Goal: Task Accomplishment & Management: Use online tool/utility

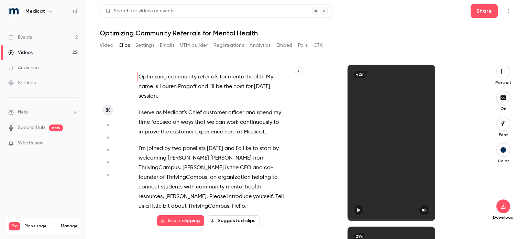
click at [31, 36] on div "Events" at bounding box center [20, 37] width 24 height 7
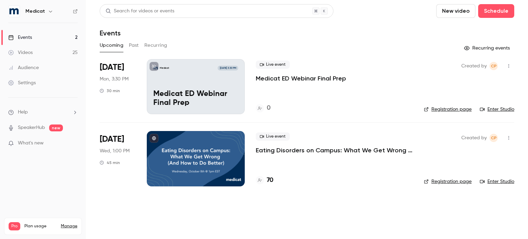
click at [271, 180] on h4 "70" at bounding box center [270, 180] width 7 height 9
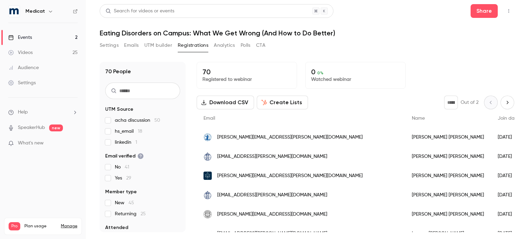
click at [33, 35] on link "Events 2" at bounding box center [43, 37] width 86 height 15
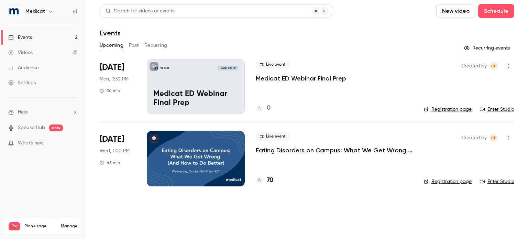
click at [129, 43] on button "Past" at bounding box center [134, 45] width 10 height 11
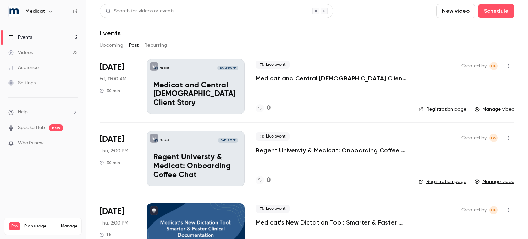
click at [210, 164] on p "Regent Universty & Medicat: Onboarding Coffee Chat" at bounding box center [195, 166] width 85 height 26
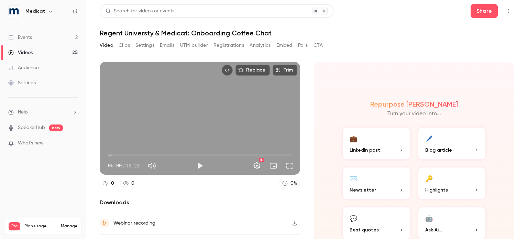
click at [125, 46] on button "Clips" at bounding box center [124, 45] width 11 height 11
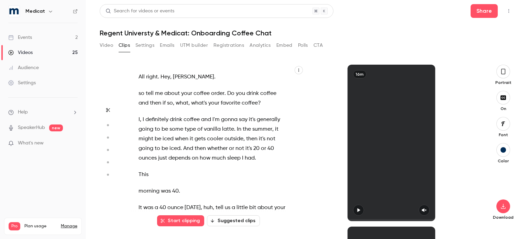
click at [503, 72] on icon "button" at bounding box center [502, 72] width 5 height 8
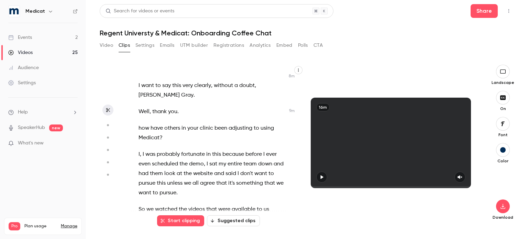
scroll to position [1660, 0]
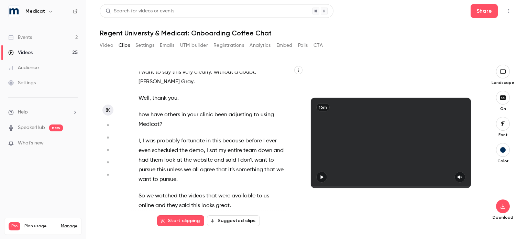
click at [216, 51] on span "what" at bounding box center [215, 46] width 13 height 10
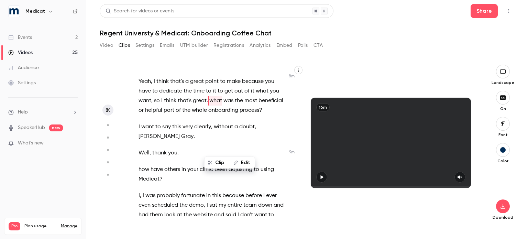
scroll to position [1598, 0]
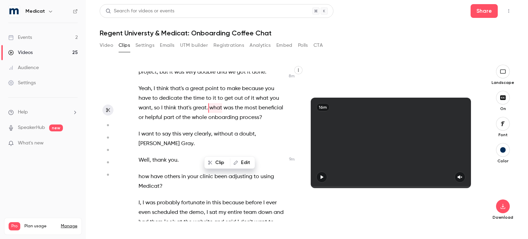
type input "*****"
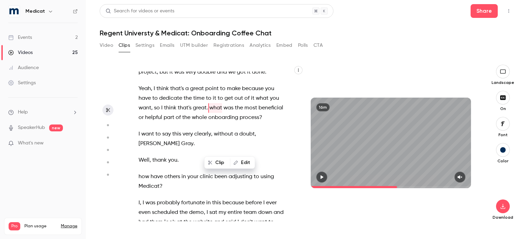
click at [243, 163] on button "Edit" at bounding box center [243, 162] width 24 height 11
type input "****"
click at [243, 163] on button "Replace" at bounding box center [245, 165] width 31 height 14
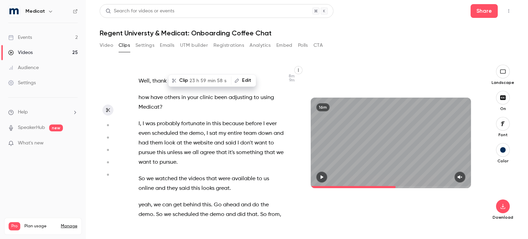
scroll to position [1697, 0]
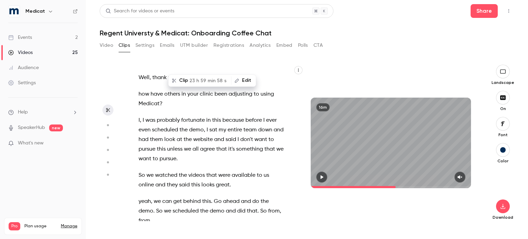
click at [142, 99] on span "how" at bounding box center [143, 94] width 11 height 10
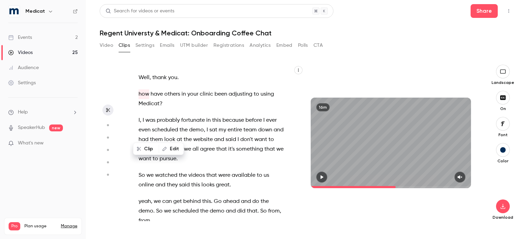
type input "*****"
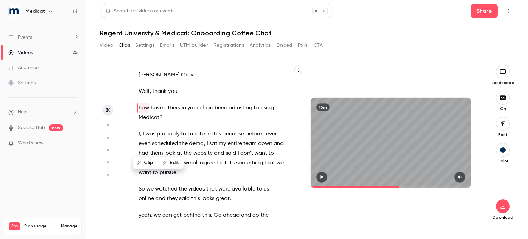
click at [172, 162] on button "Edit" at bounding box center [171, 162] width 24 height 11
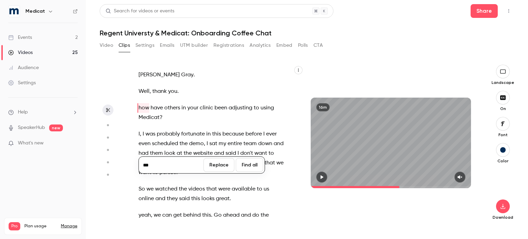
type input "***"
click at [213, 166] on button "Replace" at bounding box center [218, 165] width 31 height 14
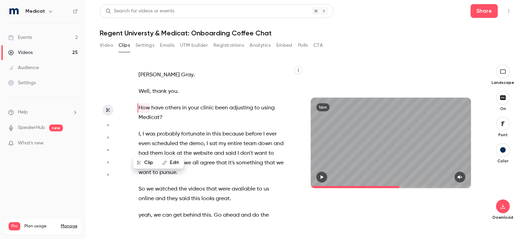
click at [145, 137] on span at bounding box center [144, 133] width 1 height 5
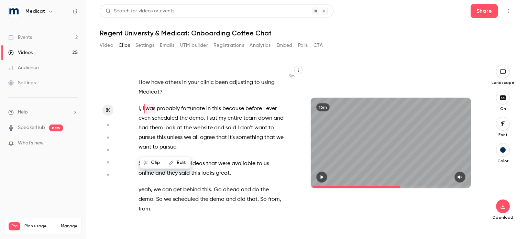
scroll to position [1709, 0]
drag, startPoint x: 181, startPoint y: 148, endPoint x: 136, endPoint y: 148, distance: 45.4
click at [136, 148] on div "All right . Hey , [PERSON_NAME] . so tell me about your coffee order . Do you d…" at bounding box center [215, 145] width 170 height 149
type input "*****"
click at [194, 164] on button "Edit" at bounding box center [195, 162] width 24 height 11
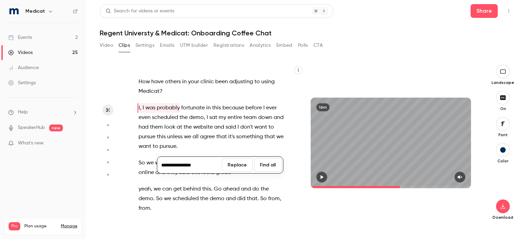
click at [165, 165] on input "**********" at bounding box center [189, 165] width 62 height 14
type input "**********"
click at [240, 167] on button "Replace" at bounding box center [237, 165] width 31 height 14
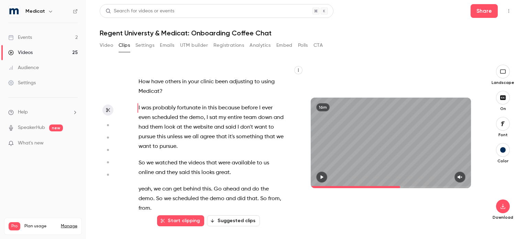
click at [460, 177] on icon "button" at bounding box center [459, 177] width 5 height 5
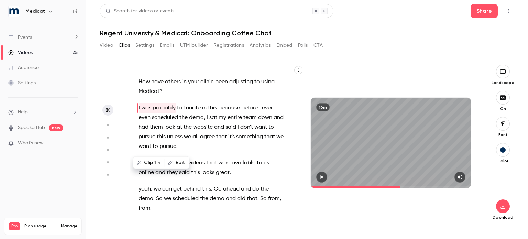
click at [322, 177] on icon "button" at bounding box center [322, 177] width 3 height 4
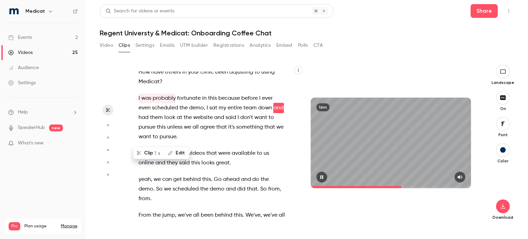
scroll to position [1728, 0]
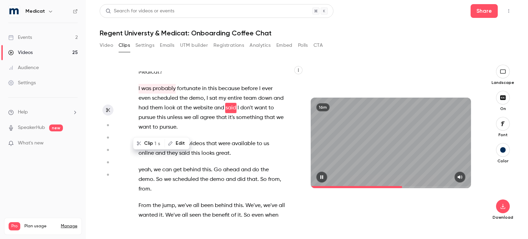
click at [321, 178] on icon "button" at bounding box center [321, 177] width 3 height 4
click at [213, 113] on span "website" at bounding box center [203, 108] width 20 height 10
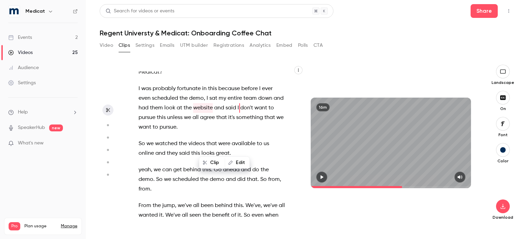
type input "*****"
click at [238, 162] on button "Edit" at bounding box center [237, 162] width 24 height 11
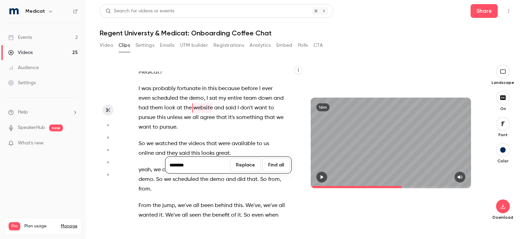
type input "********"
click at [238, 161] on button "Replace" at bounding box center [245, 165] width 31 height 14
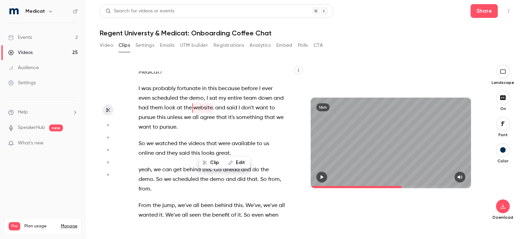
click at [225, 113] on span "and" at bounding box center [220, 108] width 10 height 10
type input "*****"
click at [251, 161] on icon "button" at bounding box center [252, 162] width 5 height 5
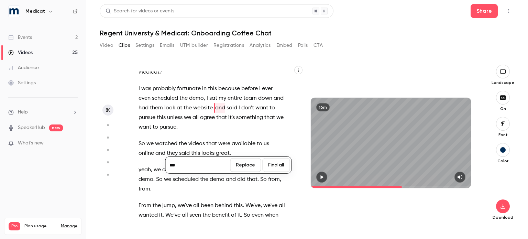
type input "***"
click at [251, 161] on button "Replace" at bounding box center [245, 165] width 31 height 14
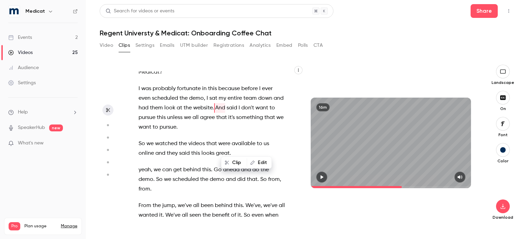
click at [328, 179] on div at bounding box center [391, 176] width 160 height 11
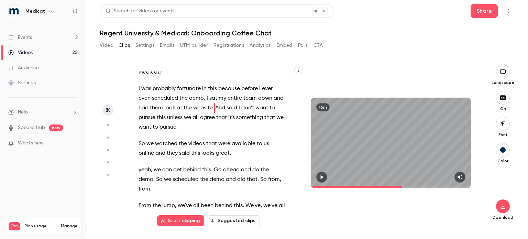
click at [322, 177] on icon "button" at bounding box center [322, 177] width 3 height 4
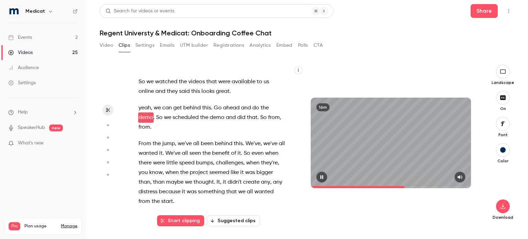
scroll to position [1800, 0]
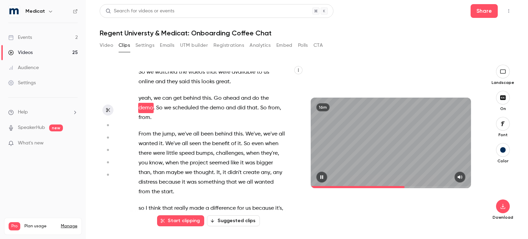
click at [322, 177] on icon "button" at bounding box center [321, 177] width 3 height 4
click at [145, 103] on span "yeah" at bounding box center [144, 98] width 12 height 10
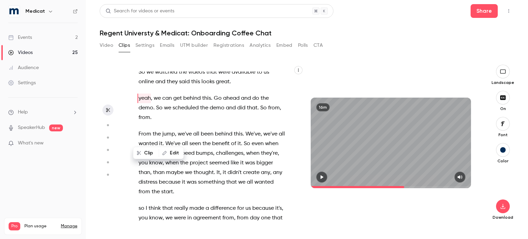
type input "*****"
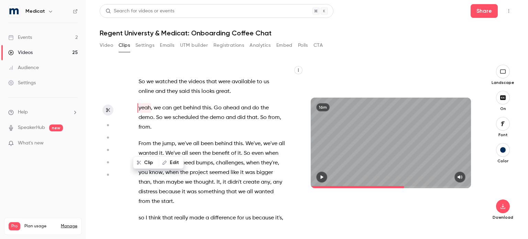
click at [173, 163] on button "Edit" at bounding box center [171, 162] width 24 height 11
type input "****"
click at [209, 166] on button "Replace" at bounding box center [218, 165] width 31 height 14
click at [320, 179] on icon "button" at bounding box center [321, 177] width 5 height 5
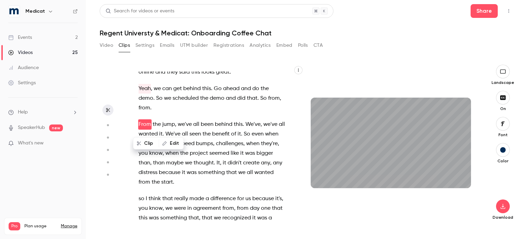
scroll to position [1826, 0]
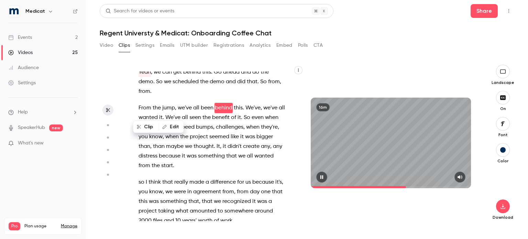
click at [323, 177] on icon "button" at bounding box center [321, 177] width 3 height 4
click at [286, 137] on div "All right . Hey , [PERSON_NAME] . so tell me about your coffee order . Do you d…" at bounding box center [215, 145] width 170 height 149
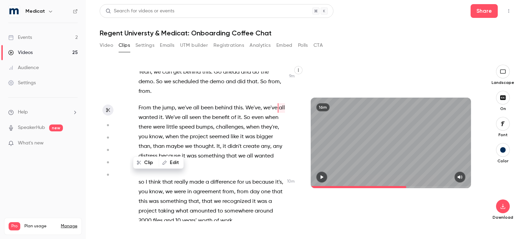
scroll to position [1835, 0]
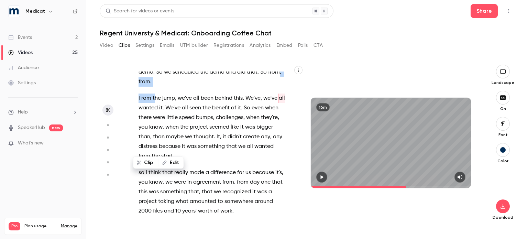
drag, startPoint x: 150, startPoint y: 121, endPoint x: 155, endPoint y: 137, distance: 16.8
click at [155, 137] on div "All right . Hey , [PERSON_NAME] . so tell me about your coffee order . Do you d…" at bounding box center [215, 145] width 170 height 149
type input "*****"
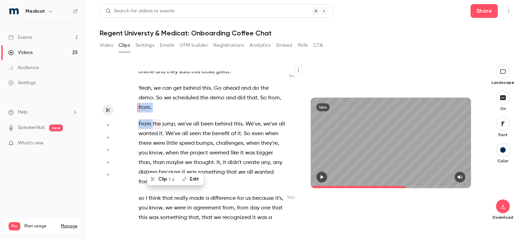
scroll to position [1809, 0]
click at [193, 178] on button "Edit" at bounding box center [191, 179] width 24 height 11
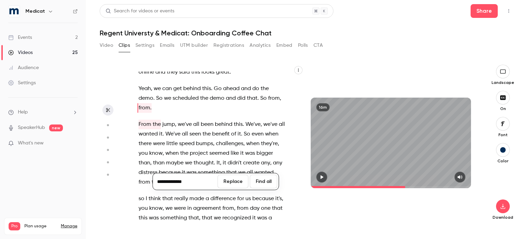
click at [172, 181] on input "**********" at bounding box center [185, 182] width 62 height 14
type input "********"
click at [234, 182] on button "Replace" at bounding box center [232, 182] width 31 height 14
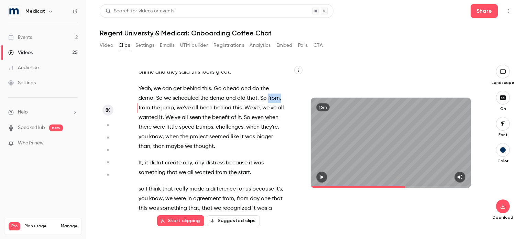
drag, startPoint x: 151, startPoint y: 147, endPoint x: 135, endPoint y: 149, distance: 16.6
click at [135, 149] on div "All right . Hey , [PERSON_NAME] . so tell me about your coffee order . Do you d…" at bounding box center [215, 145] width 170 height 149
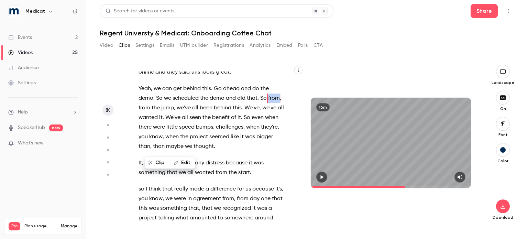
type input "*****"
click at [188, 163] on button "Edit" at bounding box center [183, 162] width 24 height 11
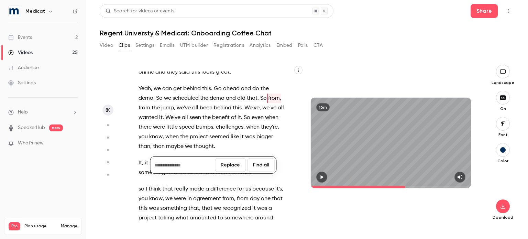
click at [230, 165] on button "Replace" at bounding box center [230, 165] width 31 height 14
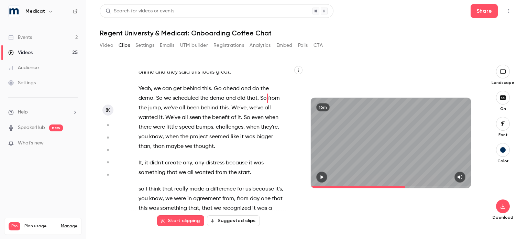
click at [322, 176] on icon "button" at bounding box center [322, 177] width 3 height 4
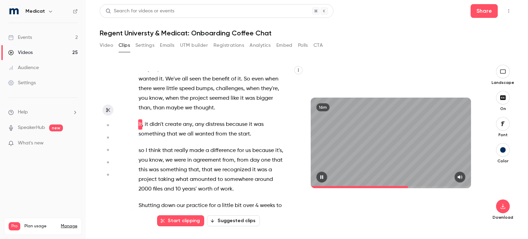
scroll to position [1864, 0]
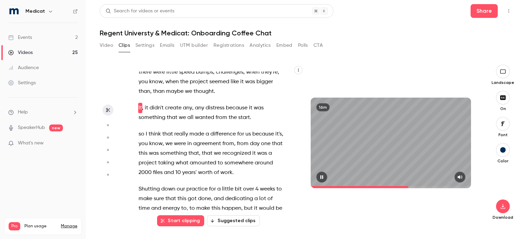
click at [322, 174] on button "button" at bounding box center [321, 176] width 11 height 11
click at [158, 96] on span "than" at bounding box center [159, 92] width 12 height 10
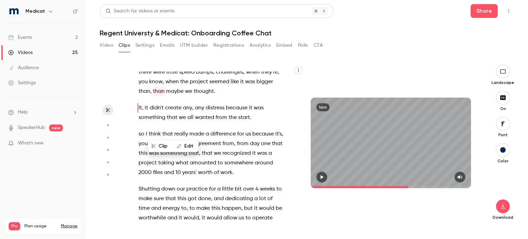
type input "*****"
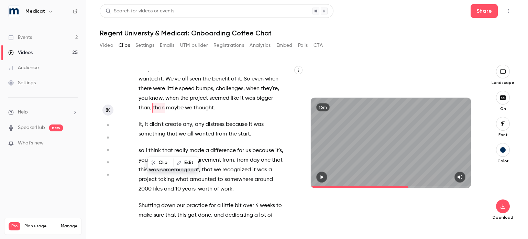
click at [183, 164] on button "Edit" at bounding box center [186, 162] width 24 height 11
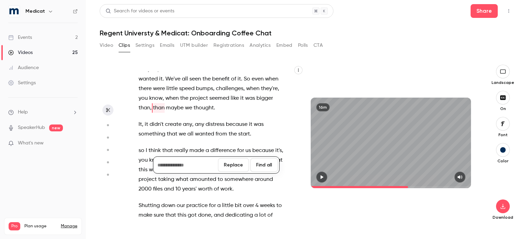
click at [232, 162] on button "Replace" at bounding box center [233, 165] width 31 height 14
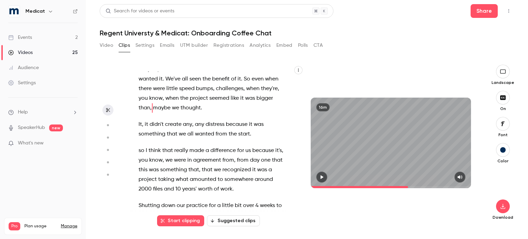
click at [324, 179] on icon "button" at bounding box center [321, 177] width 5 height 5
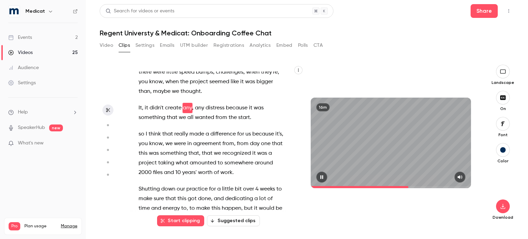
click at [322, 180] on button "button" at bounding box center [321, 176] width 11 height 11
drag, startPoint x: 139, startPoint y: 147, endPoint x: 164, endPoint y: 146, distance: 25.4
click at [164, 122] on p "It , it didn't create any , any distress because it was something that we all w…" at bounding box center [211, 112] width 146 height 19
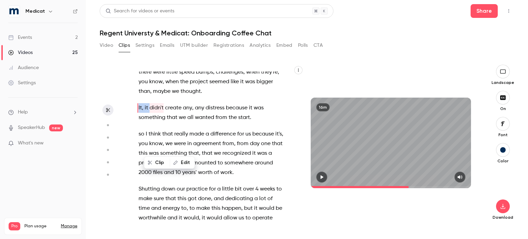
type input "*****"
click at [188, 163] on button "Edit" at bounding box center [182, 162] width 24 height 11
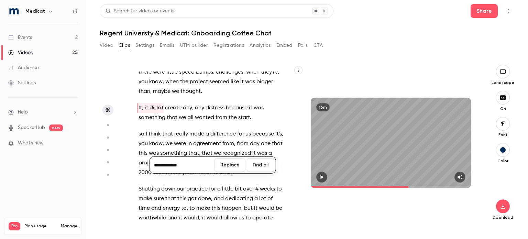
click at [162, 165] on input "**********" at bounding box center [182, 165] width 62 height 14
type input "*********"
click at [224, 169] on button "Replace" at bounding box center [229, 165] width 31 height 14
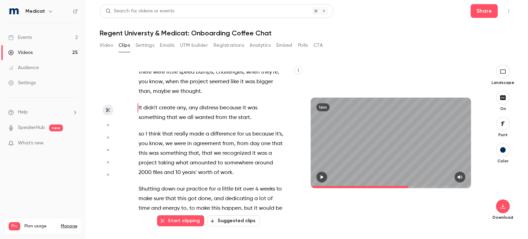
click at [323, 175] on icon "button" at bounding box center [321, 177] width 5 height 5
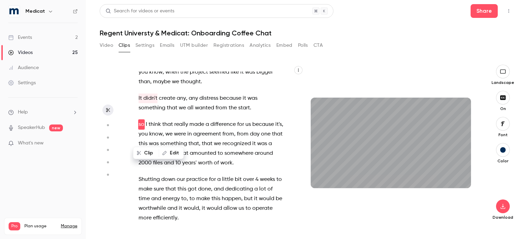
scroll to position [1890, 0]
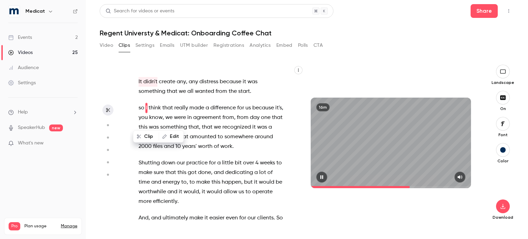
click at [322, 176] on icon "button" at bounding box center [321, 177] width 5 height 5
click at [141, 113] on span "so" at bounding box center [141, 108] width 6 height 10
type input "*****"
click at [175, 163] on button "Edit" at bounding box center [171, 162] width 24 height 11
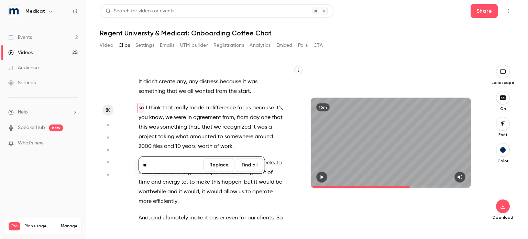
type input "**"
click at [210, 165] on button "Replace" at bounding box center [218, 165] width 31 height 14
click at [322, 178] on icon "button" at bounding box center [321, 177] width 5 height 5
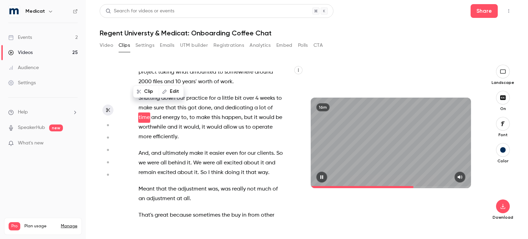
scroll to position [1965, 0]
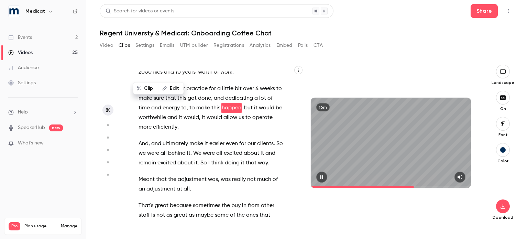
click at [319, 176] on icon "button" at bounding box center [321, 177] width 5 height 5
click at [191, 113] on span "to" at bounding box center [191, 108] width 5 height 10
type input "*****"
click at [223, 160] on button "Edit" at bounding box center [222, 162] width 24 height 11
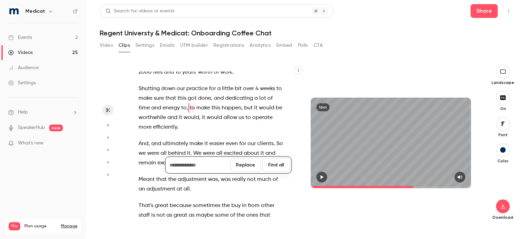
click at [252, 167] on button "Replace" at bounding box center [245, 165] width 31 height 14
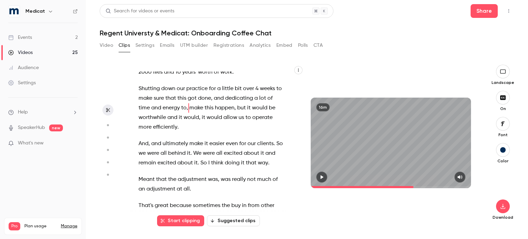
click at [324, 178] on icon "button" at bounding box center [321, 177] width 5 height 5
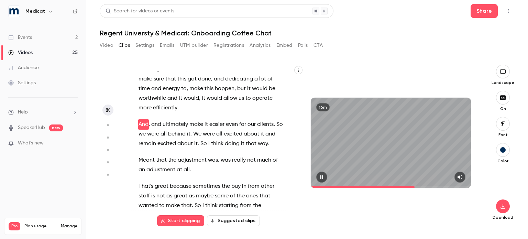
scroll to position [2000, 0]
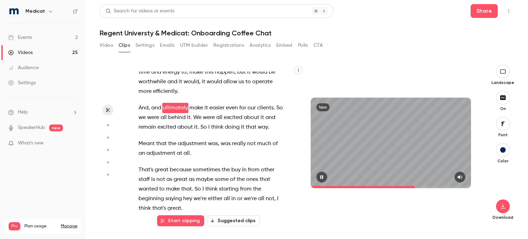
click at [324, 178] on icon "button" at bounding box center [321, 177] width 5 height 5
click at [157, 113] on span "and" at bounding box center [156, 108] width 10 height 10
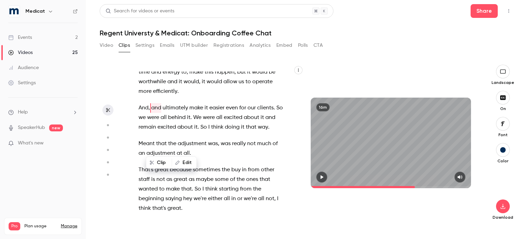
type input "*****"
click at [179, 160] on icon "button" at bounding box center [177, 162] width 5 height 5
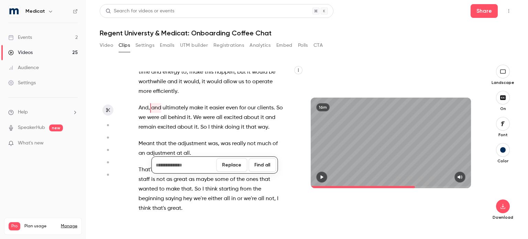
click at [230, 166] on button "Replace" at bounding box center [231, 165] width 31 height 14
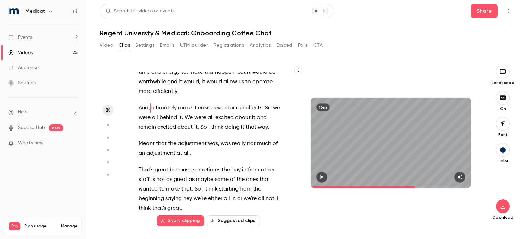
click at [322, 178] on icon "button" at bounding box center [322, 177] width 3 height 4
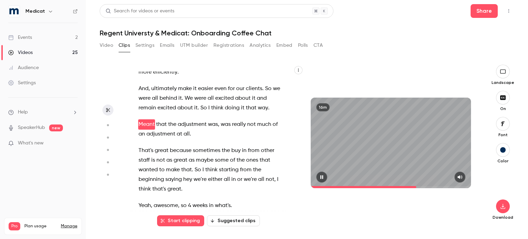
scroll to position [2036, 0]
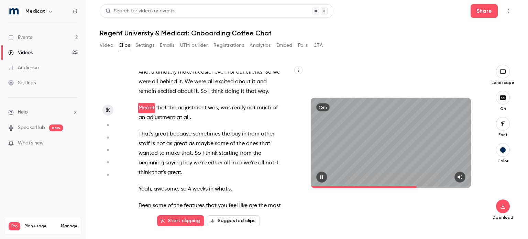
click at [322, 178] on icon "button" at bounding box center [321, 177] width 5 height 5
drag, startPoint x: 258, startPoint y: 130, endPoint x: 169, endPoint y: 149, distance: 91.0
click at [169, 149] on div "All right . Hey , [PERSON_NAME] . so tell me about your coffee order . Do you d…" at bounding box center [215, 145] width 170 height 149
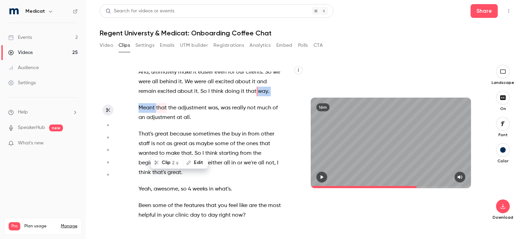
type input "*****"
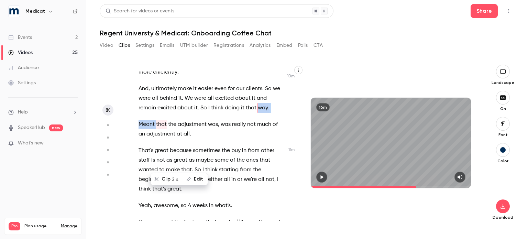
click at [196, 176] on button "Edit" at bounding box center [195, 179] width 24 height 11
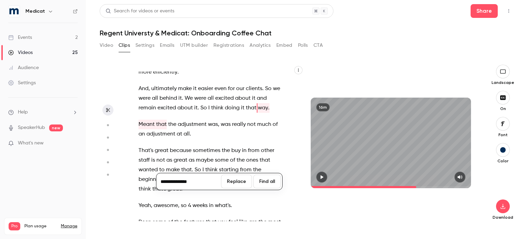
click at [176, 181] on input "**********" at bounding box center [189, 182] width 62 height 14
type input "**********"
click at [226, 184] on button "Replace" at bounding box center [236, 182] width 31 height 14
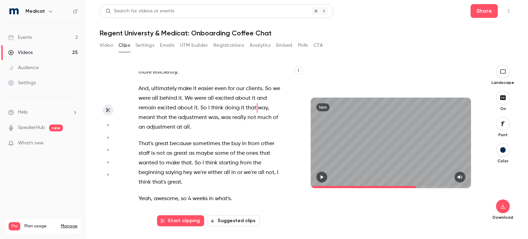
click at [322, 176] on icon "button" at bounding box center [322, 177] width 3 height 4
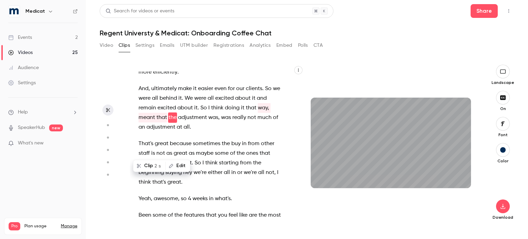
scroll to position [2029, 0]
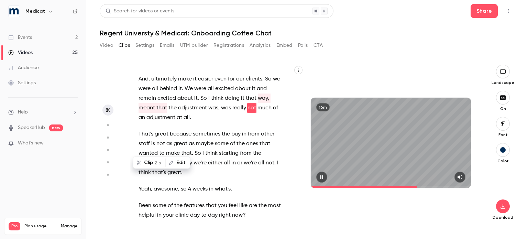
click at [324, 178] on icon "button" at bounding box center [321, 177] width 5 height 5
drag, startPoint x: 209, startPoint y: 146, endPoint x: 232, endPoint y: 145, distance: 23.4
click at [232, 122] on p "And , ultimately make it easier even for our clients . So we were all behind it…" at bounding box center [211, 98] width 146 height 48
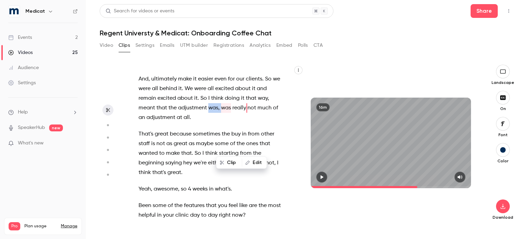
type input "*****"
click at [249, 161] on icon "button" at bounding box center [247, 162] width 5 height 5
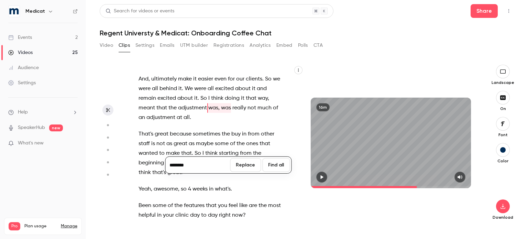
click at [170, 165] on input "********" at bounding box center [198, 165] width 62 height 14
type input "***"
click at [239, 167] on button "Replace" at bounding box center [245, 165] width 31 height 14
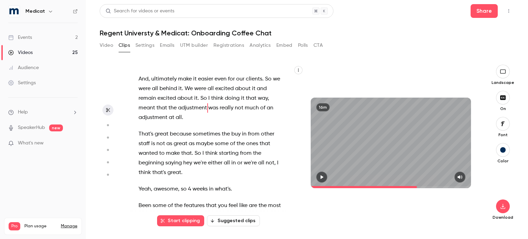
click at [322, 178] on icon "button" at bounding box center [321, 177] width 5 height 5
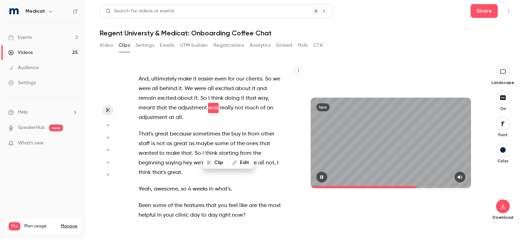
click at [322, 178] on icon "button" at bounding box center [321, 177] width 5 height 5
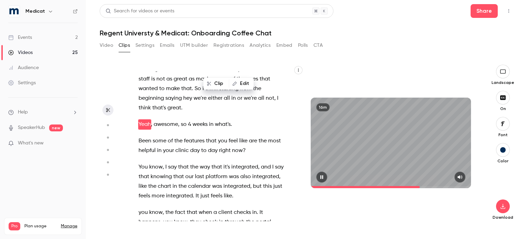
scroll to position [2110, 0]
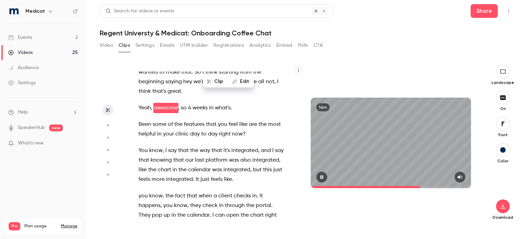
click at [321, 179] on icon "button" at bounding box center [321, 177] width 5 height 5
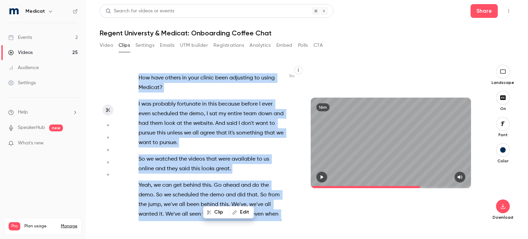
scroll to position [1688, 0]
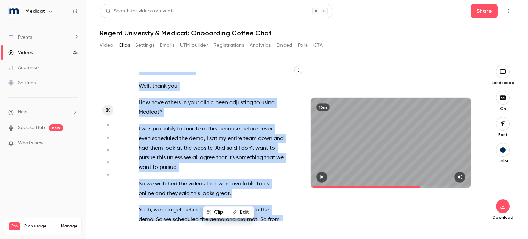
drag, startPoint x: 177, startPoint y: 204, endPoint x: 137, endPoint y: 78, distance: 132.8
click at [137, 78] on div "All right . Hey , [PERSON_NAME] . so tell me about your coffee order . Do you d…" at bounding box center [215, 145] width 170 height 149
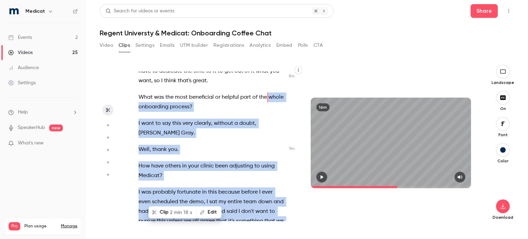
scroll to position [1624, 0]
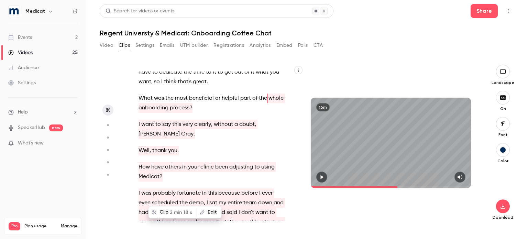
drag, startPoint x: 137, startPoint y: 78, endPoint x: 139, endPoint y: 137, distance: 59.8
click at [139, 137] on div "All right . Hey , [PERSON_NAME] . so tell me about your coffee order . Do you d…" at bounding box center [215, 145] width 170 height 149
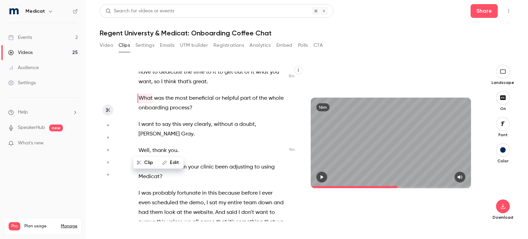
scroll to position [1614, 0]
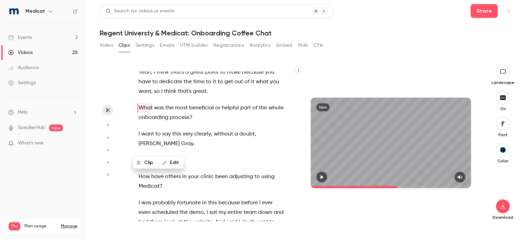
click at [282, 124] on div "All right . Hey , [PERSON_NAME] . so tell me about your coffee order . Do you d…" at bounding box center [215, 145] width 170 height 149
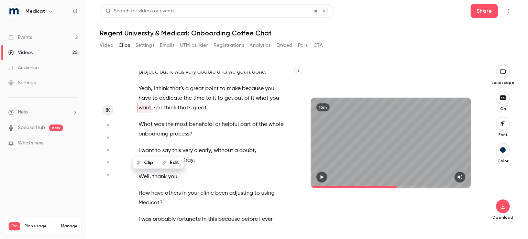
click at [141, 93] on span "Yeah" at bounding box center [144, 89] width 12 height 10
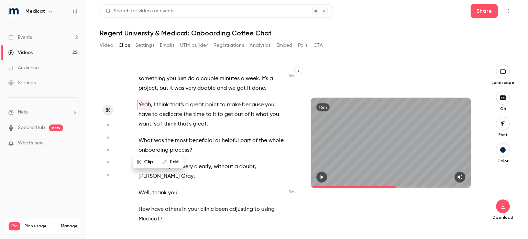
scroll to position [1578, 0]
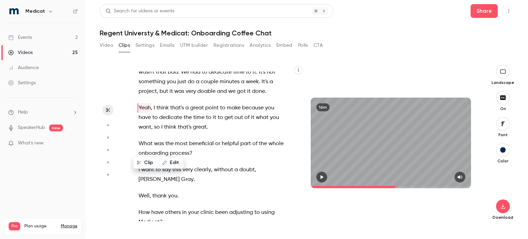
click at [138, 158] on p "What was the most beneficial or helpful part of the whole onboarding process ?" at bounding box center [211, 148] width 146 height 19
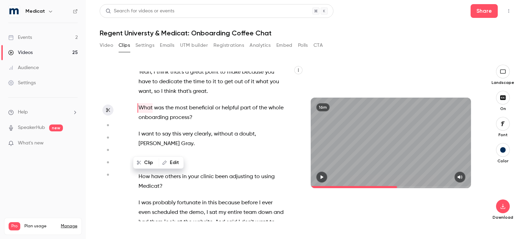
click at [348, 201] on div "16m" at bounding box center [391, 143] width 174 height 156
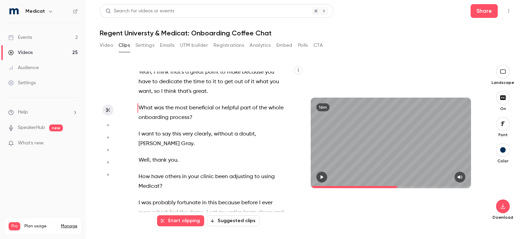
click at [138, 113] on span "What" at bounding box center [145, 108] width 14 height 10
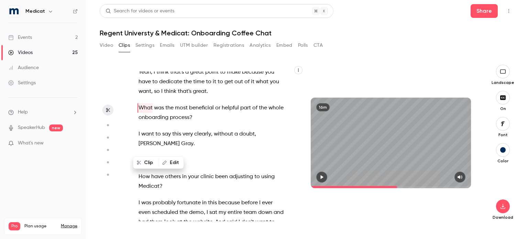
click at [226, 188] on div "All right . Hey , [PERSON_NAME] . so tell me about your coffee order . Do you d…" at bounding box center [215, 145] width 170 height 149
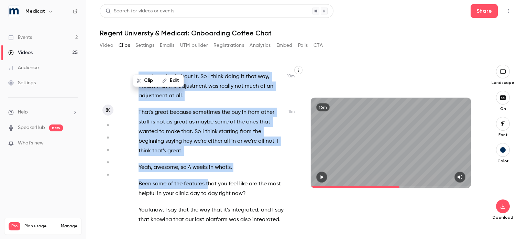
scroll to position [2052, 0]
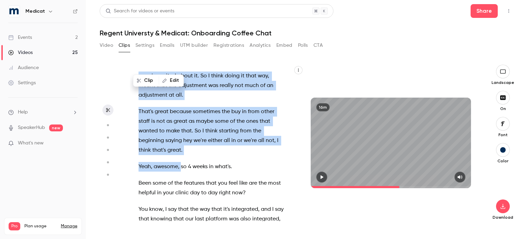
drag, startPoint x: 138, startPoint y: 75, endPoint x: 180, endPoint y: 204, distance: 136.0
click at [180, 204] on div "All right . Hey , Robbie . so tell me about your coffee order . Do you drink co…" at bounding box center [215, 145] width 170 height 149
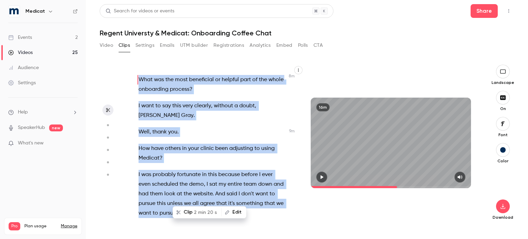
scroll to position [1614, 0]
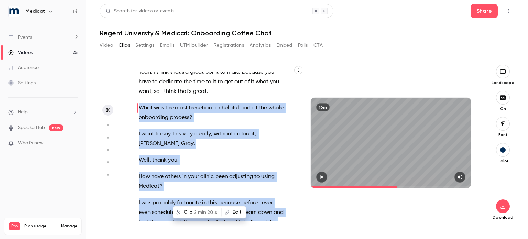
click at [187, 213] on button "Clip 2 min 20 s" at bounding box center [197, 211] width 48 height 11
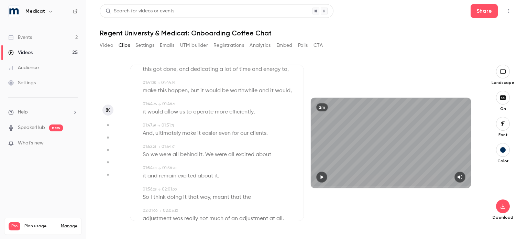
scroll to position [855, 0]
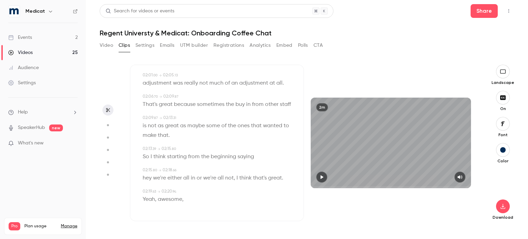
click at [176, 200] on span "awesome" at bounding box center [170, 199] width 24 height 10
type input "*****"
click at [170, 186] on button "Edit" at bounding box center [168, 186] width 24 height 11
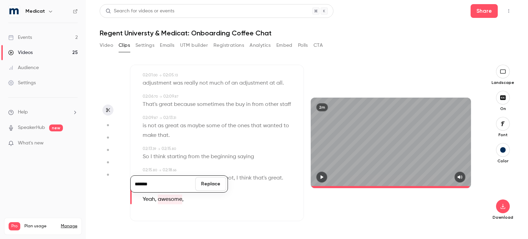
click at [255, 199] on div "******* Replace Yeah , awesome ," at bounding box center [218, 199] width 150 height 10
drag, startPoint x: 143, startPoint y: 198, endPoint x: 201, endPoint y: 196, distance: 57.8
click at [201, 196] on div "Yeah , awesome ," at bounding box center [218, 199] width 150 height 10
click at [181, 187] on button "Edit" at bounding box center [181, 186] width 24 height 11
type input "**********"
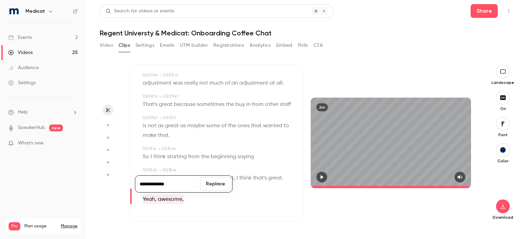
click at [212, 189] on button "Replace" at bounding box center [215, 184] width 31 height 14
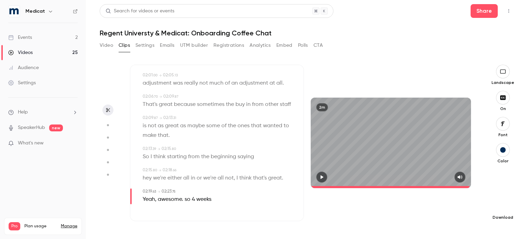
click at [506, 204] on icon "button" at bounding box center [503, 205] width 8 height 5
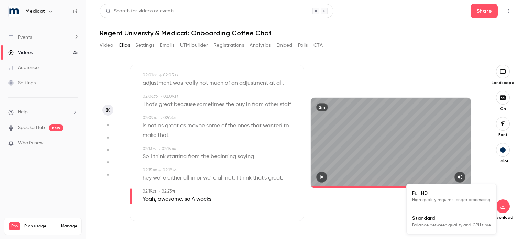
click at [460, 222] on span "Balance between quality and CPU time" at bounding box center [451, 225] width 79 height 7
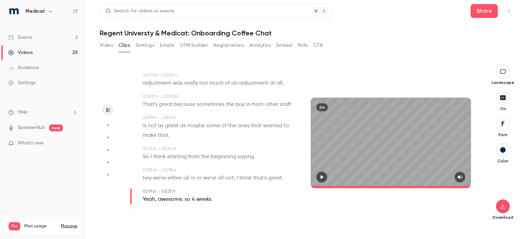
click at [322, 177] on icon "button" at bounding box center [322, 177] width 3 height 4
click at [322, 176] on icon "button" at bounding box center [322, 177] width 3 height 4
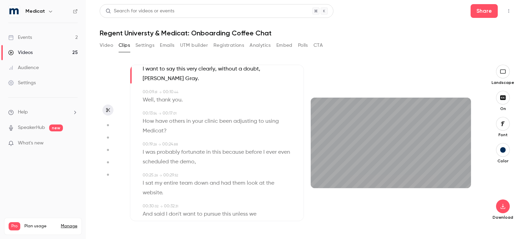
scroll to position [63, 0]
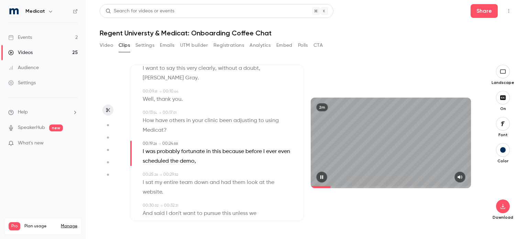
type input "****"
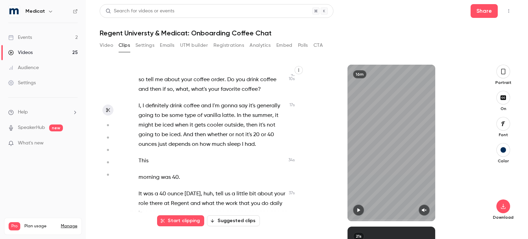
scroll to position [1676, 0]
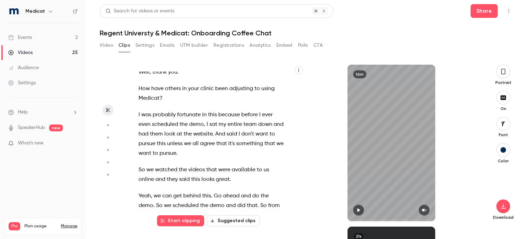
click at [504, 75] on icon "button" at bounding box center [502, 72] width 5 height 8
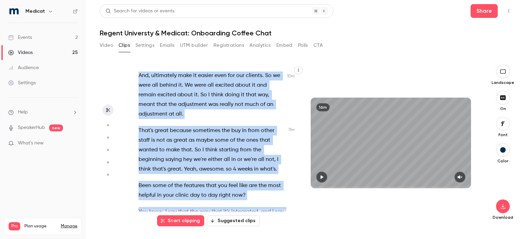
scroll to position [2087, 0]
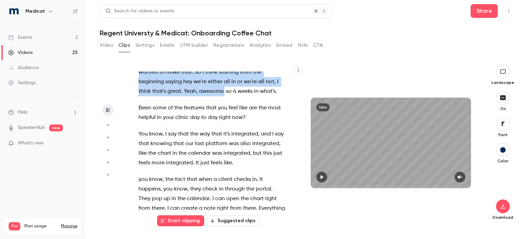
drag, startPoint x: 135, startPoint y: 145, endPoint x: 225, endPoint y: 137, distance: 91.0
click at [225, 137] on div "All right . Hey , [PERSON_NAME] . so tell me about your coffee order . Do you d…" at bounding box center [215, 145] width 170 height 149
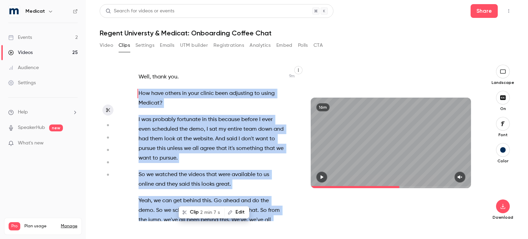
scroll to position [1676, 0]
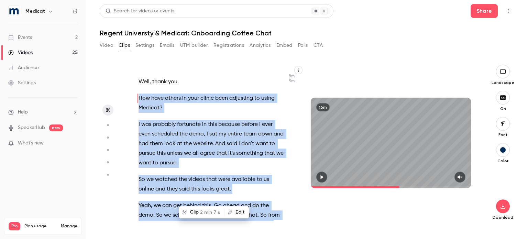
click at [204, 214] on span "2 min 7 s" at bounding box center [210, 212] width 20 height 7
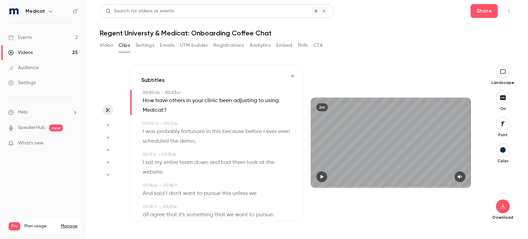
type input "*"
click at [508, 215] on p "Download" at bounding box center [503, 216] width 22 height 5
click at [503, 210] on button "button" at bounding box center [503, 206] width 14 height 14
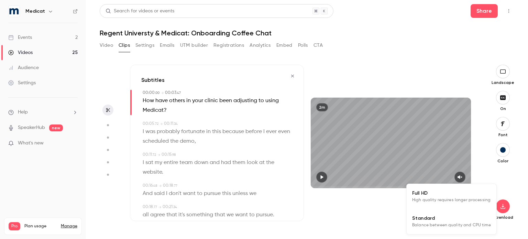
click at [452, 222] on span "Balance between quality and CPU time" at bounding box center [451, 225] width 79 height 7
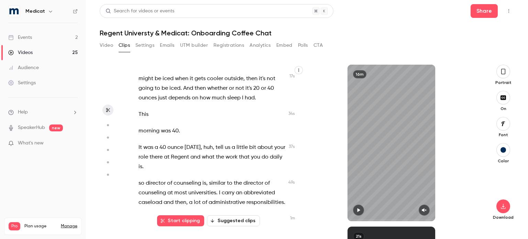
scroll to position [89, 0]
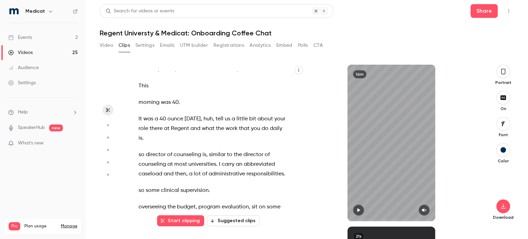
click at [498, 74] on button "button" at bounding box center [503, 72] width 14 height 14
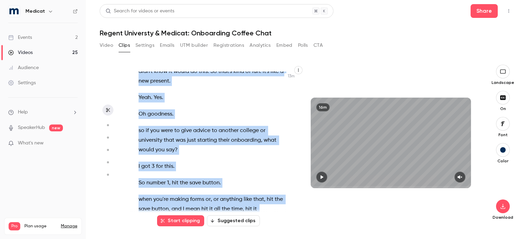
scroll to position [2492, 0]
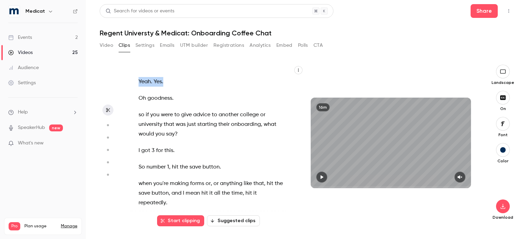
drag, startPoint x: 225, startPoint y: 122, endPoint x: 233, endPoint y: 132, distance: 12.8
click at [233, 132] on div "All right . Hey , [PERSON_NAME] . so tell me about your coffee order . Do you d…" at bounding box center [215, 145] width 170 height 149
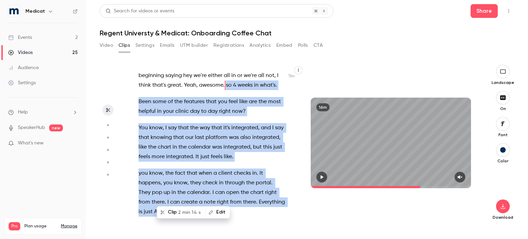
scroll to position [2080, 0]
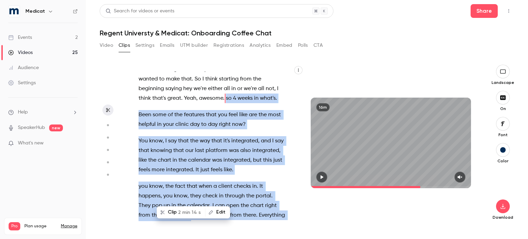
click at [185, 211] on span "2 min 14 s" at bounding box center [189, 212] width 23 height 7
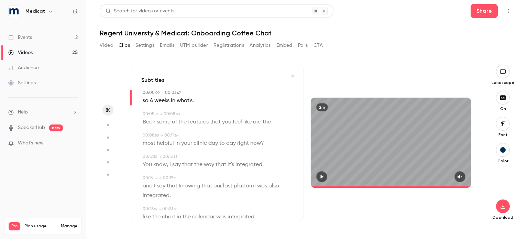
type input "*"
click at [144, 100] on span "so" at bounding box center [146, 101] width 6 height 10
click at [146, 114] on button "Edit" at bounding box center [144, 113] width 24 height 11
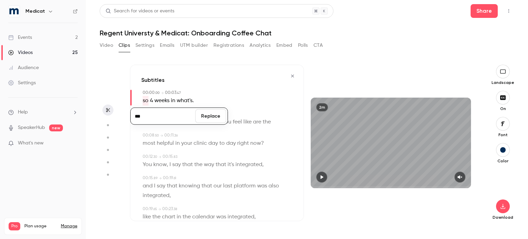
type input "***"
click at [209, 119] on button "Replace" at bounding box center [210, 116] width 31 height 14
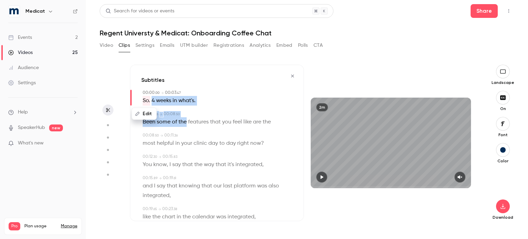
drag, startPoint x: 152, startPoint y: 96, endPoint x: 186, endPoint y: 125, distance: 45.3
click at [183, 133] on button "Edit" at bounding box center [180, 135] width 24 height 11
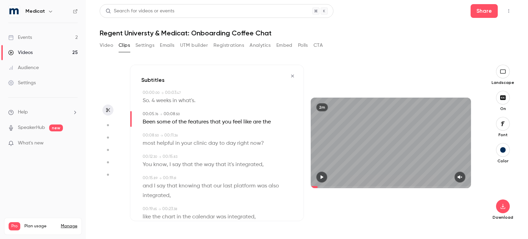
click at [237, 103] on div "So. 4 weeks in what's ." at bounding box center [218, 101] width 150 height 10
type input "*"
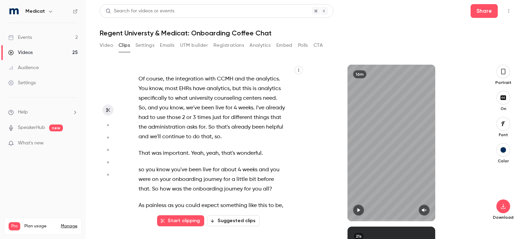
scroll to position [2080, 0]
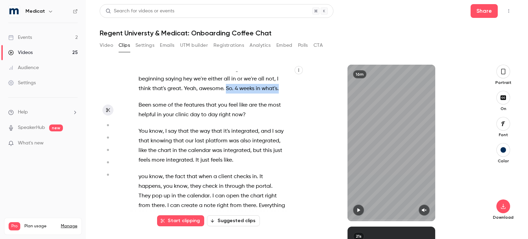
drag, startPoint x: 227, startPoint y: 145, endPoint x: 226, endPoint y: 155, distance: 9.3
click at [226, 93] on p "That's great because sometimes the buy in from other staff is not as great as m…" at bounding box center [211, 69] width 147 height 48
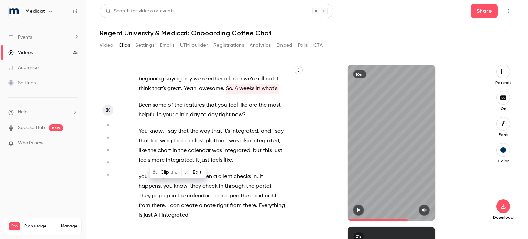
click at [256, 110] on span "are" at bounding box center [253, 105] width 8 height 10
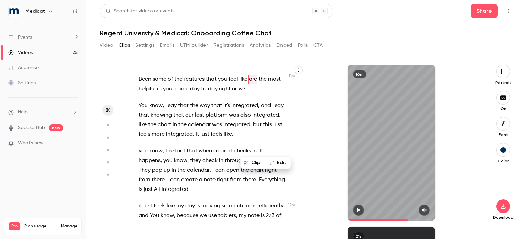
scroll to position [2106, 0]
click at [236, 67] on span "4" at bounding box center [236, 63] width 3 height 10
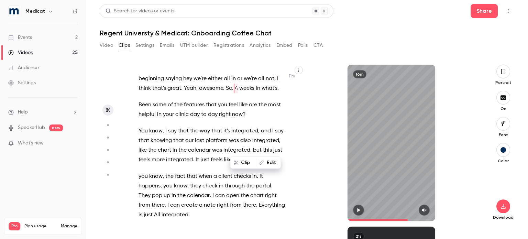
scroll to position [2080, 0]
click at [212, 29] on span "was" at bounding box center [213, 24] width 10 height 10
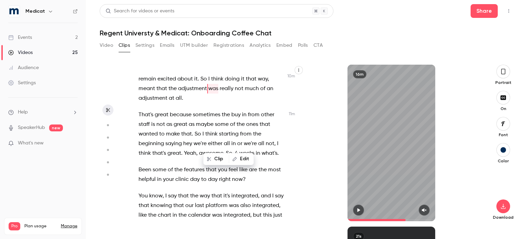
scroll to position [2041, 0]
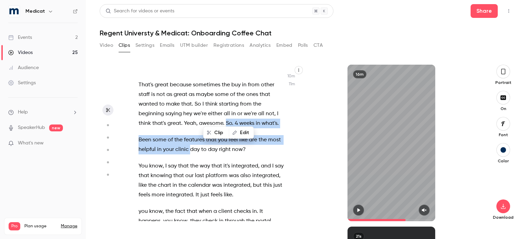
drag, startPoint x: 226, startPoint y: 186, endPoint x: 204, endPoint y: 215, distance: 36.8
click at [204, 215] on div "All right . Hey , [PERSON_NAME] . so tell me about your coffee order . Do you d…" at bounding box center [215, 145] width 171 height 149
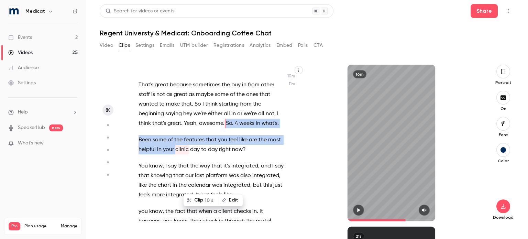
type input "*****"
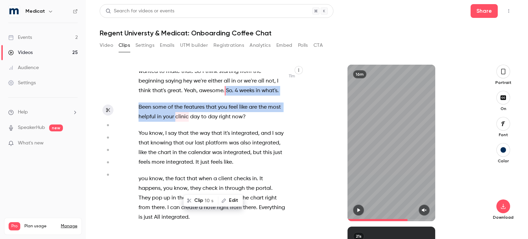
scroll to position [2080, 0]
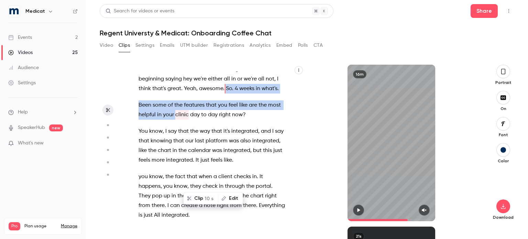
click at [228, 197] on button "Edit" at bounding box center [231, 198] width 24 height 11
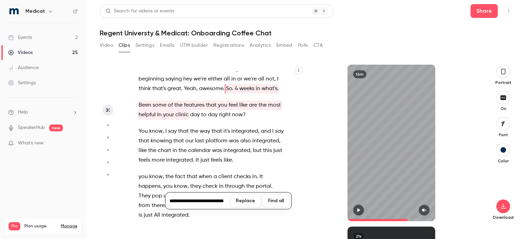
click at [179, 202] on input "**********" at bounding box center [198, 201] width 62 height 14
click at [200, 200] on input "**********" at bounding box center [198, 201] width 62 height 14
click at [223, 200] on input "**********" at bounding box center [198, 201] width 62 height 14
type input "**********"
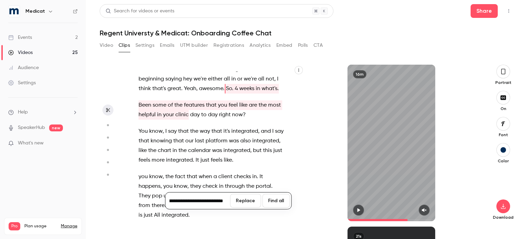
click at [250, 200] on button "Replace" at bounding box center [245, 201] width 31 height 14
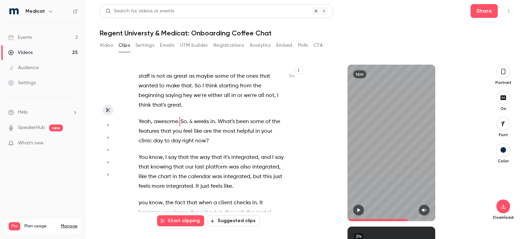
scroll to position [2087, 0]
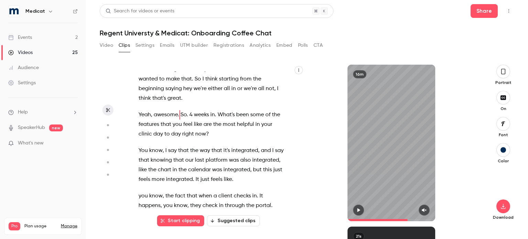
click at [502, 70] on icon "button" at bounding box center [502, 72] width 5 height 8
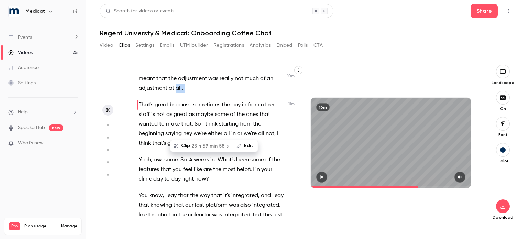
scroll to position [2048, 0]
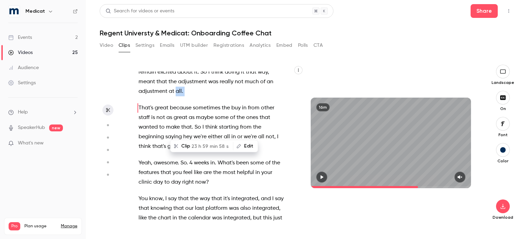
click at [460, 177] on icon "button" at bounding box center [459, 177] width 5 height 5
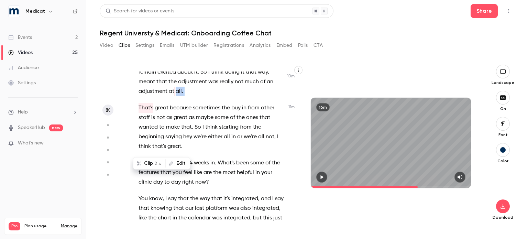
scroll to position [2032, 0]
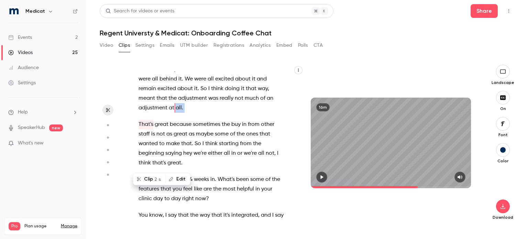
click at [322, 179] on button "button" at bounding box center [321, 176] width 11 height 11
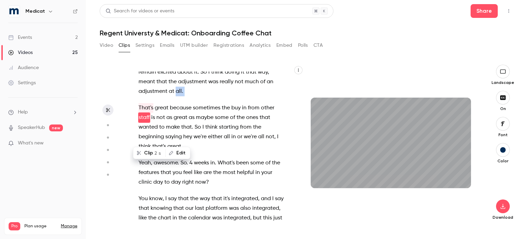
scroll to position [2058, 0]
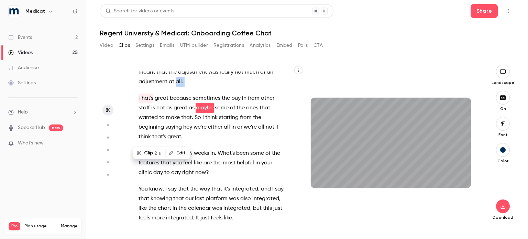
click at [181, 177] on span "So. 4 weeks in. What's been some of the features that you feel like are the mos…" at bounding box center [209, 162] width 143 height 29
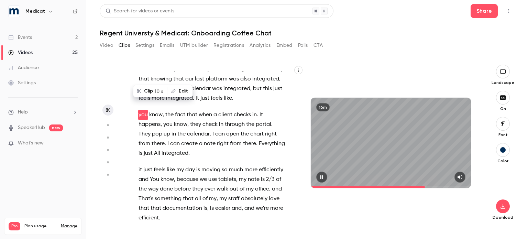
scroll to position [2194, 0]
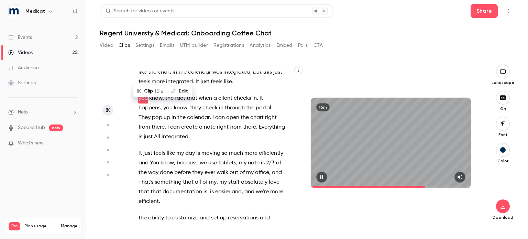
click at [384, 157] on div "16m" at bounding box center [391, 143] width 160 height 90
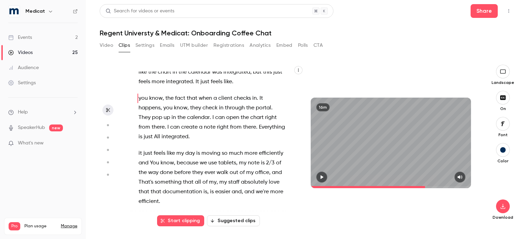
click at [139, 103] on span "you" at bounding box center [142, 98] width 9 height 10
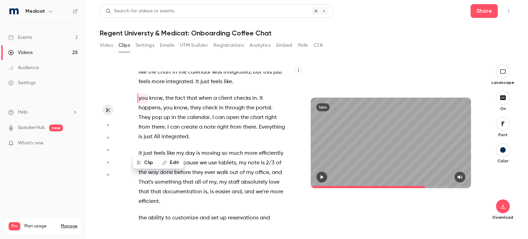
type input "***"
click at [176, 161] on button "Edit" at bounding box center [171, 162] width 24 height 11
type input "***"
click at [211, 165] on button "Replace" at bounding box center [218, 165] width 31 height 14
click at [323, 177] on icon "button" at bounding box center [322, 177] width 3 height 4
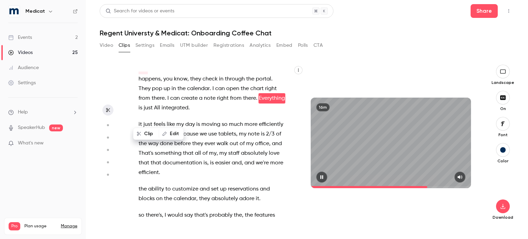
scroll to position [2233, 0]
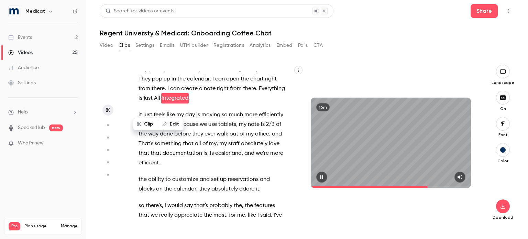
click at [322, 174] on button "button" at bounding box center [321, 176] width 11 height 11
click at [160, 103] on span "All" at bounding box center [157, 98] width 6 height 10
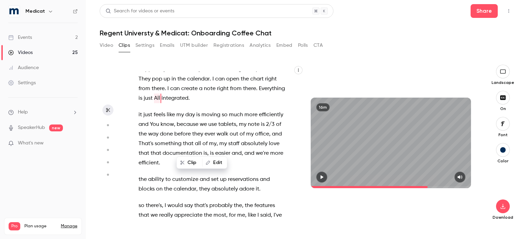
type input "*****"
click at [215, 162] on button "Edit" at bounding box center [215, 162] width 24 height 11
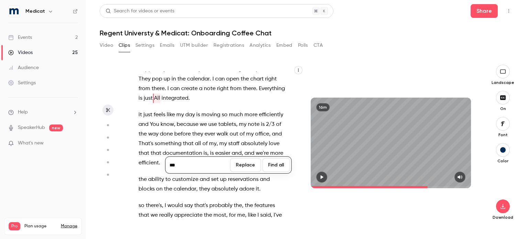
type input "***"
click at [245, 167] on button "Replace" at bounding box center [245, 165] width 31 height 14
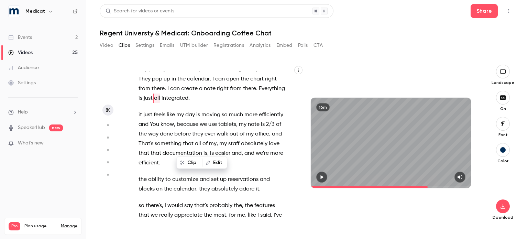
click at [323, 174] on button "button" at bounding box center [321, 176] width 11 height 11
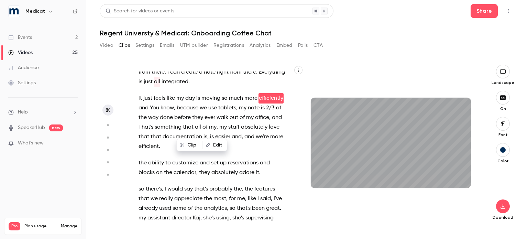
scroll to position [2259, 0]
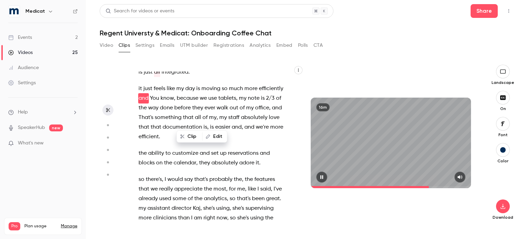
click at [320, 177] on icon "button" at bounding box center [321, 177] width 5 height 5
click at [140, 93] on span "it" at bounding box center [139, 89] width 3 height 10
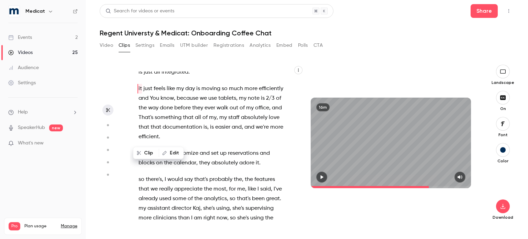
type input "*****"
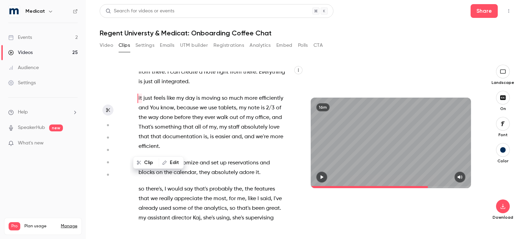
click at [173, 163] on button "Edit" at bounding box center [171, 162] width 24 height 11
type input "**"
click at [216, 165] on button "Replace" at bounding box center [218, 165] width 31 height 14
click at [320, 176] on icon "button" at bounding box center [321, 177] width 5 height 5
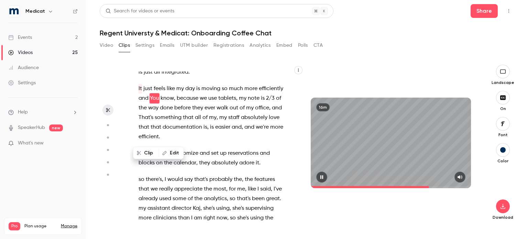
click at [321, 176] on icon "button" at bounding box center [321, 177] width 3 height 4
click at [178, 144] on div "Clip Edit" at bounding box center [160, 153] width 45 height 22
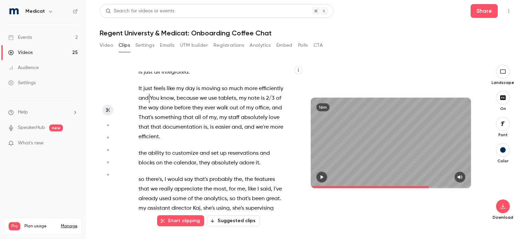
click at [159, 103] on span "You" at bounding box center [154, 98] width 9 height 10
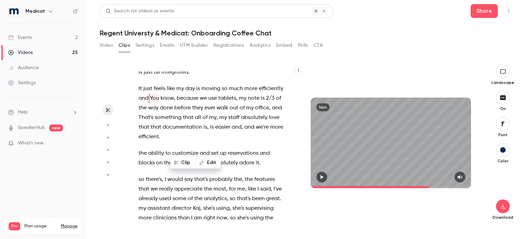
type input "*****"
click at [203, 164] on icon "button" at bounding box center [201, 162] width 5 height 5
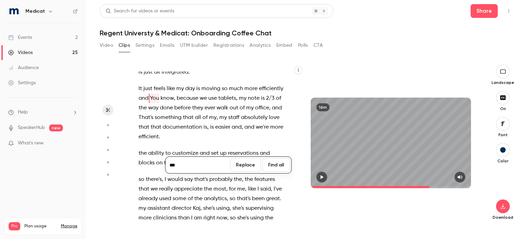
type input "***"
click at [254, 160] on button "Replace" at bounding box center [245, 165] width 31 height 14
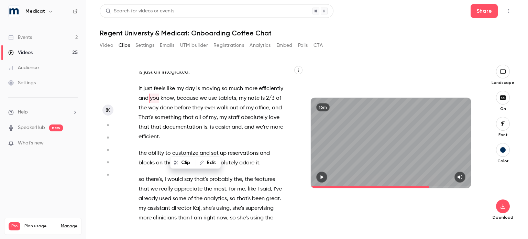
click at [319, 177] on button "button" at bounding box center [321, 176] width 11 height 11
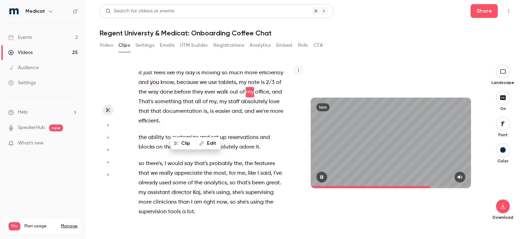
scroll to position [2278, 0]
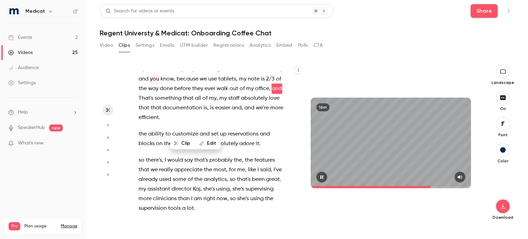
click at [320, 177] on icon "button" at bounding box center [321, 177] width 5 height 5
click at [405, 62] on div "All right . Hey , [PERSON_NAME] . so tell me about your coffee order . Do you d…" at bounding box center [307, 146] width 414 height 185
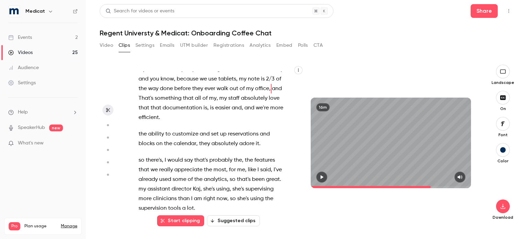
click at [153, 103] on span "That's" at bounding box center [145, 98] width 15 height 10
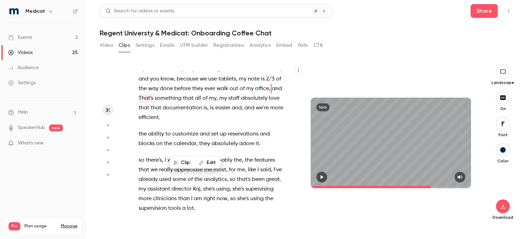
type input "*****"
click at [206, 162] on button "Edit" at bounding box center [208, 162] width 24 height 11
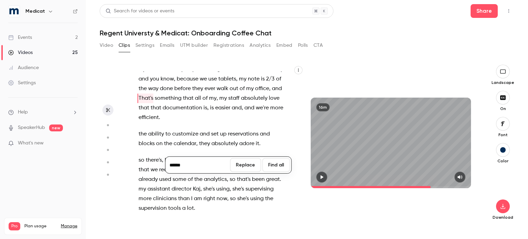
type input "******"
click at [252, 160] on button "Replace" at bounding box center [245, 165] width 31 height 14
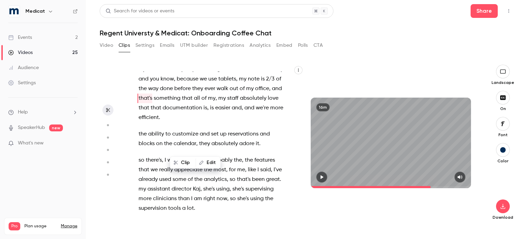
click at [321, 175] on icon "button" at bounding box center [322, 177] width 3 height 4
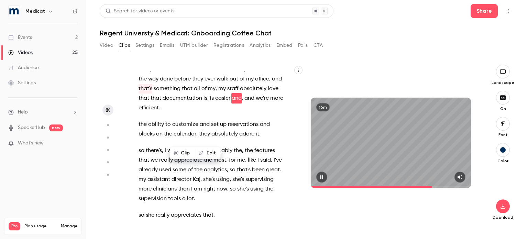
scroll to position [2297, 0]
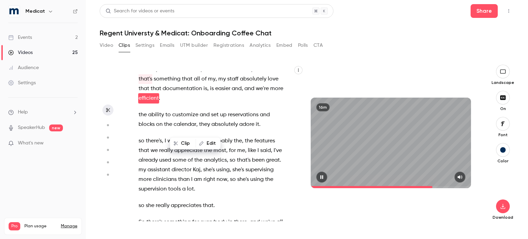
click at [321, 174] on button "button" at bounding box center [321, 176] width 11 height 11
click at [244, 93] on span "and" at bounding box center [249, 89] width 10 height 10
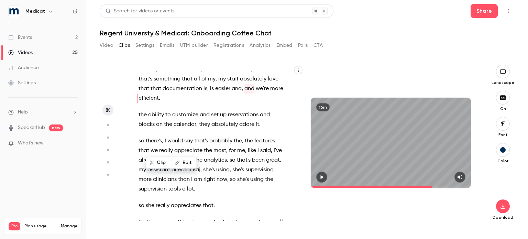
type input "***"
click at [179, 160] on icon "button" at bounding box center [177, 162] width 5 height 5
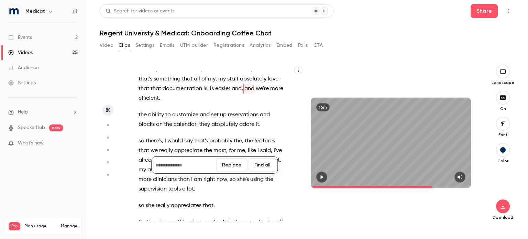
click at [242, 167] on button "Replace" at bounding box center [231, 165] width 31 height 14
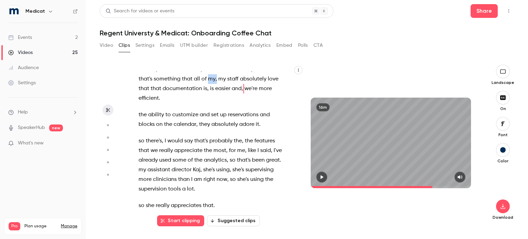
drag, startPoint x: 245, startPoint y: 127, endPoint x: 253, endPoint y: 127, distance: 8.2
click at [253, 103] on p "It just feels like my day is moving so much more efficiently and you know , bec…" at bounding box center [211, 74] width 146 height 58
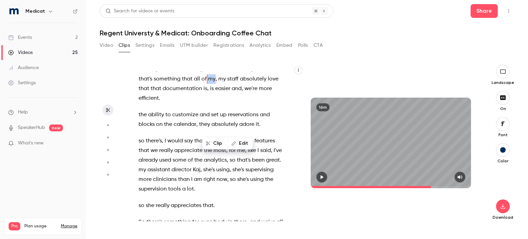
type input "*****"
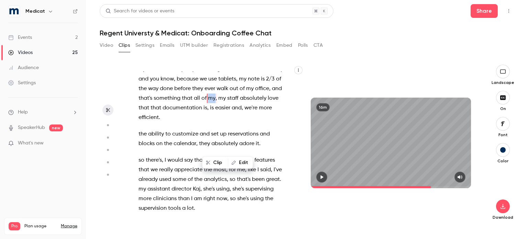
click at [246, 158] on button "Edit" at bounding box center [240, 162] width 24 height 11
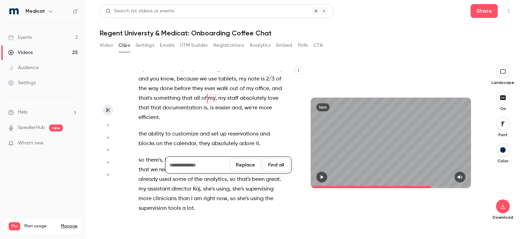
click at [250, 167] on button "Replace" at bounding box center [245, 165] width 31 height 14
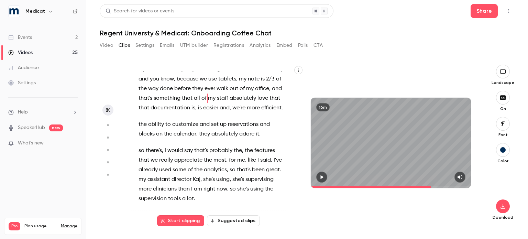
click at [269, 103] on span "that" at bounding box center [274, 98] width 11 height 10
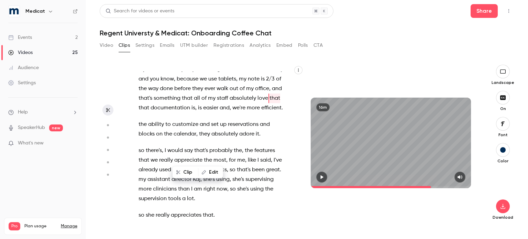
type input "*****"
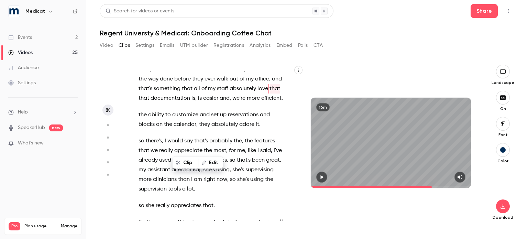
click at [213, 165] on button "Edit" at bounding box center [211, 162] width 24 height 11
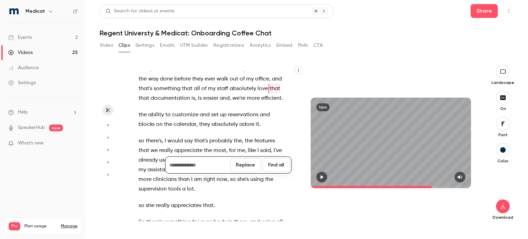
click at [248, 165] on button "Replace" at bounding box center [245, 165] width 31 height 14
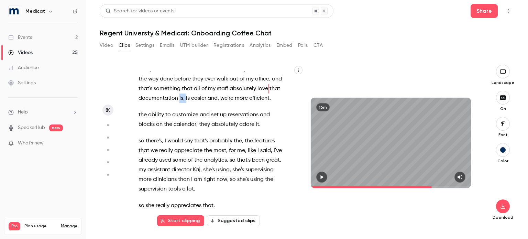
drag, startPoint x: 236, startPoint y: 147, endPoint x: 230, endPoint y: 147, distance: 6.2
click at [230, 103] on p "It just feels like my day is moving so much more efficiently and you know , bec…" at bounding box center [211, 79] width 146 height 48
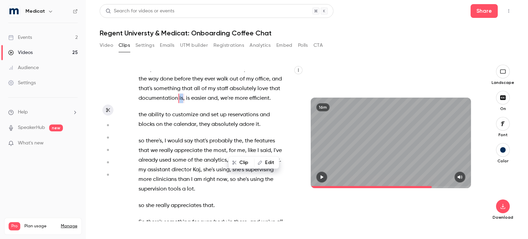
type input "*****"
click at [258, 162] on icon "button" at bounding box center [259, 162] width 5 height 5
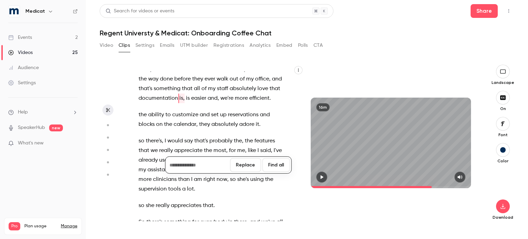
click at [252, 163] on button "Replace" at bounding box center [245, 165] width 31 height 14
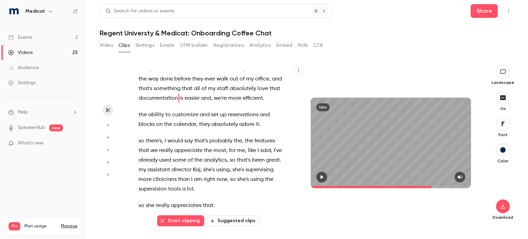
click at [313, 177] on div at bounding box center [391, 176] width 160 height 11
click at [320, 175] on icon "button" at bounding box center [321, 177] width 5 height 5
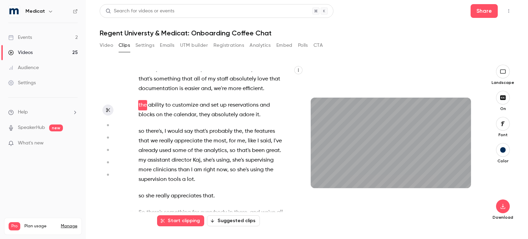
scroll to position [2314, 0]
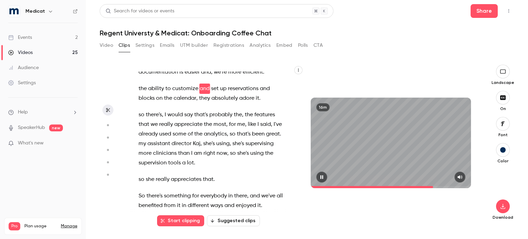
click at [323, 174] on button "button" at bounding box center [321, 176] width 11 height 11
click at [140, 93] on span "the" at bounding box center [142, 89] width 8 height 10
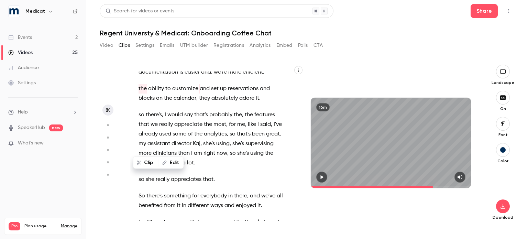
type input "*****"
click at [175, 165] on button "Edit" at bounding box center [171, 162] width 24 height 11
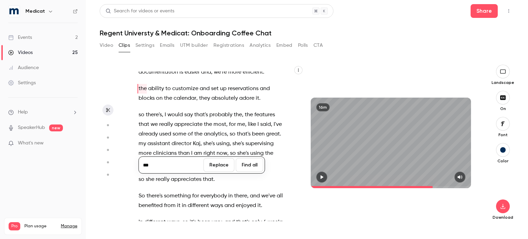
type input "***"
click at [224, 162] on button "Replace" at bounding box center [218, 165] width 31 height 14
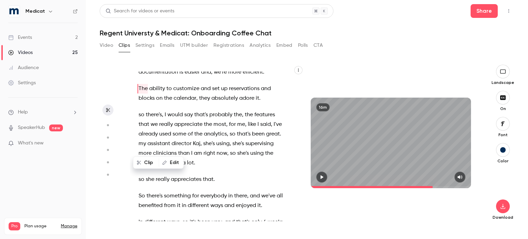
click at [319, 179] on icon "button" at bounding box center [321, 177] width 5 height 5
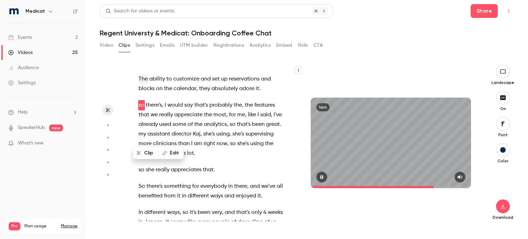
scroll to position [2340, 0]
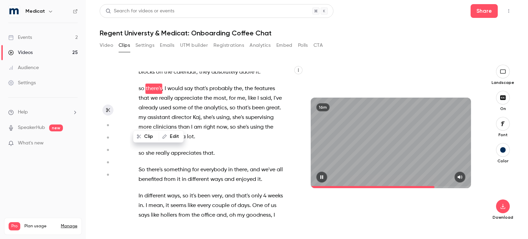
click at [323, 176] on icon "button" at bounding box center [321, 177] width 3 height 4
click at [143, 93] on span "so" at bounding box center [141, 89] width 6 height 10
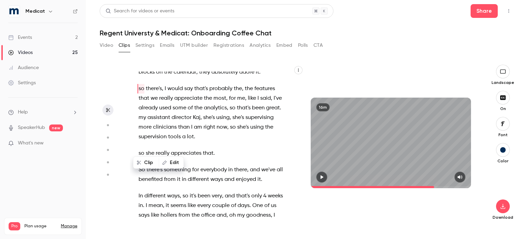
type input "*****"
click at [177, 164] on button "Edit" at bounding box center [171, 162] width 24 height 11
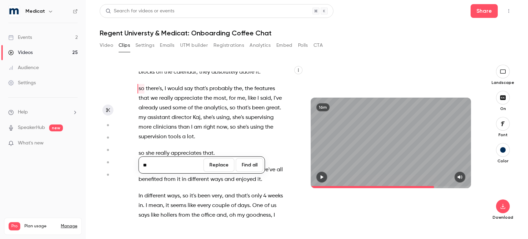
type input "**"
click at [215, 162] on button "Replace" at bounding box center [218, 165] width 31 height 14
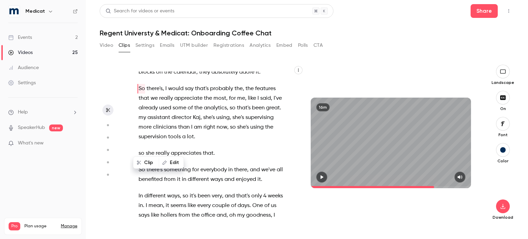
click at [319, 176] on button "button" at bounding box center [321, 176] width 11 height 11
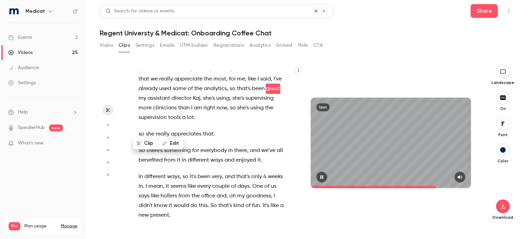
scroll to position [2369, 0]
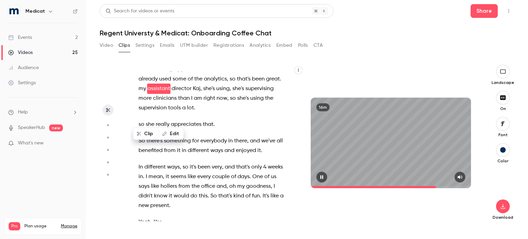
click at [319, 176] on button "button" at bounding box center [321, 176] width 11 height 11
click at [146, 93] on span "my" at bounding box center [142, 89] width 8 height 10
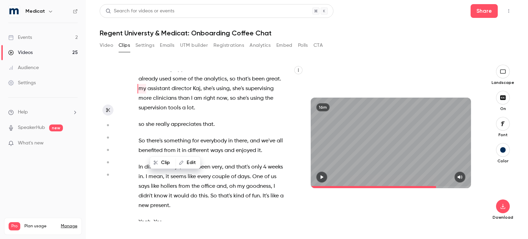
type input "*****"
click at [193, 163] on button "Edit" at bounding box center [188, 162] width 24 height 11
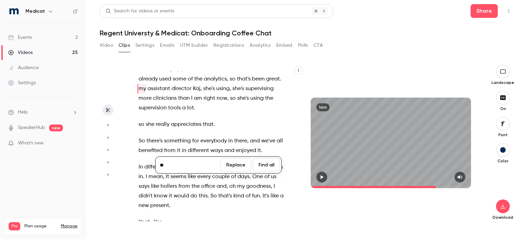
type input "**"
click at [230, 170] on button "Replace" at bounding box center [235, 165] width 31 height 14
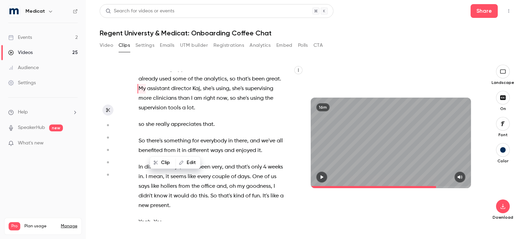
click at [320, 174] on button "button" at bounding box center [321, 176] width 11 height 11
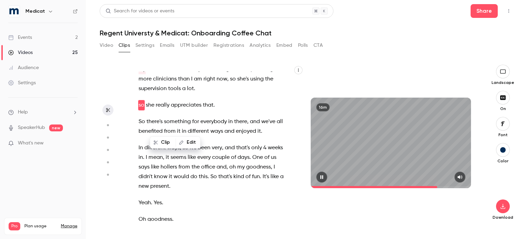
scroll to position [2404, 0]
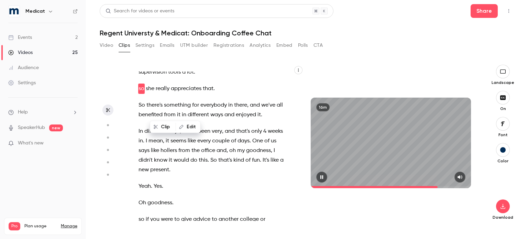
click at [320, 175] on icon "button" at bounding box center [321, 177] width 5 height 5
click at [140, 93] on span "so" at bounding box center [141, 89] width 6 height 10
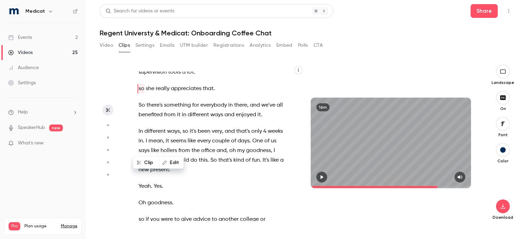
type input "*****"
click at [174, 164] on button "Edit" at bounding box center [171, 162] width 24 height 11
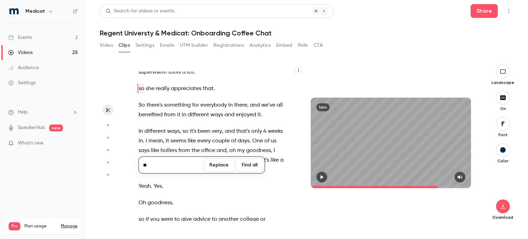
type input "**"
click at [217, 162] on button "Replace" at bounding box center [218, 165] width 31 height 14
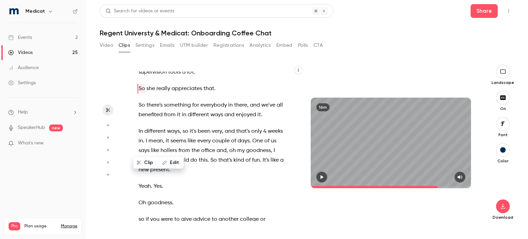
click at [324, 176] on icon "button" at bounding box center [321, 177] width 5 height 5
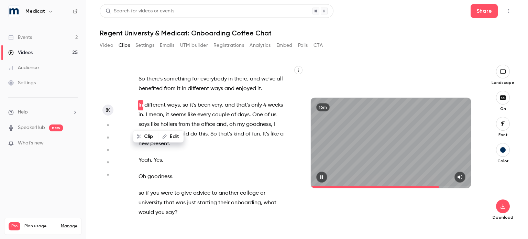
scroll to position [2447, 0]
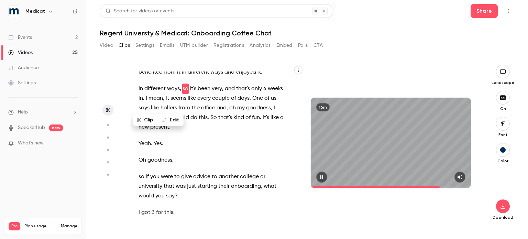
click at [322, 178] on icon "button" at bounding box center [321, 177] width 5 height 5
drag, startPoint x: 243, startPoint y: 129, endPoint x: 187, endPoint y: 147, distance: 58.7
click at [187, 147] on div "All right . Hey , [PERSON_NAME] . so tell me about your coffee order . Do you d…" at bounding box center [215, 145] width 170 height 149
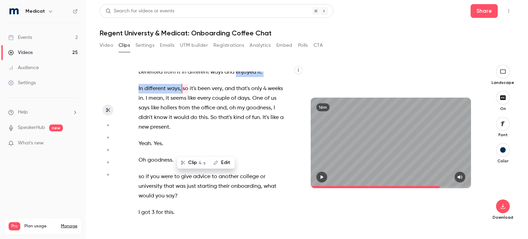
type input "*****"
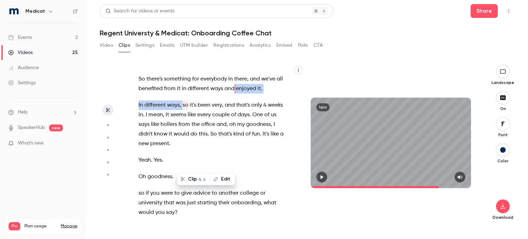
click at [222, 181] on button "Edit" at bounding box center [223, 179] width 24 height 11
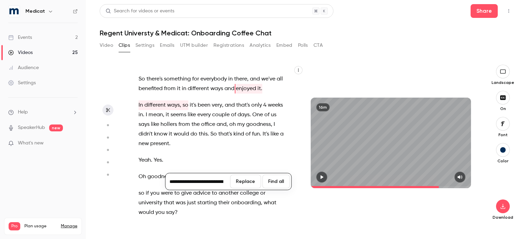
click at [194, 182] on input "**********" at bounding box center [198, 182] width 62 height 14
type input "**********"
click at [248, 180] on button "Replace" at bounding box center [245, 182] width 31 height 14
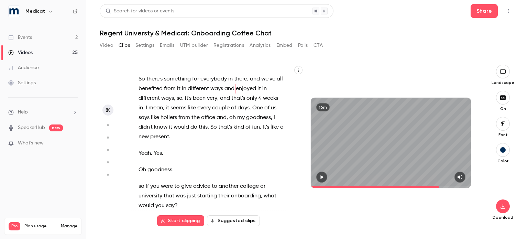
click at [321, 176] on icon "button" at bounding box center [322, 177] width 3 height 4
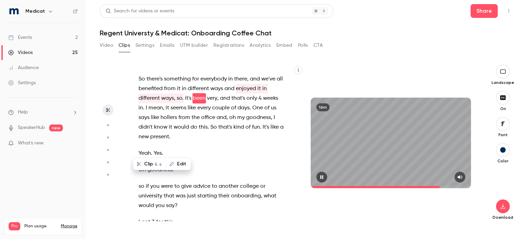
scroll to position [2440, 0]
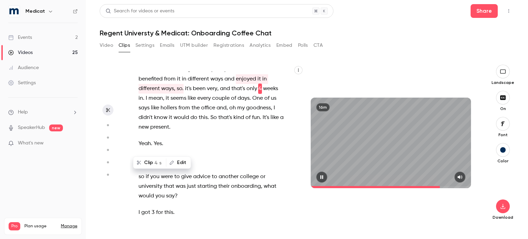
click at [323, 176] on icon "button" at bounding box center [321, 177] width 3 height 4
click at [188, 93] on span "it's" at bounding box center [188, 89] width 7 height 10
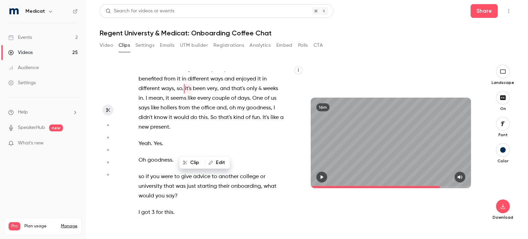
type input "*****"
click at [218, 161] on button "Edit" at bounding box center [217, 162] width 24 height 11
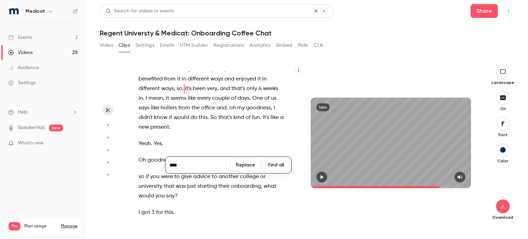
type input "****"
click at [241, 163] on button "Replace" at bounding box center [245, 165] width 31 height 14
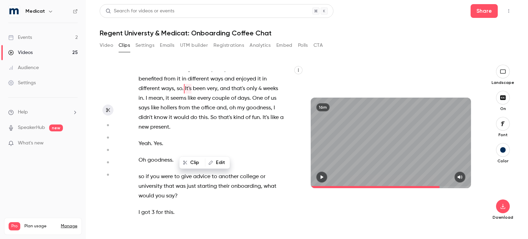
click at [321, 175] on icon "button" at bounding box center [321, 177] width 5 height 5
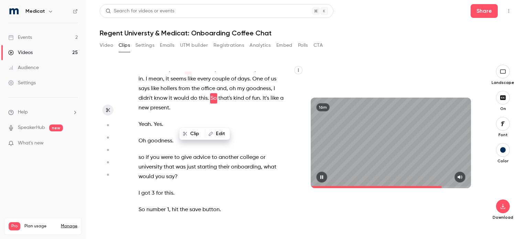
scroll to position [2469, 0]
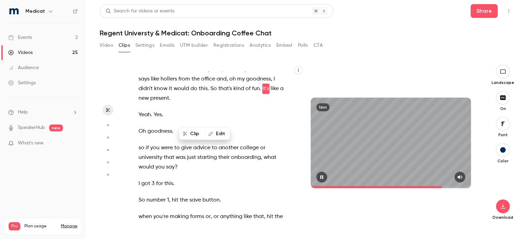
click at [323, 174] on button "button" at bounding box center [321, 176] width 11 height 11
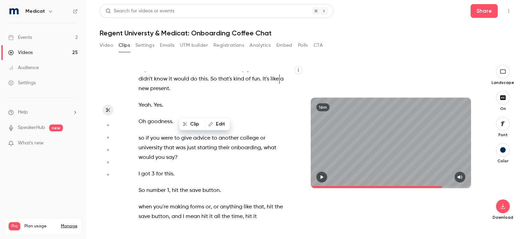
click at [230, 74] on span "oh" at bounding box center [232, 70] width 7 height 10
type input "*****"
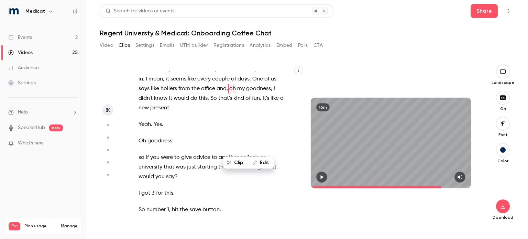
click at [265, 164] on button "Edit" at bounding box center [261, 162] width 24 height 11
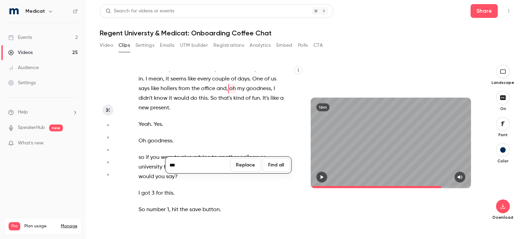
type input "***"
click at [248, 166] on button "Replace" at bounding box center [245, 165] width 31 height 14
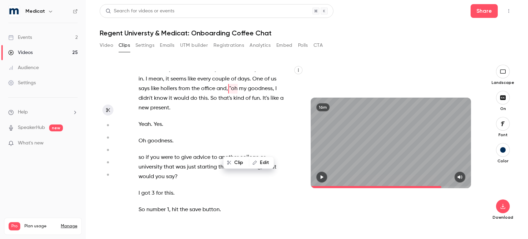
click at [225, 93] on span "and" at bounding box center [221, 89] width 10 height 10
type input "*****"
click at [245, 163] on button "Edit" at bounding box center [249, 162] width 24 height 11
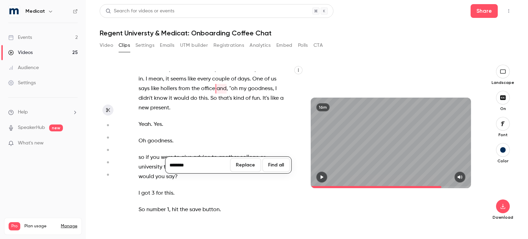
type input "********"
click at [245, 163] on button "Replace" at bounding box center [245, 165] width 31 height 14
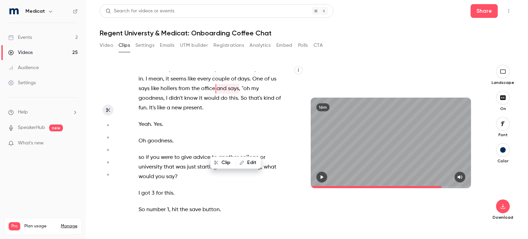
click at [206, 103] on span "would" at bounding box center [211, 98] width 15 height 10
type input "*****"
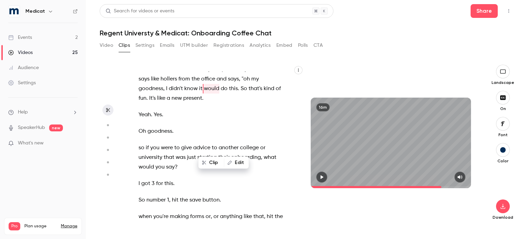
click at [231, 162] on icon "button" at bounding box center [230, 162] width 4 height 4
type input "*"
type input "*****"
click at [236, 163] on button "Replace" at bounding box center [245, 165] width 31 height 14
click at [320, 173] on button "button" at bounding box center [321, 176] width 11 height 11
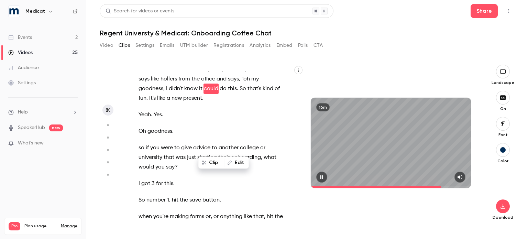
click at [321, 174] on button "button" at bounding box center [321, 176] width 11 height 11
drag, startPoint x: 227, startPoint y: 146, endPoint x: 237, endPoint y: 145, distance: 9.3
click at [237, 103] on p "So there's something for everybody in there , and we've all benefited from it i…" at bounding box center [211, 69] width 146 height 67
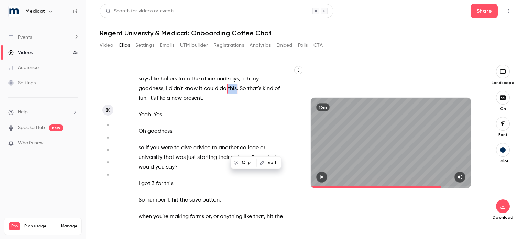
click at [239, 163] on button "Clip" at bounding box center [243, 162] width 25 height 11
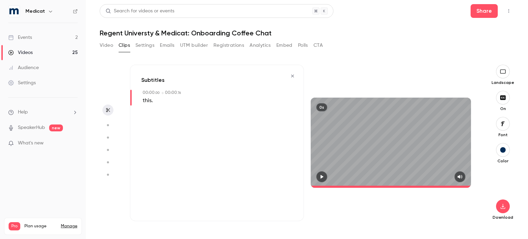
type input "*"
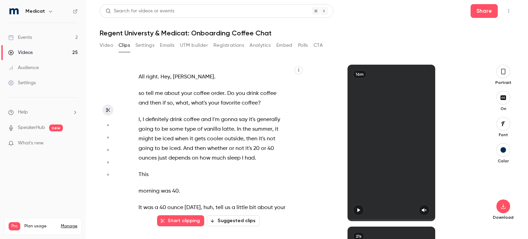
click at [502, 71] on icon "button" at bounding box center [502, 72] width 5 height 8
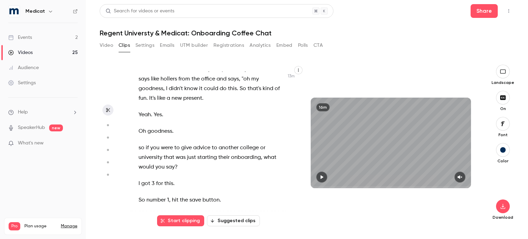
scroll to position [2469, 0]
drag, startPoint x: 219, startPoint y: 147, endPoint x: 238, endPoint y: 147, distance: 18.6
click at [238, 103] on p "So there's something for everybody in there , and we've all benefited from it i…" at bounding box center [211, 69] width 146 height 67
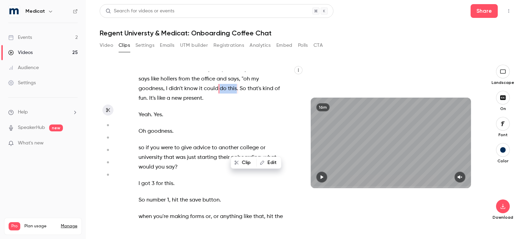
type input "*****"
click at [269, 163] on button "Edit" at bounding box center [269, 162] width 24 height 11
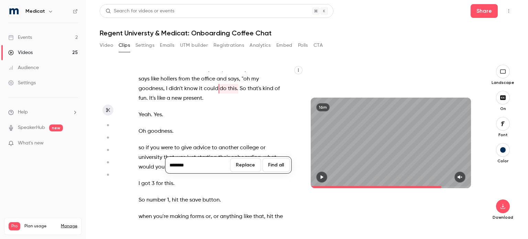
click at [209, 160] on input "********" at bounding box center [198, 165] width 62 height 14
type input "*********"
click at [244, 165] on button "Replace" at bounding box center [245, 165] width 31 height 14
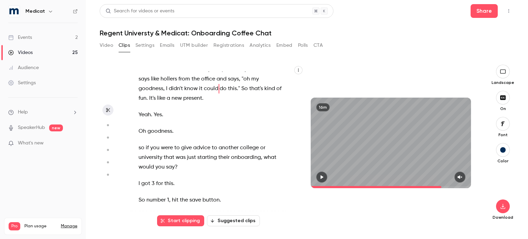
click at [321, 179] on button "button" at bounding box center [321, 176] width 11 height 11
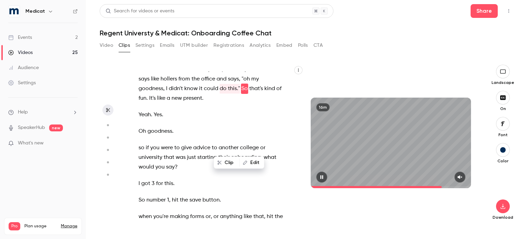
click at [321, 176] on icon "button" at bounding box center [321, 177] width 3 height 4
click at [459, 176] on icon "button" at bounding box center [459, 177] width 4 height 4
click at [321, 178] on icon "button" at bounding box center [322, 177] width 3 height 4
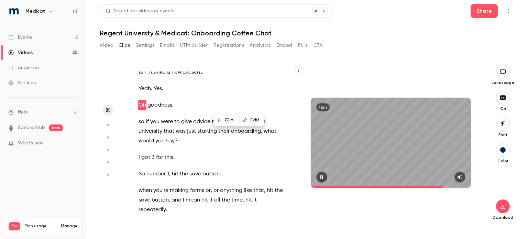
scroll to position [2512, 0]
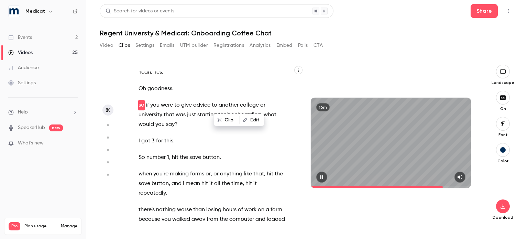
click at [322, 177] on icon "button" at bounding box center [321, 177] width 5 height 5
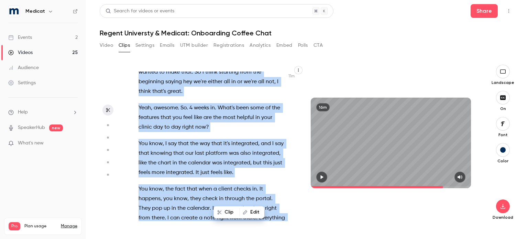
scroll to position [2095, 0]
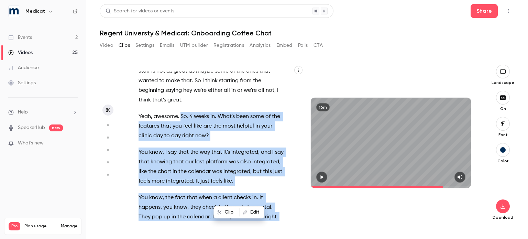
drag, startPoint x: 172, startPoint y: 175, endPoint x: 180, endPoint y: 154, distance: 23.2
click at [180, 154] on div "All right . Hey , Robbie . so tell me about your coffee order . Do you drink co…" at bounding box center [215, 145] width 170 height 149
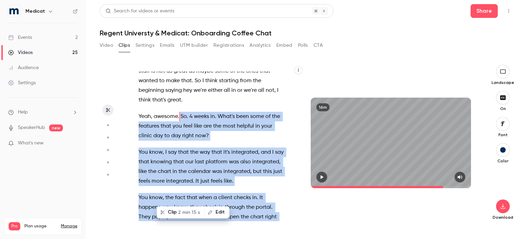
scroll to position [2113, 0]
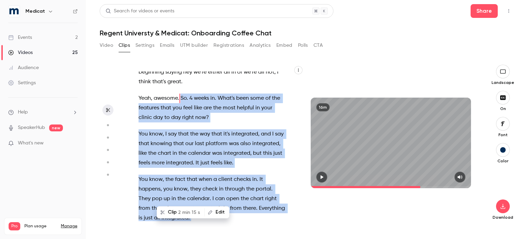
click at [177, 214] on button "Clip 2 min 15 s" at bounding box center [180, 211] width 47 height 11
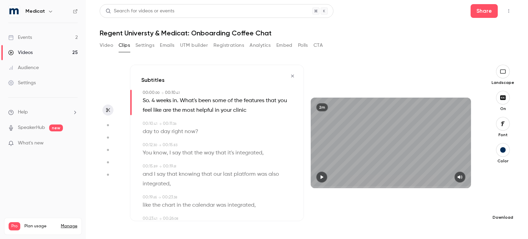
click at [502, 203] on icon "button" at bounding box center [503, 205] width 8 height 5
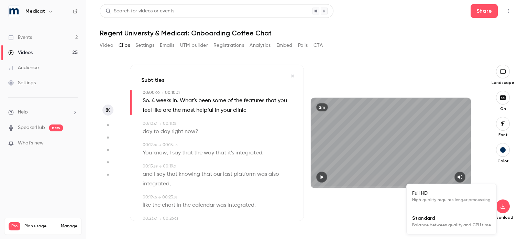
click at [437, 219] on span "Standard" at bounding box center [451, 217] width 79 height 7
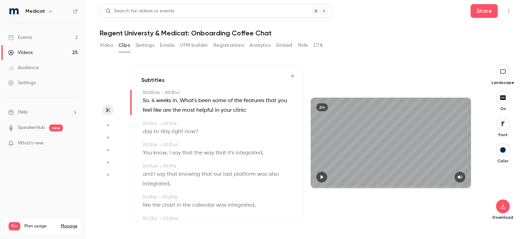
click at [323, 176] on icon "button" at bounding box center [321, 177] width 5 height 5
click at [367, 147] on div "2m" at bounding box center [391, 143] width 160 height 90
type input "***"
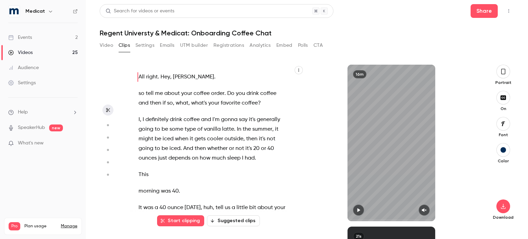
click at [503, 72] on icon "button" at bounding box center [502, 72] width 5 height 8
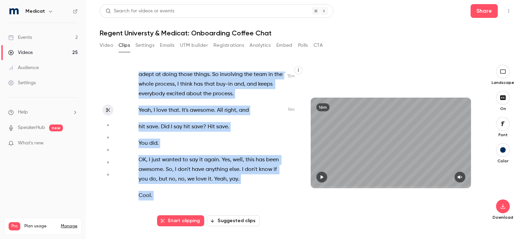
scroll to position [3086, 0]
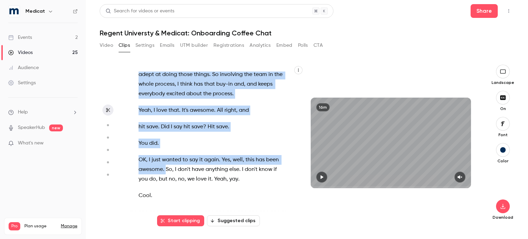
drag, startPoint x: 139, startPoint y: 122, endPoint x: 165, endPoint y: 167, distance: 51.6
click at [165, 167] on div "All right . Hey , [PERSON_NAME] . so tell me about your coffee order . Do you d…" at bounding box center [215, 145] width 170 height 149
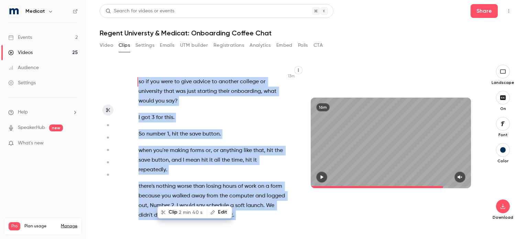
scroll to position [2528, 0]
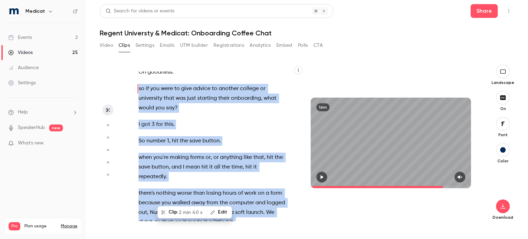
click at [179, 212] on span "2 min 40 s" at bounding box center [191, 212] width 24 height 7
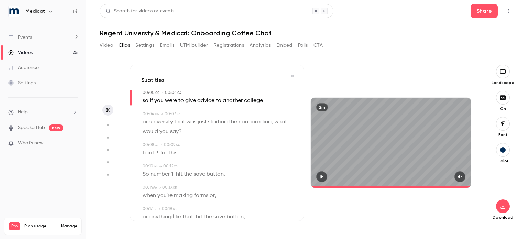
type input "*"
click at [144, 101] on span "so" at bounding box center [146, 101] width 6 height 10
click at [146, 112] on button "Edit" at bounding box center [144, 113] width 24 height 11
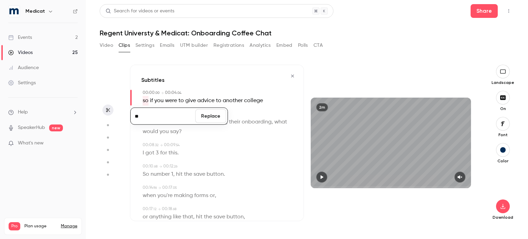
type input "**"
click at [214, 115] on button "Replace" at bounding box center [210, 116] width 31 height 14
click at [456, 173] on button "button" at bounding box center [459, 176] width 11 height 11
click at [323, 177] on icon "button" at bounding box center [322, 177] width 3 height 4
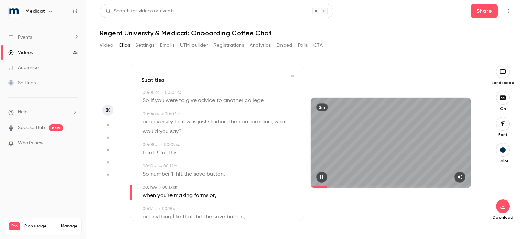
click at [325, 179] on button "button" at bounding box center [321, 176] width 11 height 11
click at [153, 197] on span "when" at bounding box center [149, 196] width 13 height 10
type input "**"
click at [149, 209] on button "Edit" at bounding box center [147, 208] width 24 height 11
type input "****"
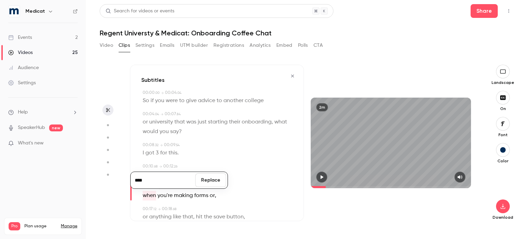
click at [201, 183] on button "Replace" at bounding box center [210, 180] width 31 height 14
click at [322, 177] on icon "button" at bounding box center [322, 177] width 3 height 4
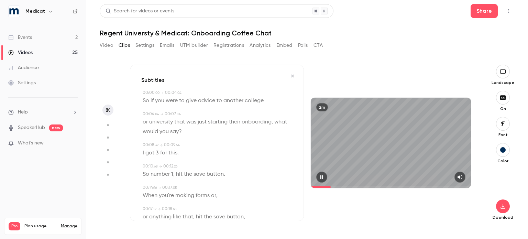
click at [319, 176] on icon "button" at bounding box center [321, 177] width 5 height 5
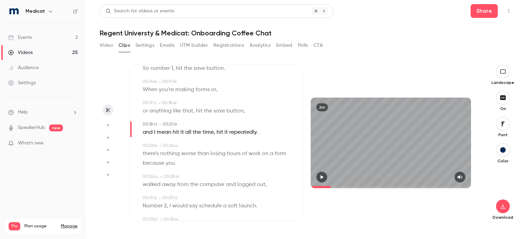
scroll to position [107, 0]
click at [323, 177] on icon "button" at bounding box center [321, 177] width 5 height 5
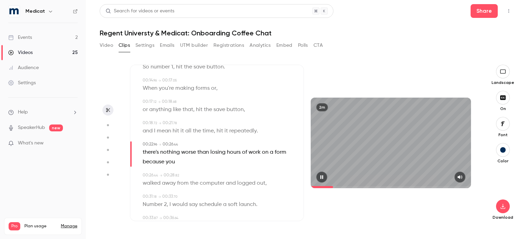
click at [322, 178] on icon "button" at bounding box center [321, 177] width 5 height 5
click at [147, 154] on span "there's" at bounding box center [151, 152] width 16 height 10
type input "**"
click at [154, 165] on button "Edit" at bounding box center [149, 165] width 24 height 11
type input "*******"
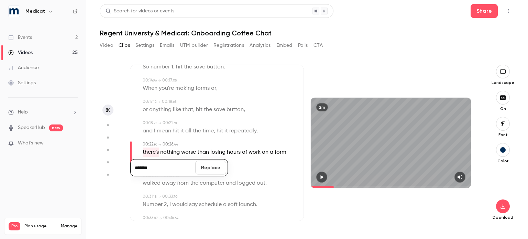
click at [213, 171] on button "Replace" at bounding box center [210, 168] width 31 height 14
click at [323, 179] on icon "button" at bounding box center [321, 177] width 5 height 5
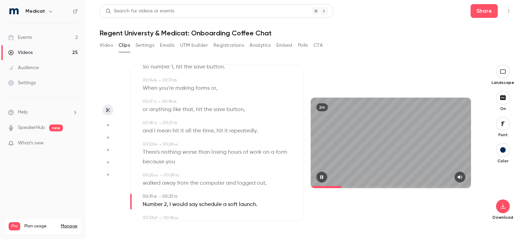
click at [324, 176] on icon "button" at bounding box center [321, 177] width 5 height 5
drag, startPoint x: 257, startPoint y: 185, endPoint x: 268, endPoint y: 185, distance: 10.7
click at [268, 185] on div "walked away from the computer and logged out ," at bounding box center [218, 183] width 150 height 10
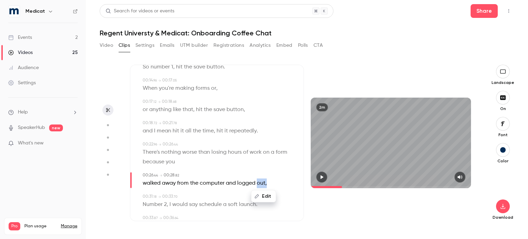
type input "****"
click at [272, 196] on button "Edit" at bounding box center [264, 196] width 24 height 11
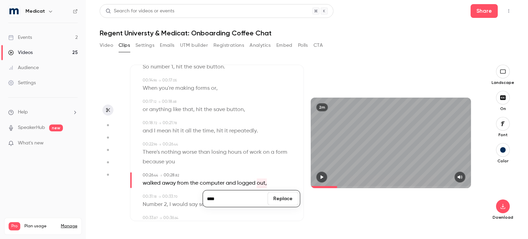
click at [249, 198] on input "****" at bounding box center [235, 199] width 62 height 14
type input "****"
click at [279, 200] on button "Replace" at bounding box center [282, 199] width 31 height 14
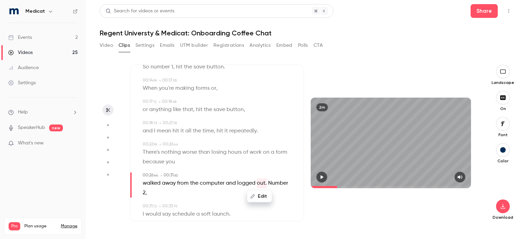
click at [321, 177] on icon "button" at bounding box center [322, 177] width 3 height 4
click at [323, 176] on icon "button" at bounding box center [321, 177] width 5 height 5
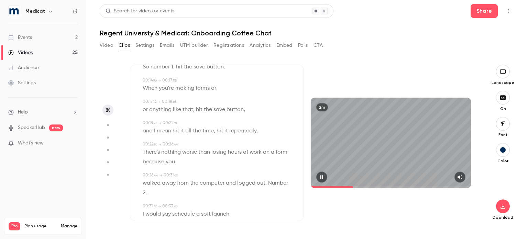
click at [323, 176] on icon "button" at bounding box center [321, 177] width 3 height 4
click at [322, 178] on icon "button" at bounding box center [321, 177] width 5 height 5
click at [322, 176] on icon "button" at bounding box center [321, 177] width 5 height 5
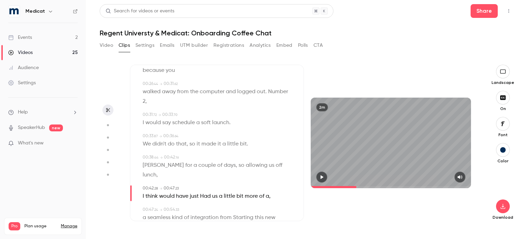
scroll to position [209, 0]
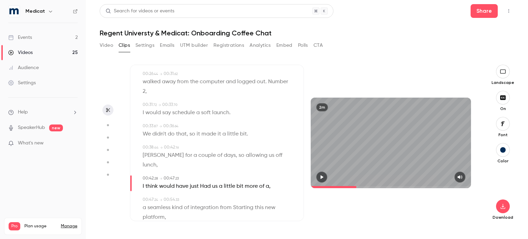
click at [201, 181] on span "Had" at bounding box center [205, 186] width 11 height 10
type input "****"
click at [203, 194] on button "Edit" at bounding box center [203, 199] width 24 height 11
type input "***"
click at [246, 196] on button "Replace" at bounding box center [237, 202] width 31 height 14
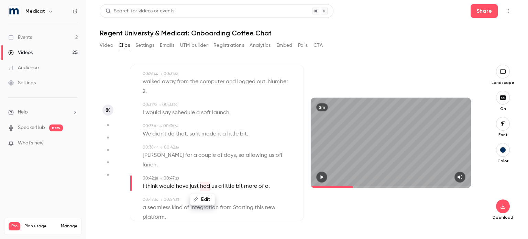
click at [321, 178] on icon "button" at bounding box center [322, 177] width 3 height 4
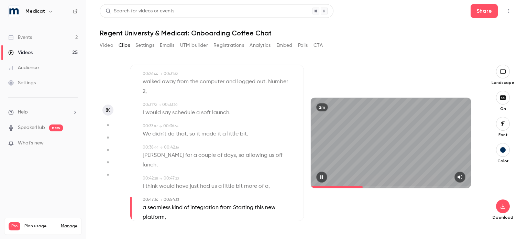
click at [323, 177] on icon "button" at bounding box center [321, 177] width 3 height 4
click at [241, 203] on span "Starting" at bounding box center [243, 208] width 20 height 10
type input "****"
click at [240, 189] on button "Edit" at bounding box center [240, 194] width 24 height 11
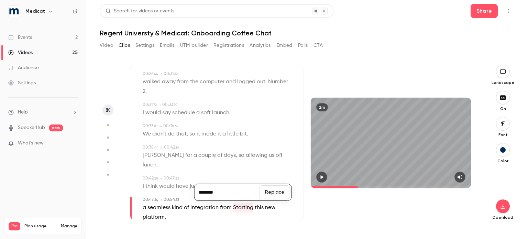
type input "********"
click at [279, 185] on button "Replace" at bounding box center [274, 192] width 31 height 14
click at [324, 176] on icon "button" at bounding box center [321, 177] width 5 height 5
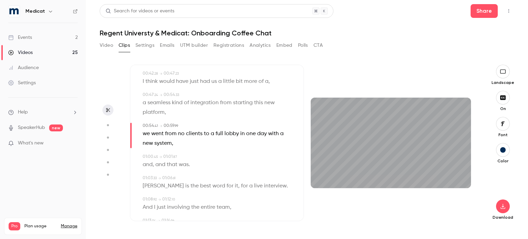
scroll to position [312, 0]
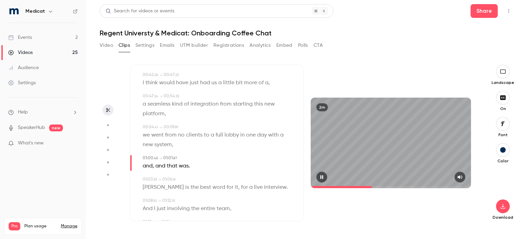
click at [324, 177] on icon "button" at bounding box center [321, 177] width 5 height 5
click at [158, 161] on span "and" at bounding box center [160, 166] width 10 height 10
type input "****"
click at [159, 174] on button "Edit" at bounding box center [158, 179] width 24 height 11
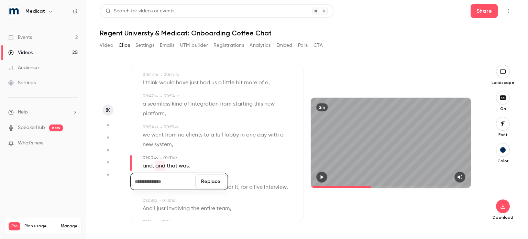
click at [219, 175] on button "Replace" at bounding box center [210, 182] width 31 height 14
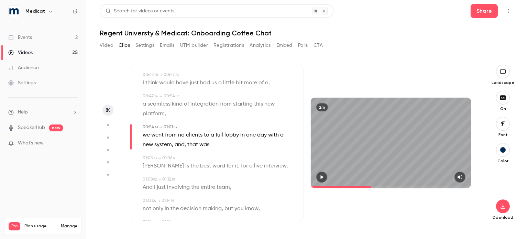
click at [318, 172] on div at bounding box center [391, 176] width 160 height 11
click at [323, 177] on icon "button" at bounding box center [322, 177] width 3 height 4
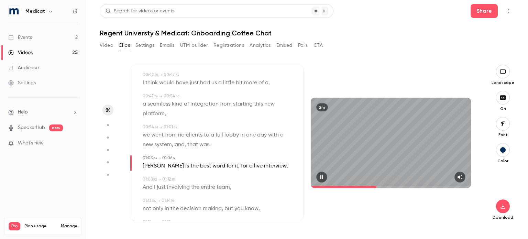
click at [323, 177] on icon "button" at bounding box center [321, 177] width 3 height 4
click at [323, 177] on icon "button" at bounding box center [322, 177] width 3 height 4
click at [323, 177] on icon "button" at bounding box center [321, 177] width 3 height 4
click at [323, 177] on icon "button" at bounding box center [322, 177] width 3 height 4
click at [323, 177] on icon "button" at bounding box center [321, 177] width 3 height 4
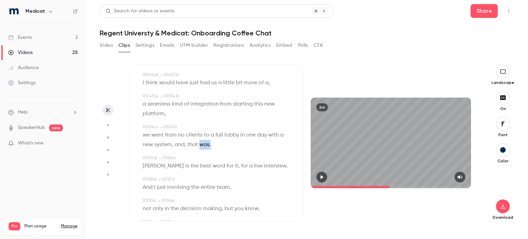
drag, startPoint x: 201, startPoint y: 133, endPoint x: 213, endPoint y: 132, distance: 12.4
click at [213, 132] on p "we went from no clients to a full lobby [DATE] with a new system , and , that w…" at bounding box center [218, 139] width 150 height 19
type input "****"
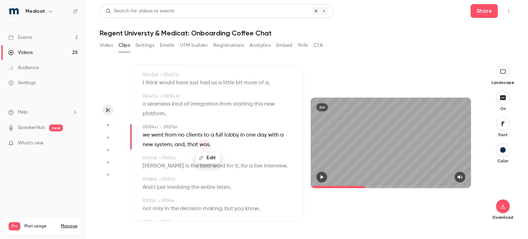
click at [211, 152] on button "Edit" at bounding box center [208, 157] width 24 height 11
click at [193, 153] on input "****" at bounding box center [195, 160] width 62 height 14
type input "******"
click at [235, 153] on button "Replace" at bounding box center [242, 160] width 31 height 14
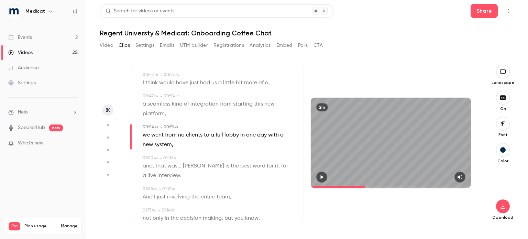
click at [171, 161] on span "was..." at bounding box center [174, 166] width 14 height 10
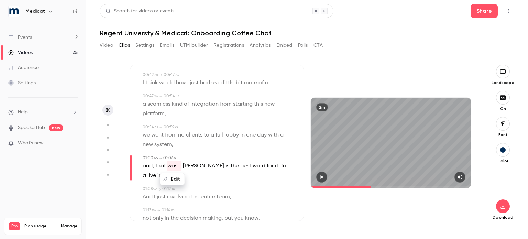
click at [323, 175] on icon "button" at bounding box center [321, 177] width 5 height 5
click at [323, 176] on icon "button" at bounding box center [321, 177] width 5 height 5
click at [189, 161] on span "[PERSON_NAME]" at bounding box center [203, 166] width 41 height 10
type input "****"
click at [190, 174] on button "Edit" at bounding box center [188, 179] width 24 height 11
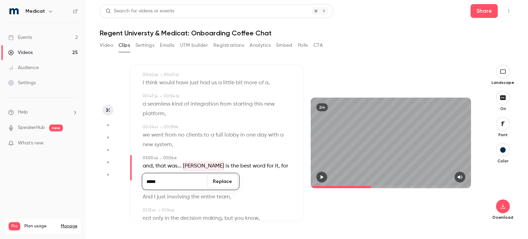
type input "*****"
click at [233, 175] on button "Replace" at bounding box center [222, 182] width 31 height 14
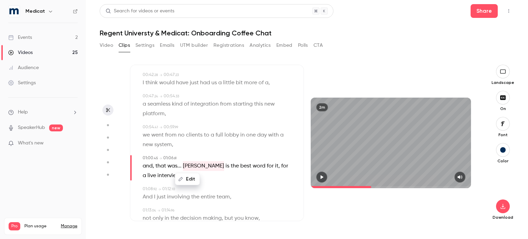
click at [323, 176] on icon "button" at bounding box center [321, 177] width 5 height 5
click at [322, 177] on icon "button" at bounding box center [321, 177] width 5 height 5
click at [187, 161] on span "[PERSON_NAME]" at bounding box center [203, 166] width 41 height 10
click at [188, 174] on button "Edit" at bounding box center [188, 179] width 24 height 11
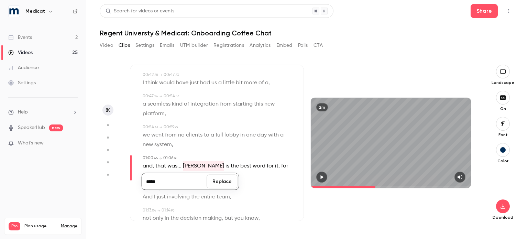
type input "****"
type input "*****"
click at [221, 175] on button "Replace" at bounding box center [221, 182] width 31 height 14
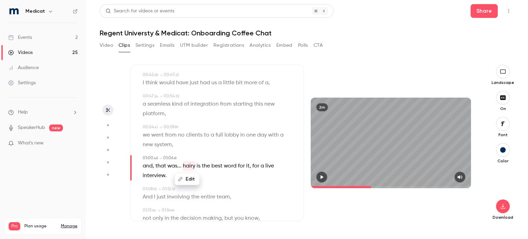
click at [320, 177] on icon "button" at bounding box center [321, 177] width 5 height 5
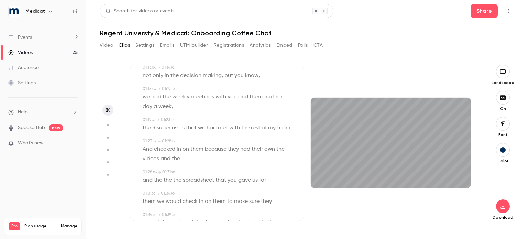
scroll to position [455, 0]
click at [322, 178] on icon "button" at bounding box center [321, 177] width 5 height 5
click at [144, 123] on span "the" at bounding box center [147, 128] width 8 height 10
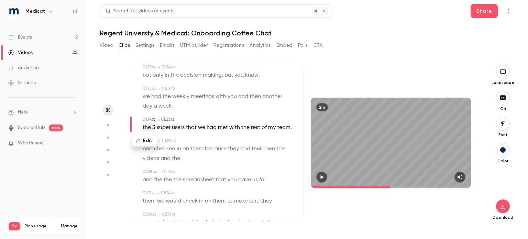
click at [320, 177] on icon "button" at bounding box center [321, 177] width 5 height 5
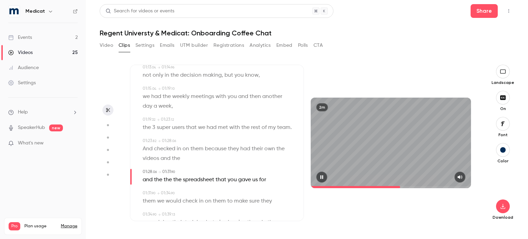
click at [320, 176] on icon "button" at bounding box center [321, 177] width 5 height 5
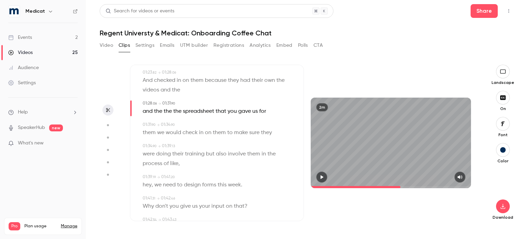
scroll to position [541, 0]
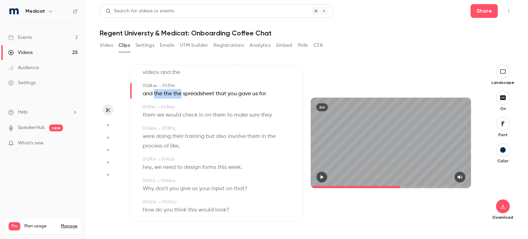
drag, startPoint x: 154, startPoint y: 94, endPoint x: 181, endPoint y: 97, distance: 26.9
click at [181, 97] on p "and the the the spreadsheet that you gave us for" at bounding box center [204, 94] width 123 height 10
type input "****"
click at [178, 106] on button "Edit" at bounding box center [176, 106] width 24 height 11
click at [163, 109] on input "**********" at bounding box center [163, 109] width 62 height 14
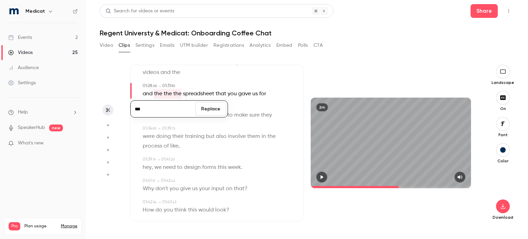
type input "***"
click at [220, 112] on button "Replace" at bounding box center [210, 109] width 31 height 14
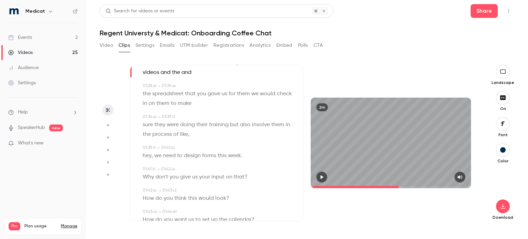
click at [321, 175] on icon "button" at bounding box center [321, 177] width 5 height 5
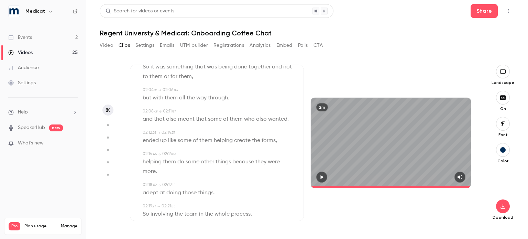
scroll to position [836, 0]
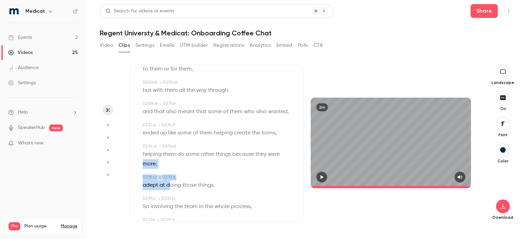
drag, startPoint x: 143, startPoint y: 173, endPoint x: 171, endPoint y: 198, distance: 37.7
click at [171, 204] on button "Edit" at bounding box center [172, 198] width 24 height 11
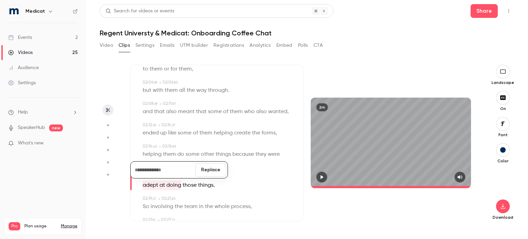
type input "***"
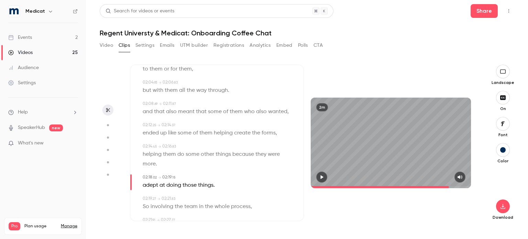
click at [292, 201] on div "Subtitles 00:00 . 00 → 00:04 . 04 So if you were to give advice to another coll…" at bounding box center [217, 143] width 174 height 156
drag, startPoint x: 143, startPoint y: 170, endPoint x: 206, endPoint y: 195, distance: 67.9
click at [206, 204] on button "Edit" at bounding box center [204, 198] width 24 height 11
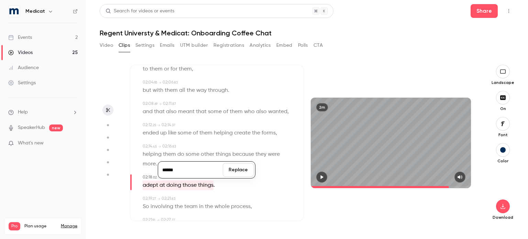
click at [201, 177] on input "******" at bounding box center [190, 170] width 62 height 14
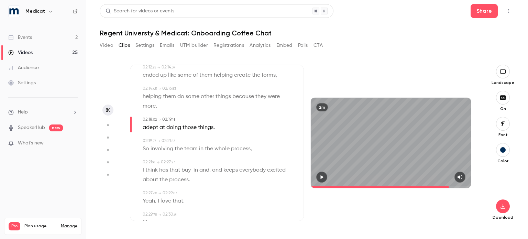
scroll to position [889, 0]
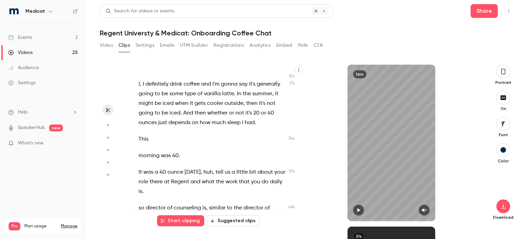
scroll to position [44, 0]
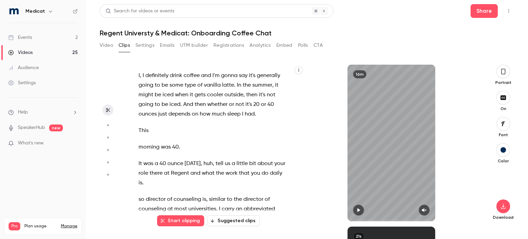
click at [503, 72] on icon "button" at bounding box center [502, 72] width 5 height 8
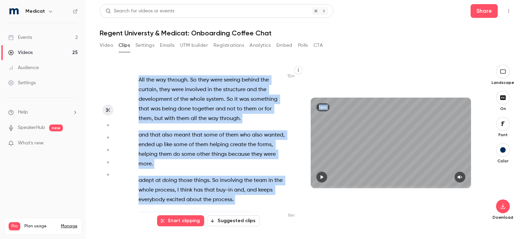
scroll to position [2940, 0]
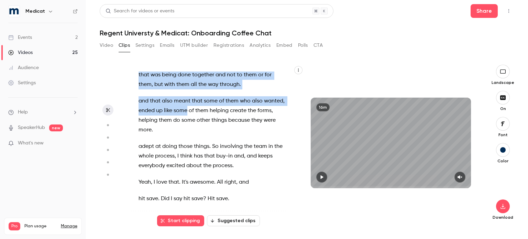
drag, startPoint x: 138, startPoint y: 99, endPoint x: 197, endPoint y: 172, distance: 94.6
click at [197, 172] on div "All right . Hey , [PERSON_NAME] . so tell me about your coffee order . Do you d…" at bounding box center [215, 145] width 170 height 149
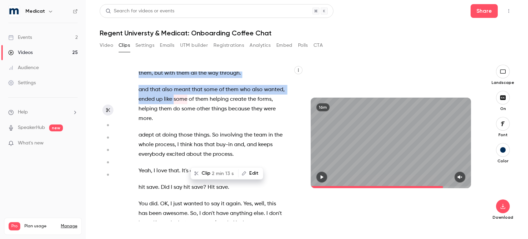
scroll to position [0, 0]
click at [227, 137] on div "All right . Hey , [PERSON_NAME] . so tell me about your coffee order . Do you d…" at bounding box center [215, 145] width 170 height 149
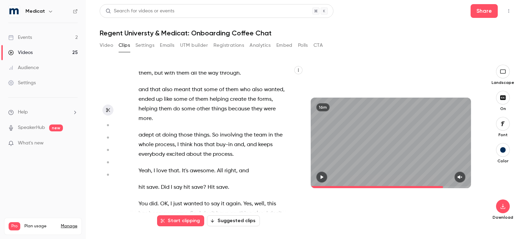
click at [143, 94] on span "and" at bounding box center [143, 90] width 10 height 10
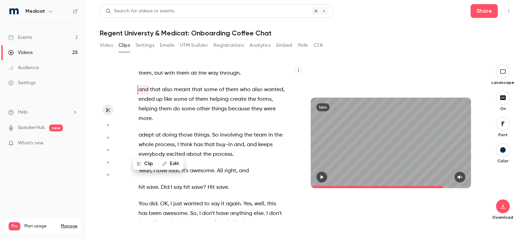
type input "*****"
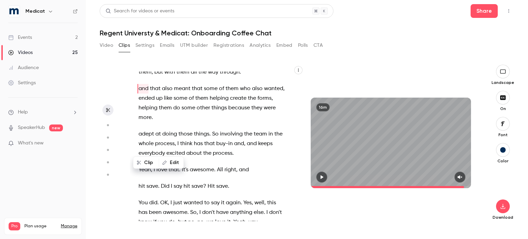
click at [172, 165] on button "Edit" at bounding box center [171, 162] width 24 height 11
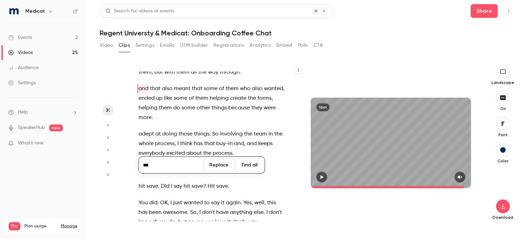
type input "***"
click at [225, 168] on button "Replace" at bounding box center [218, 165] width 31 height 14
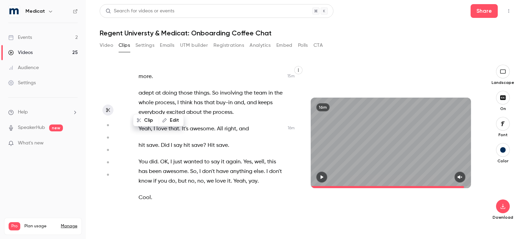
scroll to position [3001, 0]
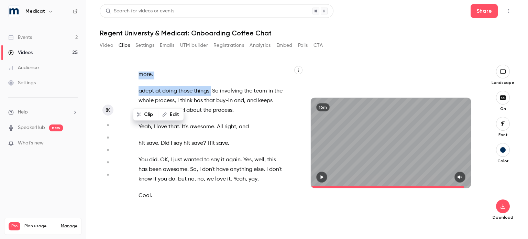
drag, startPoint x: 138, startPoint y: 127, endPoint x: 211, endPoint y: 146, distance: 75.3
click at [211, 146] on div "All right . Hey , Robbie . so tell me about your coffee order . Do you drink co…" at bounding box center [215, 145] width 170 height 149
type input "*****"
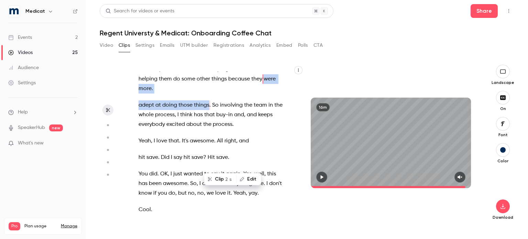
click at [253, 182] on button "Edit" at bounding box center [249, 179] width 24 height 11
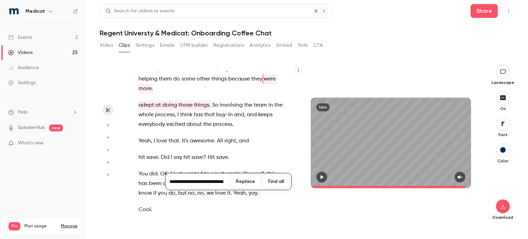
click at [194, 183] on input "**********" at bounding box center [198, 182] width 62 height 14
type input "**********"
click at [235, 183] on button "Replace" at bounding box center [245, 182] width 31 height 14
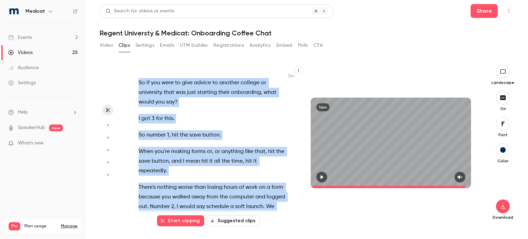
scroll to position [2527, 0]
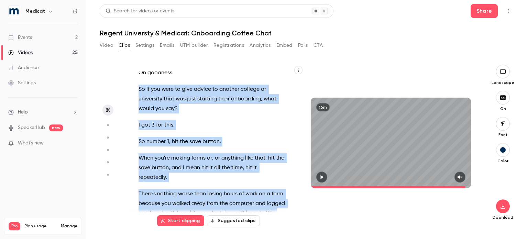
drag, startPoint x: 265, startPoint y: 166, endPoint x: 136, endPoint y: 146, distance: 130.4
click at [136, 146] on div "All right . Hey , Robbie . so tell me about your coffee order . Do you drink co…" at bounding box center [215, 145] width 170 height 149
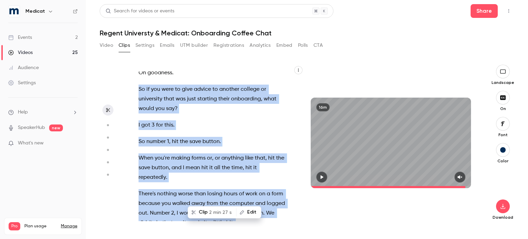
scroll to position [2528, 0]
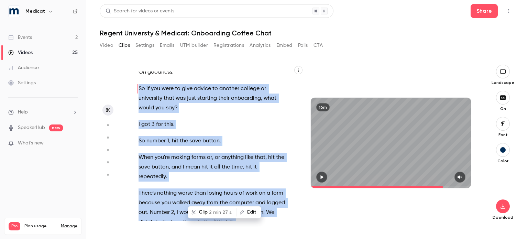
click at [206, 213] on button "Clip 2 min 27 s" at bounding box center [211, 211] width 47 height 11
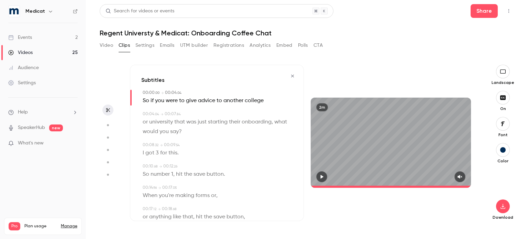
type input "*"
click at [502, 212] on button "button" at bounding box center [503, 206] width 14 height 14
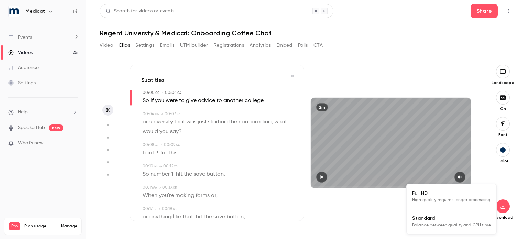
click at [430, 219] on span "Standard" at bounding box center [451, 217] width 79 height 7
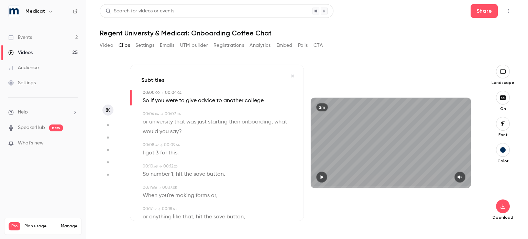
click at [461, 176] on icon "button" at bounding box center [459, 177] width 5 height 5
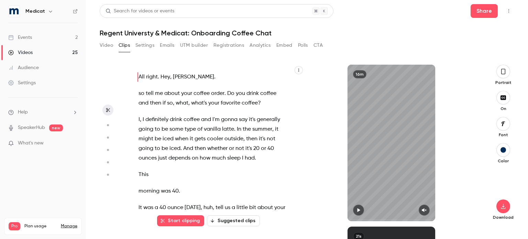
click at [504, 71] on icon "button" at bounding box center [502, 72] width 5 height 8
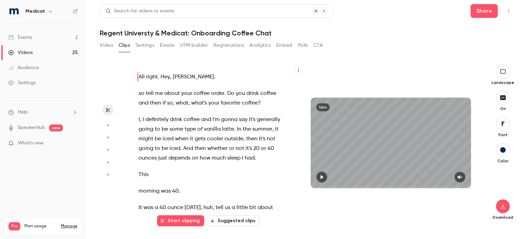
click at [459, 176] on icon "button" at bounding box center [459, 177] width 5 height 5
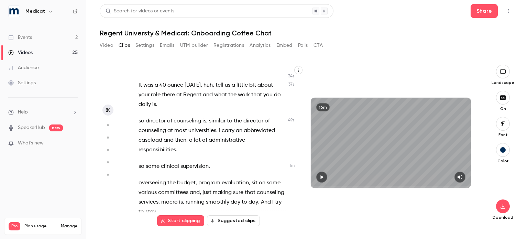
scroll to position [121, 0]
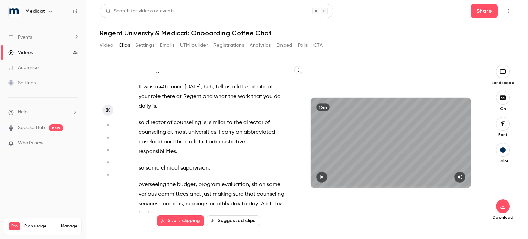
click at [217, 88] on span "tell" at bounding box center [219, 87] width 8 height 10
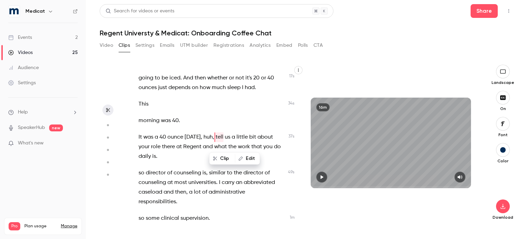
scroll to position [61, 0]
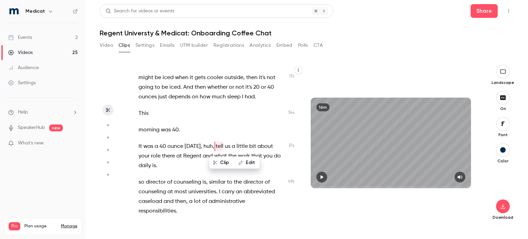
type input "****"
click at [242, 164] on icon "button" at bounding box center [240, 162] width 5 height 5
type input "****"
click at [242, 164] on button "Replace" at bounding box center [245, 165] width 31 height 14
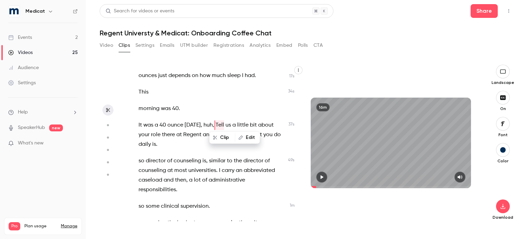
scroll to position [94, 0]
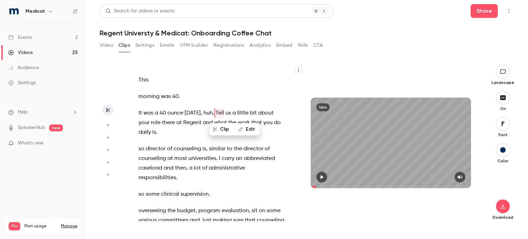
click at [265, 181] on p "so director of counseling is , similar to the director of counseling at most un…" at bounding box center [211, 163] width 146 height 38
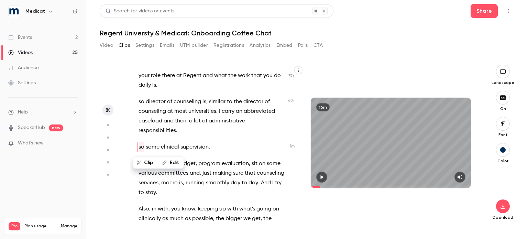
scroll to position [142, 0]
click at [140, 101] on span "so" at bounding box center [141, 101] width 6 height 10
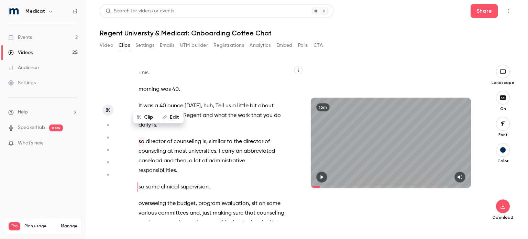
type input "****"
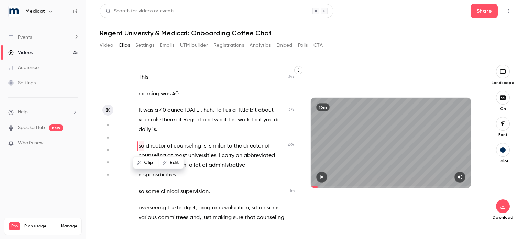
scroll to position [97, 0]
click at [171, 164] on button "Edit" at bounding box center [171, 162] width 24 height 11
type input "**"
click at [209, 167] on button "Replace" at bounding box center [218, 165] width 31 height 14
click at [322, 178] on icon "button" at bounding box center [322, 177] width 3 height 4
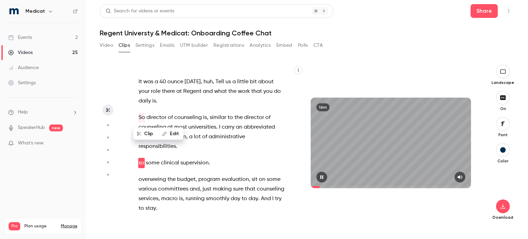
scroll to position [142, 0]
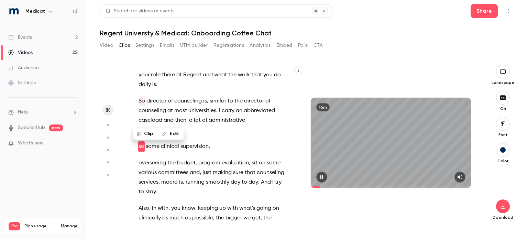
click at [322, 178] on icon "button" at bounding box center [321, 177] width 5 height 5
click at [140, 147] on span "so" at bounding box center [141, 147] width 6 height 10
type input "****"
click at [169, 161] on button "Edit" at bounding box center [171, 162] width 24 height 11
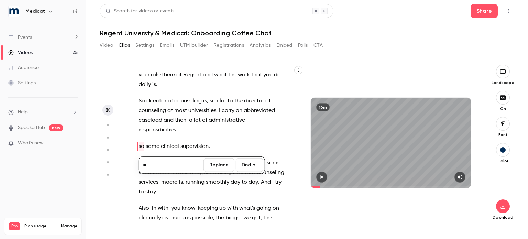
type input "**"
click at [216, 169] on button "Replace" at bounding box center [218, 165] width 31 height 14
click at [324, 178] on icon "button" at bounding box center [321, 177] width 5 height 5
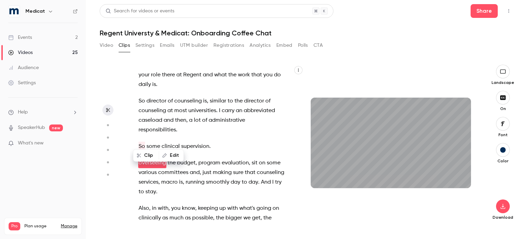
scroll to position [159, 0]
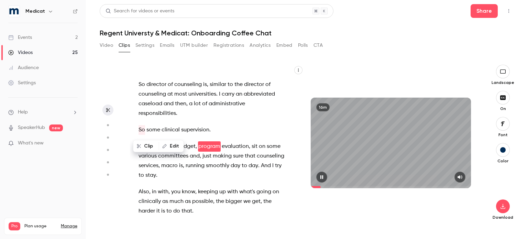
click at [320, 178] on icon "button" at bounding box center [321, 177] width 5 height 5
drag, startPoint x: 181, startPoint y: 129, endPoint x: 185, endPoint y: 147, distance: 18.6
click at [185, 147] on div "All right . Hey , Robbie . so tell me about your coffee order . Do you drink co…" at bounding box center [215, 145] width 170 height 149
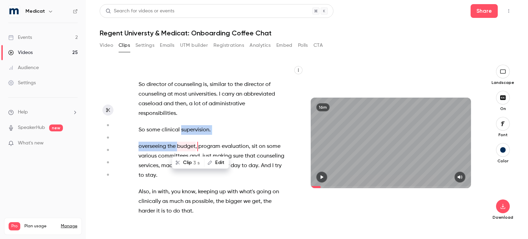
type input "****"
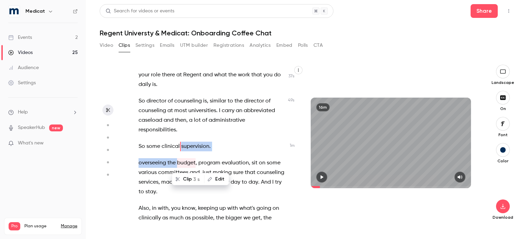
click at [216, 182] on button "Edit" at bounding box center [217, 179] width 24 height 11
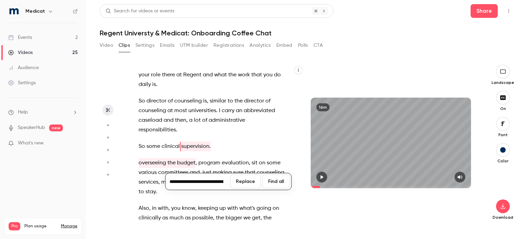
click at [195, 182] on input "**********" at bounding box center [198, 182] width 62 height 14
type input "**********"
click at [244, 183] on button "Replace" at bounding box center [245, 182] width 31 height 14
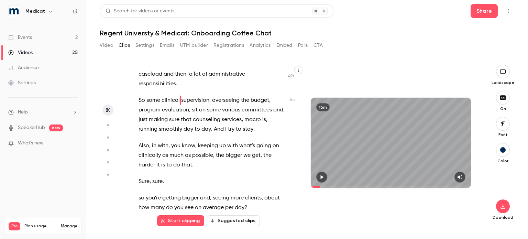
scroll to position [189, 0]
click at [234, 121] on span "services" at bounding box center [232, 119] width 20 height 10
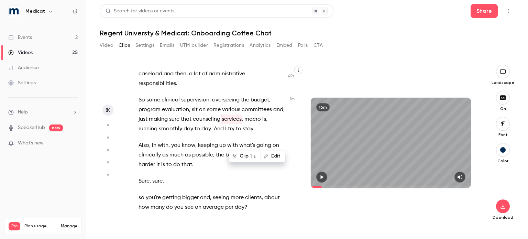
scroll to position [161, 0]
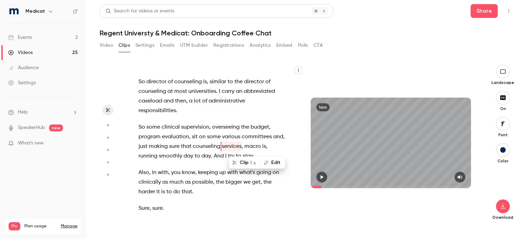
click at [321, 178] on icon "button" at bounding box center [322, 177] width 3 height 4
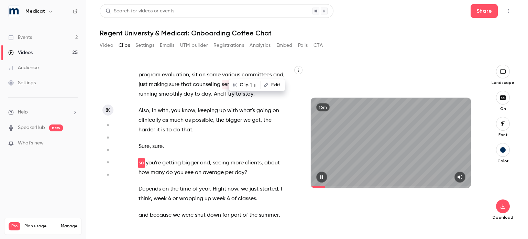
scroll to position [240, 0]
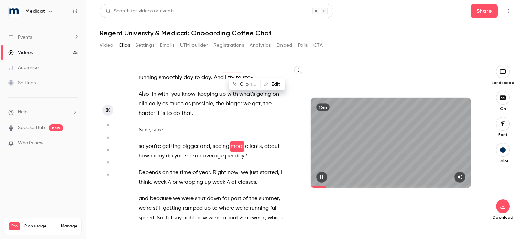
click at [323, 176] on icon "button" at bounding box center [321, 177] width 3 height 4
click at [141, 146] on span "so" at bounding box center [141, 147] width 6 height 10
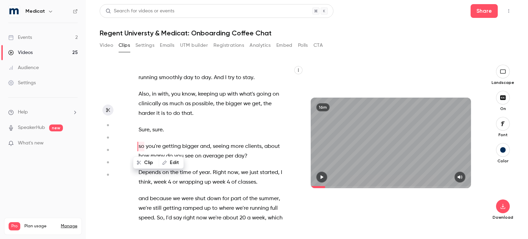
type input "****"
click at [171, 160] on button "Edit" at bounding box center [171, 162] width 24 height 11
type input "**"
click at [214, 167] on button "Replace" at bounding box center [218, 165] width 31 height 14
click at [324, 177] on icon "button" at bounding box center [321, 177] width 5 height 5
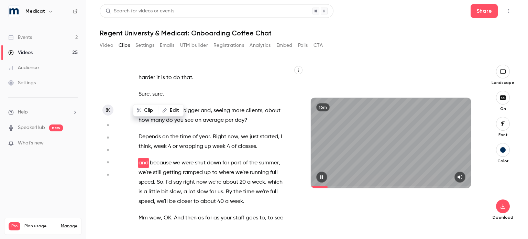
scroll to position [292, 0]
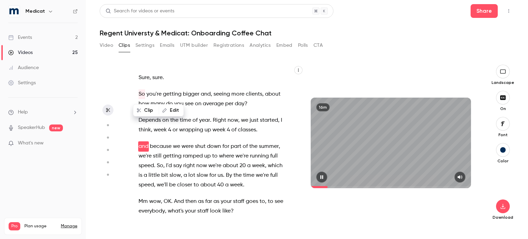
click at [322, 178] on icon "button" at bounding box center [321, 177] width 5 height 5
click at [144, 148] on span "and" at bounding box center [143, 147] width 10 height 10
type input "*****"
click at [171, 161] on button "Edit" at bounding box center [171, 162] width 24 height 11
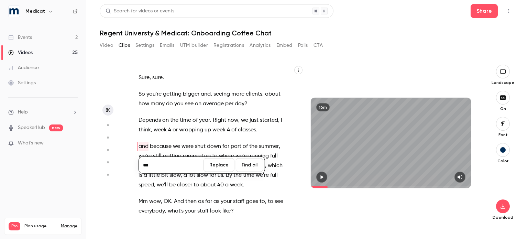
type input "***"
click at [221, 163] on button "Replace" at bounding box center [218, 165] width 31 height 14
click at [324, 175] on icon "button" at bounding box center [321, 177] width 5 height 5
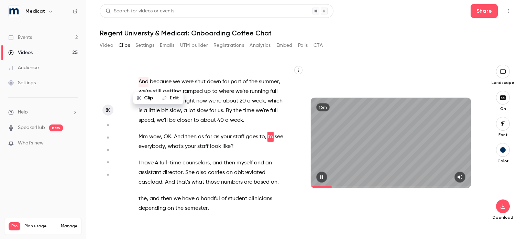
scroll to position [366, 0]
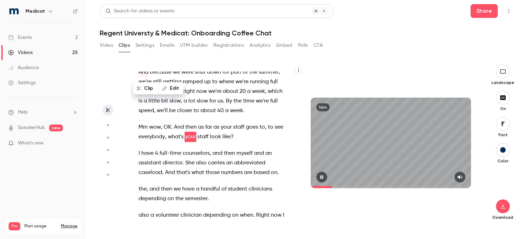
click at [324, 175] on icon "button" at bounding box center [321, 177] width 5 height 5
drag, startPoint x: 259, startPoint y: 137, endPoint x: 265, endPoint y: 137, distance: 5.8
click at [265, 137] on p "Mm wow , OK . And then as far as your staff goes to , to see everybody , what's…" at bounding box center [211, 131] width 146 height 19
type input "*****"
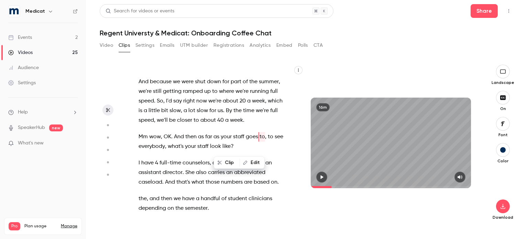
click at [253, 164] on button "Edit" at bounding box center [252, 162] width 24 height 11
click at [226, 164] on button "Replace" at bounding box center [218, 165] width 31 height 14
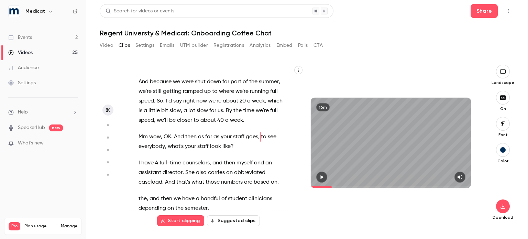
click at [324, 177] on icon "button" at bounding box center [321, 177] width 5 height 5
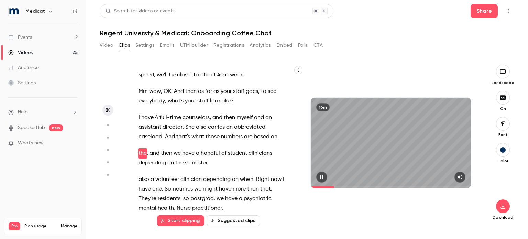
scroll to position [418, 0]
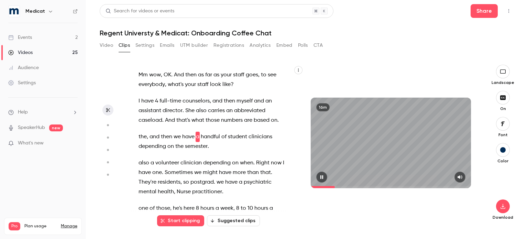
click at [321, 180] on button "button" at bounding box center [321, 176] width 11 height 11
drag, startPoint x: 139, startPoint y: 147, endPoint x: 148, endPoint y: 147, distance: 9.6
click at [148, 147] on p "the , and then we have a handful of student clinicians depending on the semeste…" at bounding box center [211, 141] width 146 height 19
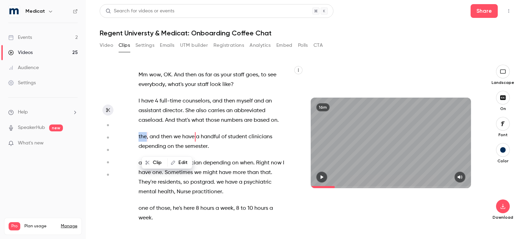
type input "*****"
click at [181, 163] on button "Edit" at bounding box center [180, 162] width 24 height 11
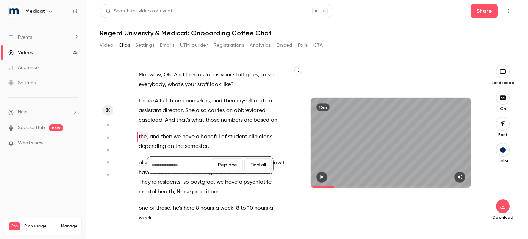
click at [230, 166] on button "Replace" at bounding box center [227, 165] width 31 height 14
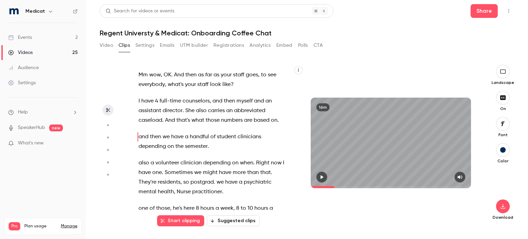
click at [144, 142] on span "and" at bounding box center [143, 137] width 10 height 10
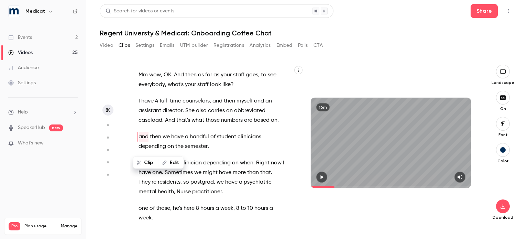
type input "***"
click at [168, 162] on button "Edit" at bounding box center [171, 162] width 24 height 11
type input "***"
click at [222, 165] on button "Replace" at bounding box center [218, 165] width 31 height 14
click at [320, 176] on icon "button" at bounding box center [321, 177] width 5 height 5
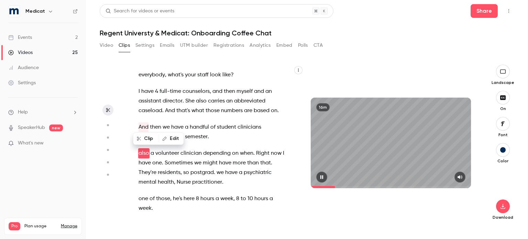
scroll to position [445, 0]
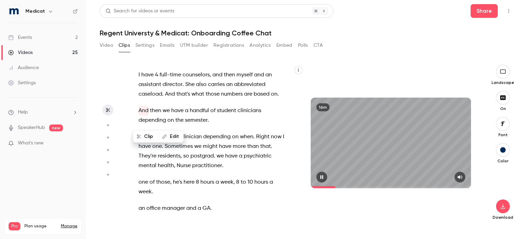
click at [320, 176] on icon "button" at bounding box center [321, 177] width 5 height 5
click at [143, 147] on div "Clip Edit" at bounding box center [160, 136] width 45 height 22
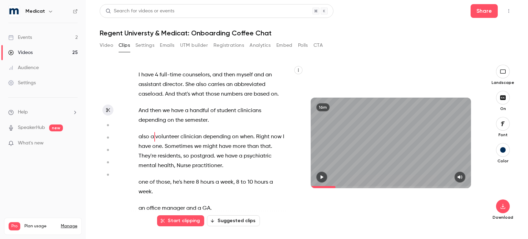
click at [143, 142] on span "also" at bounding box center [143, 137] width 11 height 10
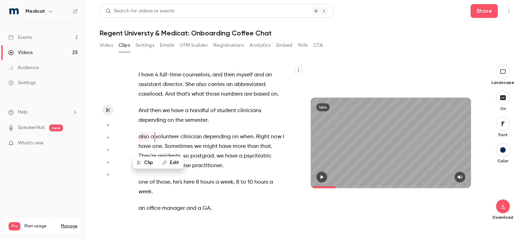
type input "*****"
click at [174, 164] on button "Edit" at bounding box center [171, 162] width 24 height 11
type input "****"
click at [223, 166] on button "Replace" at bounding box center [218, 165] width 31 height 14
click at [321, 176] on icon "button" at bounding box center [322, 177] width 3 height 4
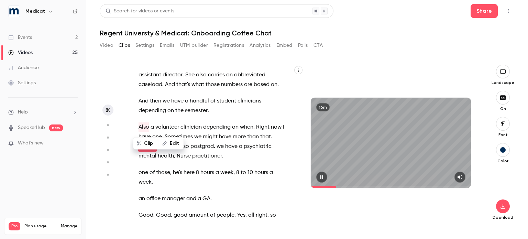
scroll to position [464, 0]
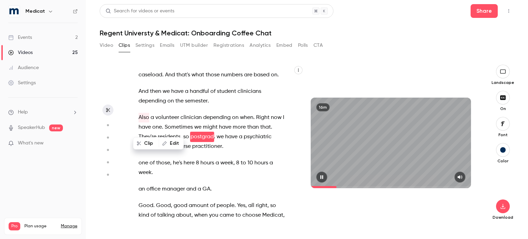
click at [321, 176] on icon "button" at bounding box center [321, 177] width 3 height 4
click at [321, 176] on icon "button" at bounding box center [322, 177] width 3 height 4
click at [321, 176] on icon "button" at bounding box center [321, 177] width 3 height 4
click at [224, 142] on span "we" at bounding box center [219, 137] width 7 height 10
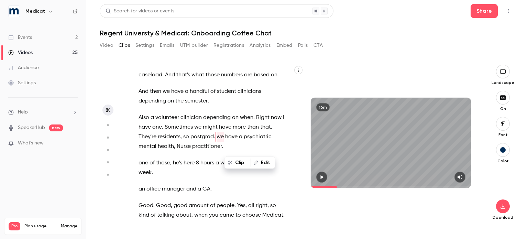
type input "*****"
click at [260, 162] on button "Edit" at bounding box center [262, 162] width 24 height 11
type input "**"
click at [262, 163] on button "Find all" at bounding box center [275, 165] width 27 height 14
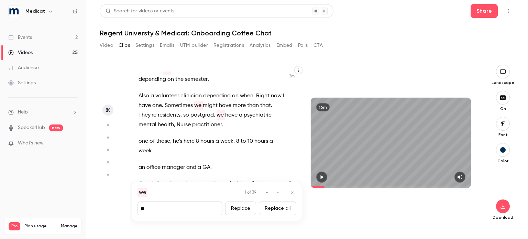
scroll to position [485, 0]
click at [224, 120] on span "we" at bounding box center [219, 115] width 7 height 10
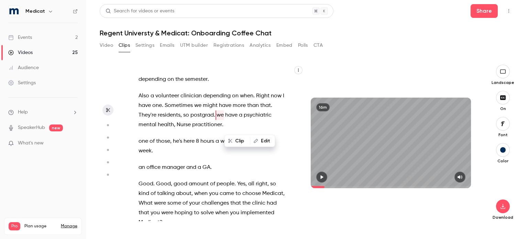
type input "*****"
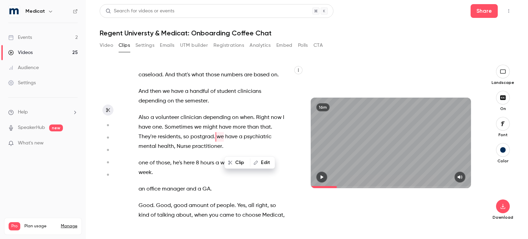
click at [258, 163] on button "Edit" at bounding box center [262, 162] width 24 height 11
type input "**"
click at [256, 164] on button "Replace" at bounding box center [245, 165] width 31 height 14
click at [321, 178] on icon "button" at bounding box center [322, 177] width 3 height 4
click at [321, 177] on icon "button" at bounding box center [321, 177] width 3 height 4
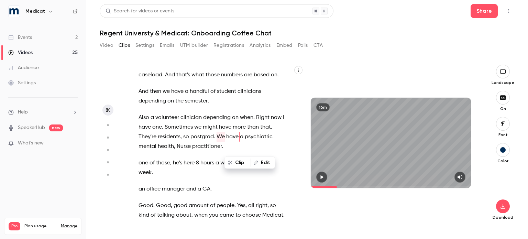
click at [323, 177] on icon "button" at bounding box center [322, 177] width 3 height 4
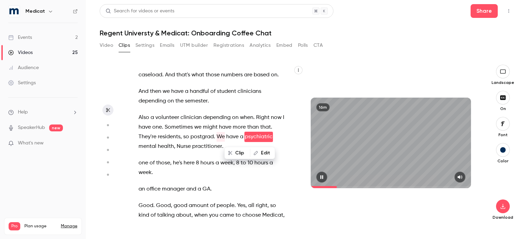
scroll to position [473, 0]
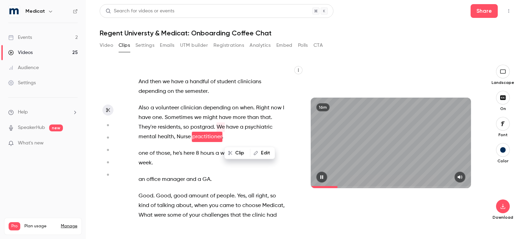
click at [324, 176] on icon "button" at bounding box center [321, 177] width 5 height 5
click at [191, 142] on span "Nurse" at bounding box center [184, 137] width 14 height 10
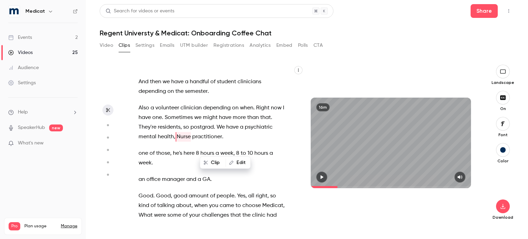
type input "*****"
click at [235, 161] on button "Edit" at bounding box center [238, 162] width 24 height 11
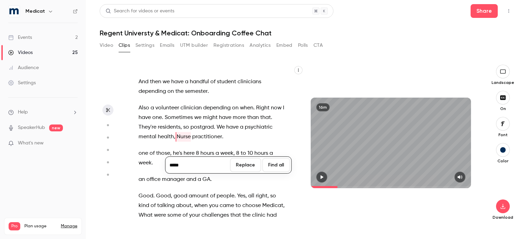
type input "*****"
click at [235, 161] on button "Replace" at bounding box center [245, 165] width 31 height 14
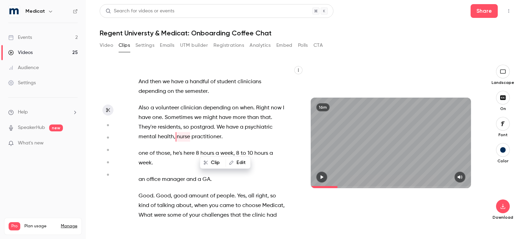
click at [319, 178] on icon "button" at bounding box center [321, 177] width 5 height 5
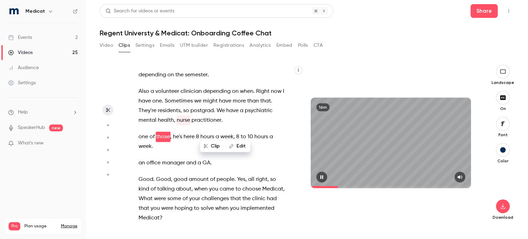
click at [321, 178] on icon "button" at bounding box center [321, 177] width 3 height 4
click at [142, 142] on span "one" at bounding box center [143, 137] width 10 height 10
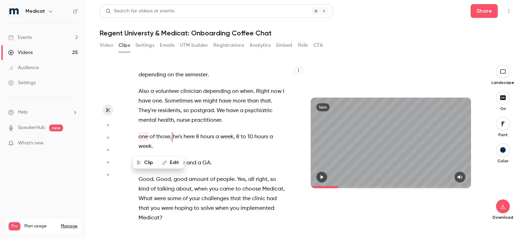
type input "*****"
click at [176, 162] on button "Edit" at bounding box center [171, 162] width 24 height 11
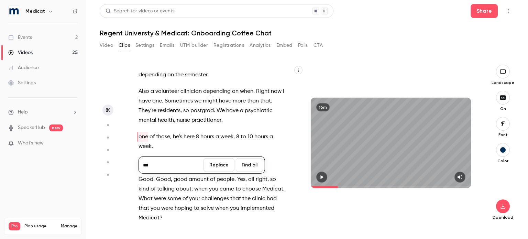
type input "***"
click at [216, 169] on button "Replace" at bounding box center [218, 165] width 31 height 14
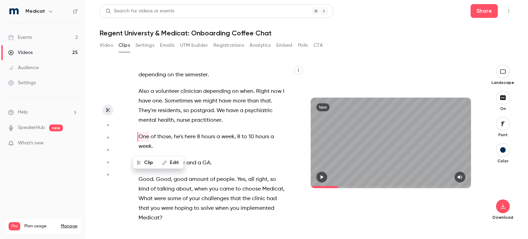
click at [322, 178] on icon "button" at bounding box center [321, 177] width 5 height 5
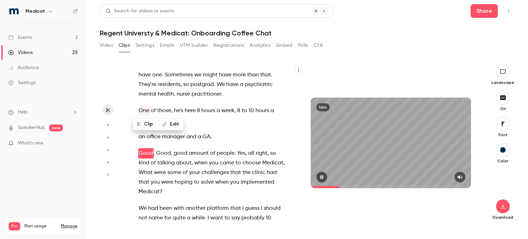
scroll to position [533, 0]
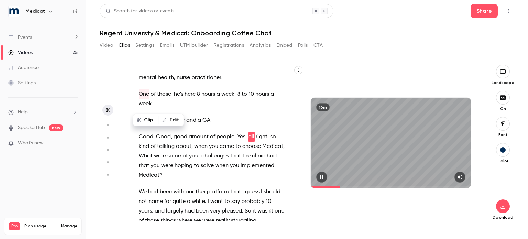
click at [322, 178] on icon "button" at bounding box center [321, 177] width 3 height 4
drag, startPoint x: 170, startPoint y: 149, endPoint x: 186, endPoint y: 149, distance: 15.5
click at [186, 149] on p "Good . Good , good amount of people . Yes , all right , so kind of talking abou…" at bounding box center [211, 156] width 146 height 48
type input "*****"
click at [208, 165] on button "Edit" at bounding box center [206, 162] width 24 height 11
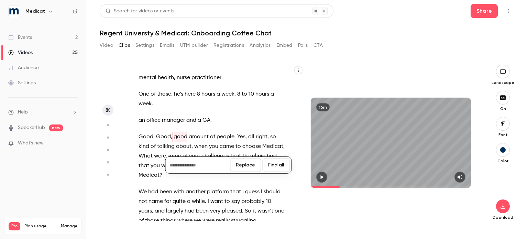
click at [248, 161] on button "Replace" at bounding box center [245, 165] width 31 height 14
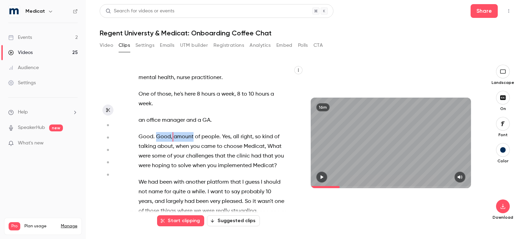
drag, startPoint x: 155, startPoint y: 146, endPoint x: 172, endPoint y: 147, distance: 16.5
click at [172, 147] on p "Good . Good , amount of people . Yes , all right , so kind of talking about , w…" at bounding box center [211, 151] width 146 height 38
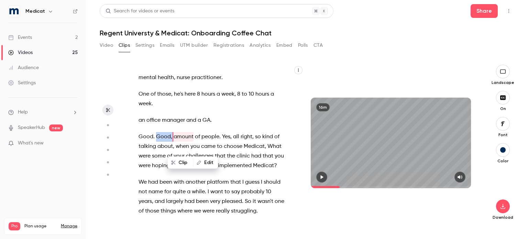
type input "***"
click at [211, 165] on button "Edit" at bounding box center [206, 162] width 24 height 11
click at [183, 167] on input "**********" at bounding box center [198, 165] width 62 height 14
type input "**********"
click at [245, 163] on button "Replace" at bounding box center [245, 165] width 31 height 14
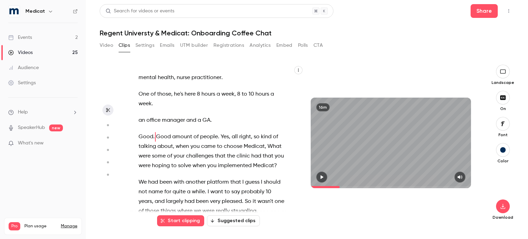
click at [323, 179] on icon "button" at bounding box center [321, 177] width 5 height 5
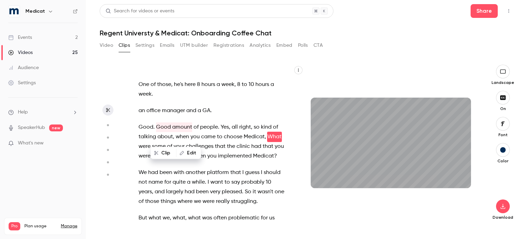
scroll to position [552, 0]
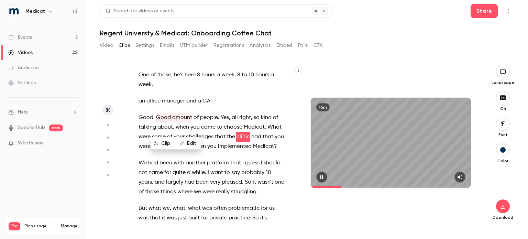
click at [324, 178] on icon "button" at bounding box center [321, 177] width 5 height 5
click at [267, 132] on span "What" at bounding box center [274, 127] width 14 height 10
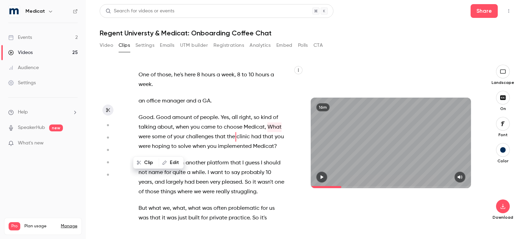
type input "*****"
click at [176, 163] on button "Edit" at bounding box center [171, 162] width 24 height 11
type input "****"
click at [213, 168] on button "Replace" at bounding box center [218, 165] width 31 height 14
click at [323, 178] on icon "button" at bounding box center [321, 177] width 5 height 5
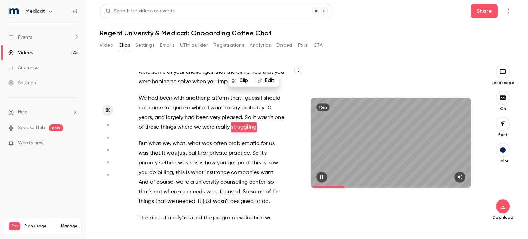
scroll to position [626, 0]
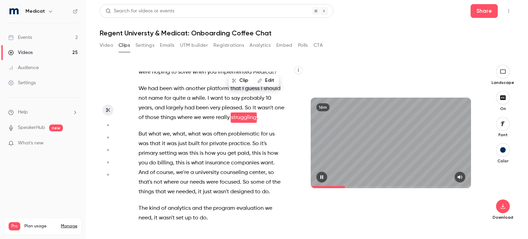
click at [324, 175] on icon "button" at bounding box center [321, 177] width 5 height 5
drag, startPoint x: 173, startPoint y: 164, endPoint x: 187, endPoint y: 163, distance: 13.8
click at [187, 163] on p "But what we , what , what was often problematic for us was that it was just bui…" at bounding box center [211, 162] width 146 height 67
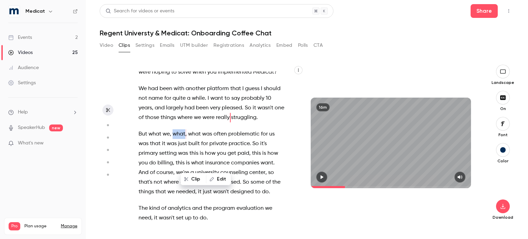
type input "*****"
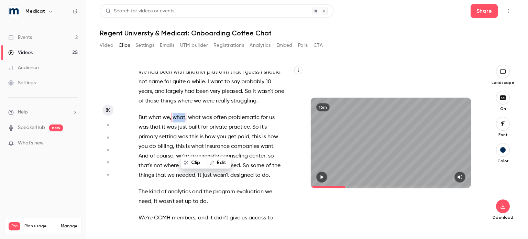
click at [218, 165] on button "Edit" at bounding box center [218, 162] width 24 height 11
click at [250, 166] on button "Replace" at bounding box center [245, 165] width 31 height 14
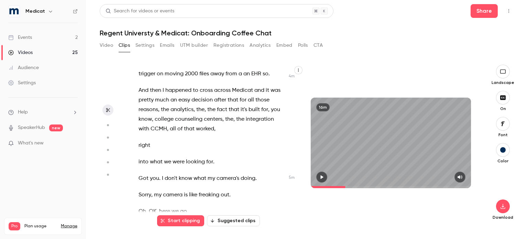
scroll to position [851, 0]
drag, startPoint x: 200, startPoint y: 82, endPoint x: 186, endPoint y: 83, distance: 14.4
click at [186, 78] on p "And over the years I had , I had looked at some of the other options out there …" at bounding box center [211, 63] width 146 height 29
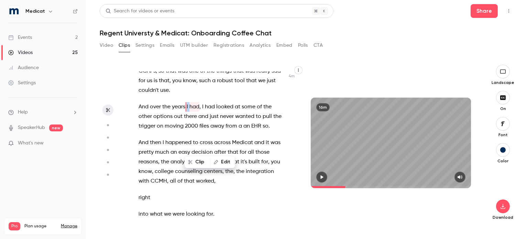
scroll to position [788, 0]
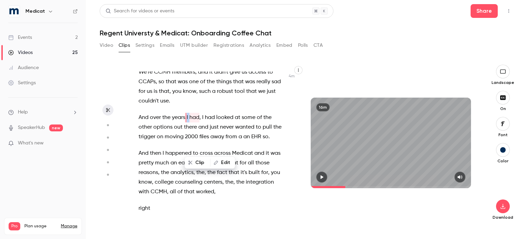
type input "*****"
click at [220, 163] on button "Edit" at bounding box center [223, 162] width 24 height 11
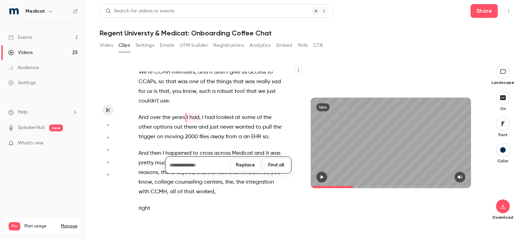
click at [246, 166] on button "Replace" at bounding box center [245, 165] width 31 height 14
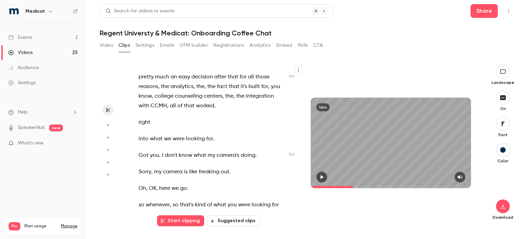
scroll to position [876, 0]
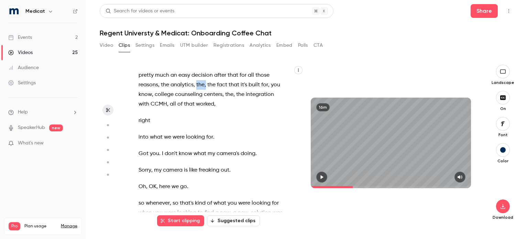
drag, startPoint x: 211, startPoint y: 114, endPoint x: 222, endPoint y: 115, distance: 10.7
click at [222, 109] on p "And then I happened to cross across Medicat and it was pretty much an easy deci…" at bounding box center [211, 85] width 146 height 48
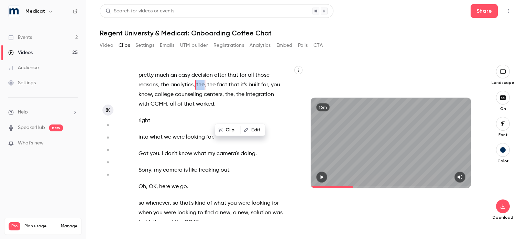
type input "*****"
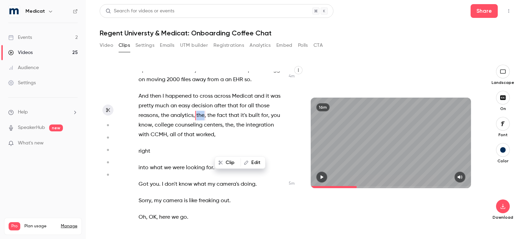
scroll to position [843, 0]
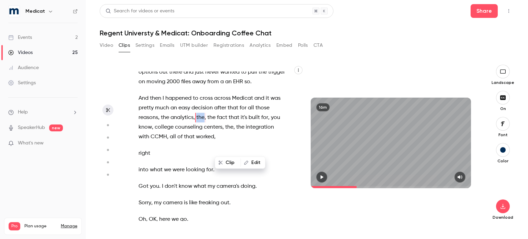
click at [253, 162] on button "Edit" at bounding box center [253, 162] width 24 height 11
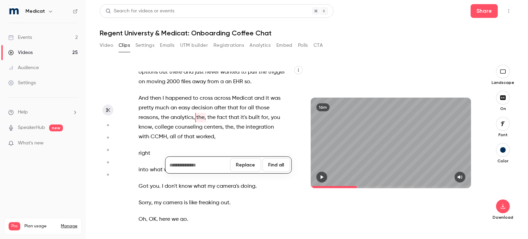
click at [253, 162] on button "Replace" at bounding box center [245, 165] width 31 height 14
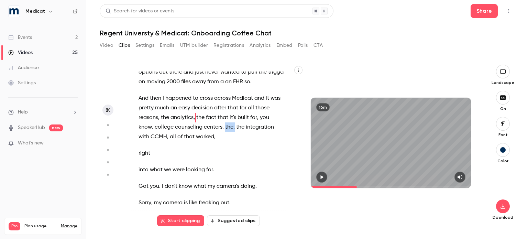
drag, startPoint x: 235, startPoint y: 157, endPoint x: 245, endPoint y: 158, distance: 9.7
click at [245, 142] on p "And then I happened to cross across Medicat and it was pretty much an easy deci…" at bounding box center [211, 117] width 146 height 48
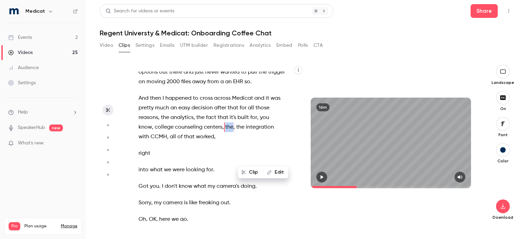
type input "*****"
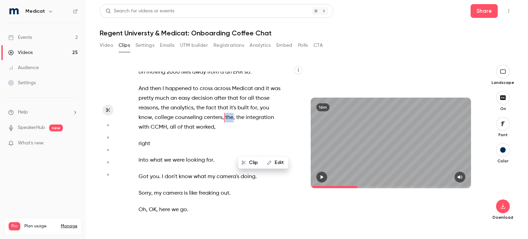
click at [280, 162] on button "Edit" at bounding box center [276, 162] width 24 height 11
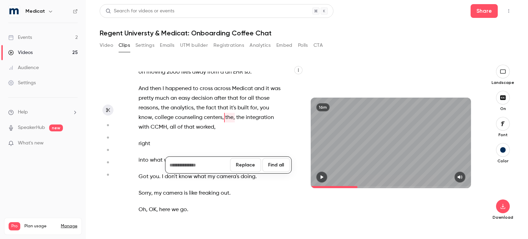
click at [252, 164] on button "Replace" at bounding box center [245, 165] width 31 height 14
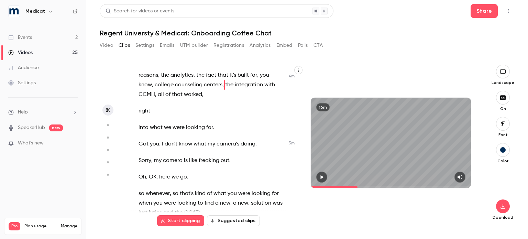
scroll to position [887, 0]
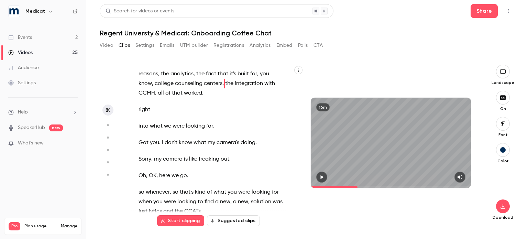
click at [324, 178] on icon "button" at bounding box center [321, 177] width 5 height 5
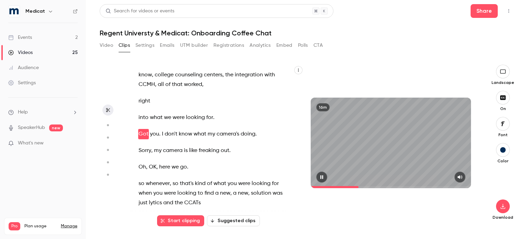
scroll to position [912, 0]
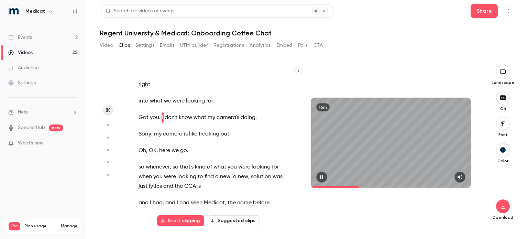
click at [324, 178] on icon "button" at bounding box center [321, 177] width 5 height 5
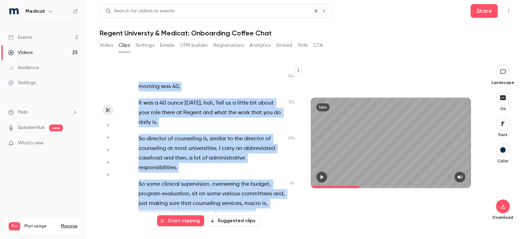
scroll to position [100, 0]
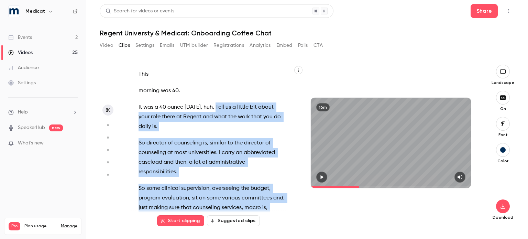
drag, startPoint x: 220, startPoint y: 157, endPoint x: 214, endPoint y: 108, distance: 49.8
click at [214, 108] on div "All right . Hey , [PERSON_NAME] . so tell me about your coffee order . Do you d…" at bounding box center [215, 145] width 170 height 149
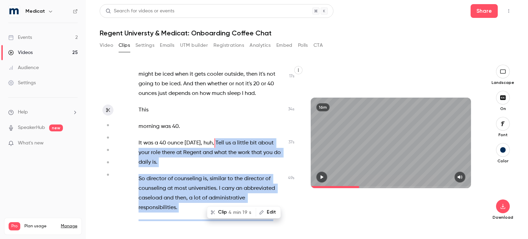
scroll to position [61, 0]
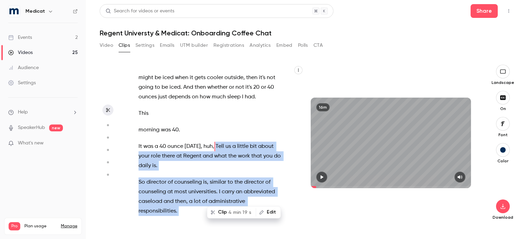
click at [222, 215] on button "Clip 4 min 19 s" at bounding box center [232, 211] width 48 height 11
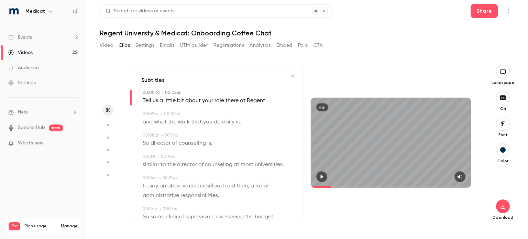
type input "*"
click at [503, 205] on icon "button" at bounding box center [502, 206] width 4 height 5
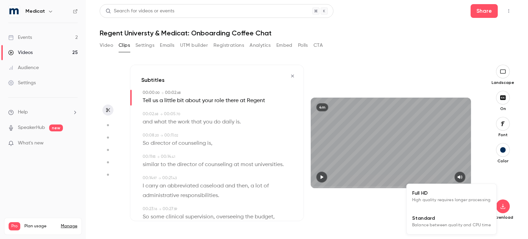
click at [432, 221] on span "Standard" at bounding box center [451, 217] width 79 height 7
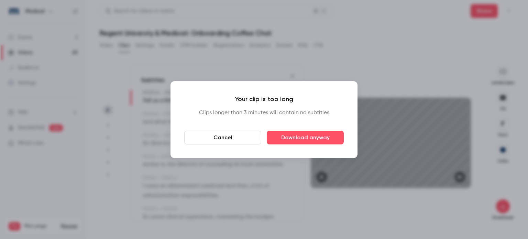
click at [238, 139] on button "Cancel" at bounding box center [222, 138] width 77 height 14
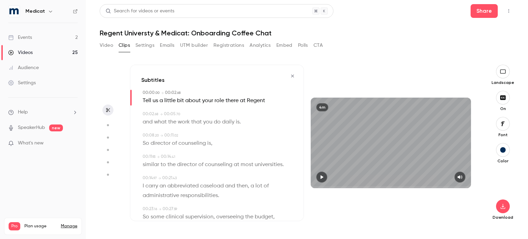
click at [106, 49] on button "Video" at bounding box center [106, 45] width 13 height 11
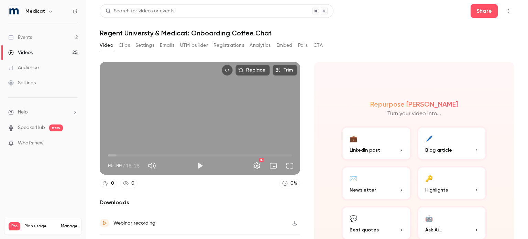
click at [505, 13] on button "Top Bar Actions" at bounding box center [508, 10] width 11 height 11
click at [291, 220] on div at bounding box center [264, 119] width 528 height 239
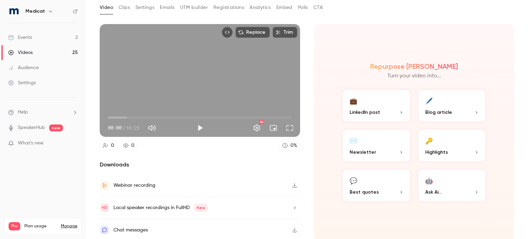
click at [292, 185] on icon "button" at bounding box center [294, 185] width 5 height 5
click at [217, 206] on div "Local speaker recordings in FullHD New" at bounding box center [200, 208] width 200 height 22
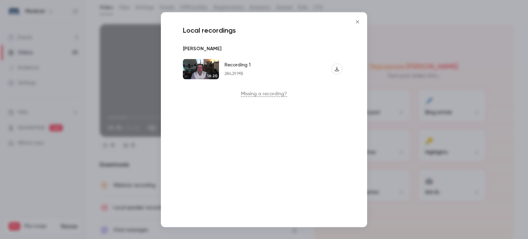
click at [203, 66] on img "Recording 1" at bounding box center [201, 69] width 36 height 20
click at [208, 64] on img "Recording 1" at bounding box center [201, 69] width 36 height 20
click at [334, 66] on button "Recording 1" at bounding box center [336, 69] width 11 height 11
click at [201, 71] on img "Recording 1" at bounding box center [201, 69] width 36 height 20
click at [339, 69] on button "Recording 1" at bounding box center [336, 69] width 11 height 11
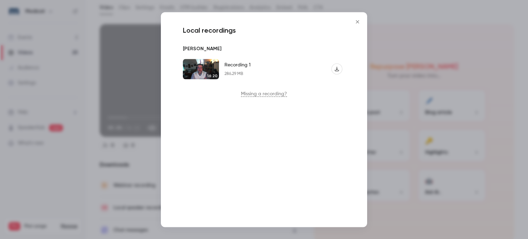
click at [354, 21] on icon "Close" at bounding box center [357, 21] width 8 height 5
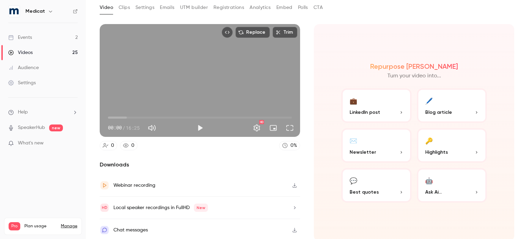
click at [31, 53] on div "Videos" at bounding box center [20, 52] width 24 height 7
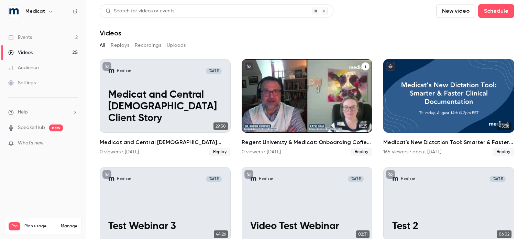
click at [277, 143] on h2 "Regent Universty & Medicat: Onboarding Coffee Chat" at bounding box center [307, 142] width 131 height 8
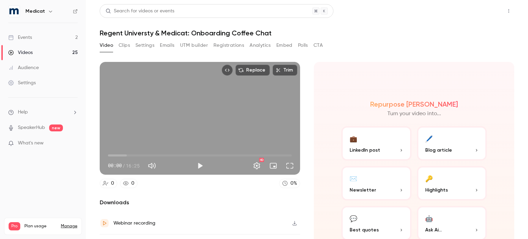
click at [488, 9] on button "Share" at bounding box center [483, 11] width 27 height 14
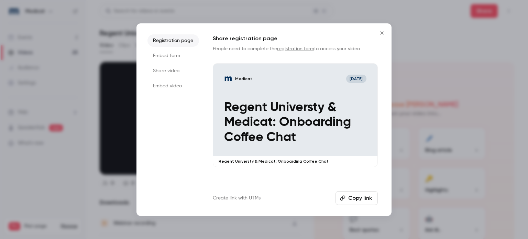
click at [168, 71] on li "Share video" at bounding box center [173, 71] width 52 height 12
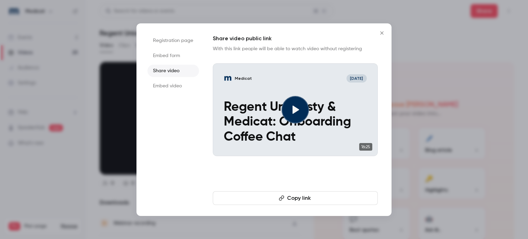
click at [292, 199] on button "Copy link" at bounding box center [295, 198] width 165 height 14
click at [380, 34] on icon "Close" at bounding box center [381, 32] width 3 height 3
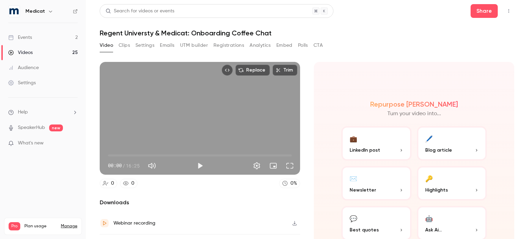
click at [123, 48] on button "Clips" at bounding box center [124, 45] width 11 height 11
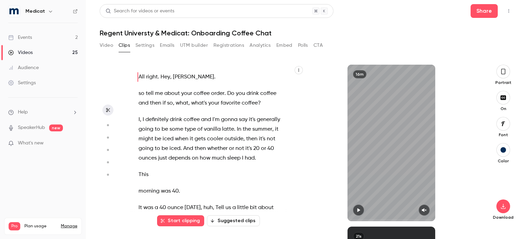
click at [502, 72] on icon "button" at bounding box center [502, 72] width 5 height 8
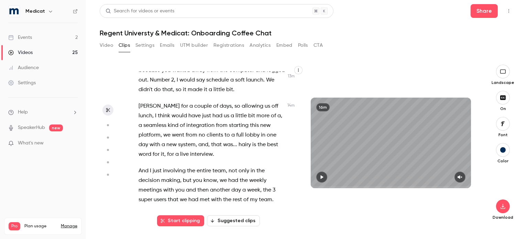
scroll to position [2635, 0]
drag, startPoint x: 243, startPoint y: 146, endPoint x: 203, endPoint y: 165, distance: 43.8
click at [203, 165] on div "All right . Hey , [PERSON_NAME] . so tell me about your coffee order . Do you d…" at bounding box center [215, 145] width 170 height 149
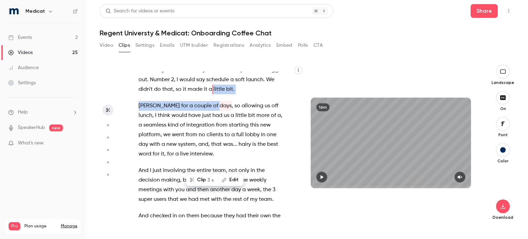
scroll to position [2635, 0]
type input "*****"
click at [226, 179] on button "Edit" at bounding box center [231, 179] width 24 height 11
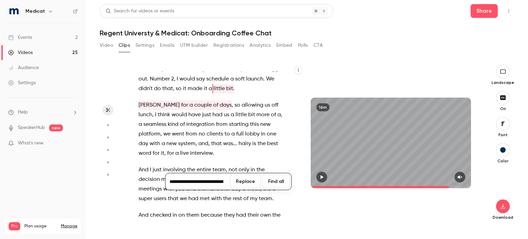
click at [194, 181] on input "**********" at bounding box center [198, 182] width 62 height 14
type input "**********"
click at [237, 183] on button "Replace" at bounding box center [245, 182] width 31 height 14
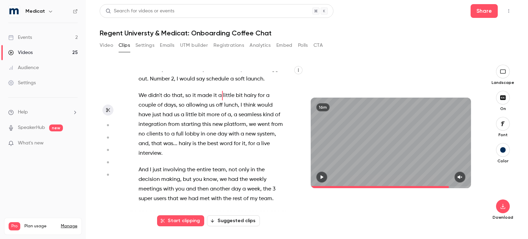
click at [178, 108] on span at bounding box center [177, 104] width 1 height 5
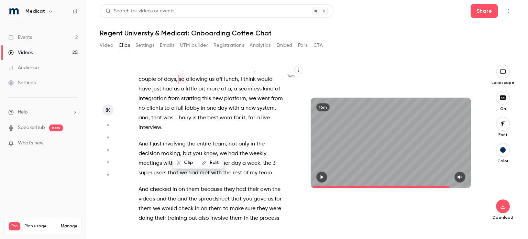
scroll to position [2661, 0]
click at [464, 176] on button "button" at bounding box center [459, 176] width 11 height 11
click at [322, 177] on icon "button" at bounding box center [322, 177] width 3 height 4
click at [323, 179] on icon "button" at bounding box center [321, 177] width 5 height 5
drag, startPoint x: 208, startPoint y: 147, endPoint x: 236, endPoint y: 148, distance: 28.2
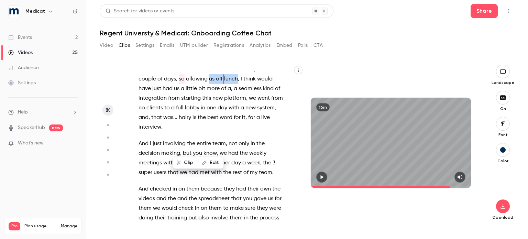
click at [236, 132] on p "We didn't do that , so it made it a little bit hairy for a couple of days , so …" at bounding box center [211, 98] width 146 height 67
type input "*****"
click at [260, 163] on button "Edit" at bounding box center [256, 162] width 24 height 11
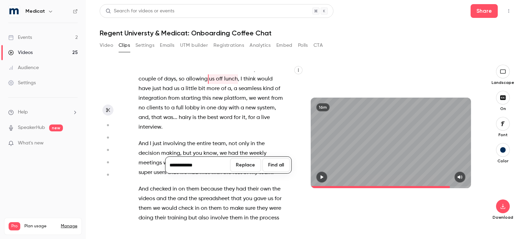
type input "**********"
click at [249, 166] on button "Replace" at bounding box center [245, 165] width 31 height 14
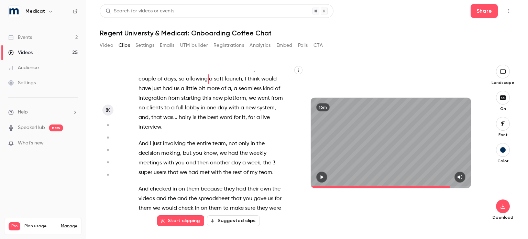
click at [319, 177] on button "button" at bounding box center [321, 176] width 11 height 11
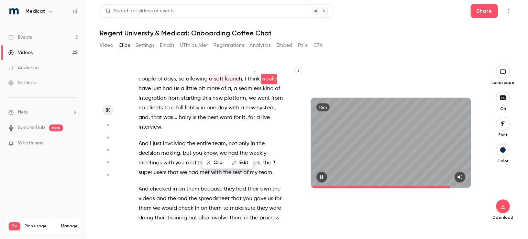
scroll to position [2671, 0]
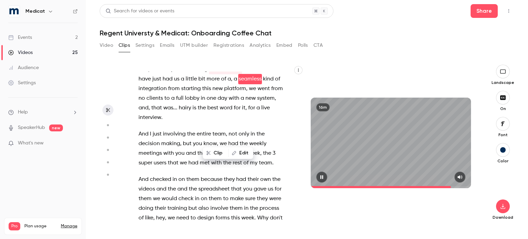
click at [319, 177] on button "button" at bounding box center [321, 176] width 11 height 11
click at [228, 143] on div "Clip Edit" at bounding box center [230, 153] width 45 height 22
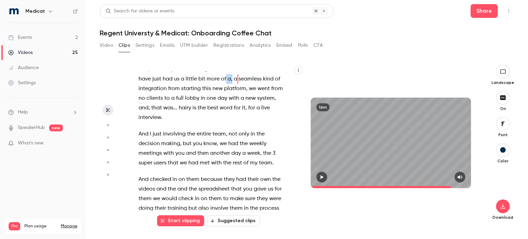
drag, startPoint x: 232, startPoint y: 145, endPoint x: 227, endPoint y: 146, distance: 4.5
click at [225, 122] on p "We didn't do that , so it made it a little bit hairy for a couple of days , so …" at bounding box center [211, 88] width 146 height 67
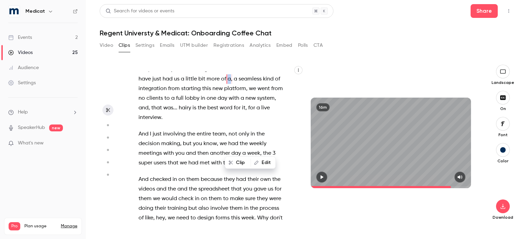
type input "*****"
click at [260, 164] on button "Edit" at bounding box center [263, 162] width 24 height 11
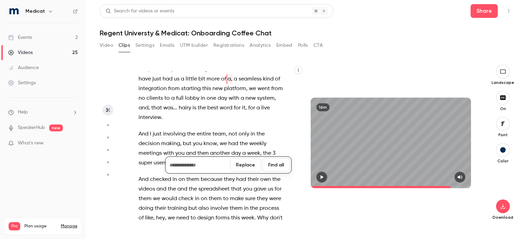
click at [249, 163] on button "Replace" at bounding box center [245, 165] width 31 height 14
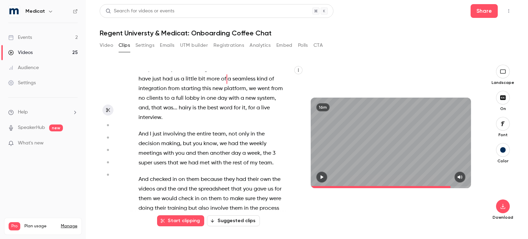
click at [322, 179] on button "button" at bounding box center [321, 176] width 11 height 11
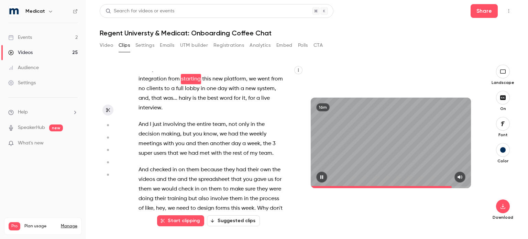
click at [322, 180] on button "button" at bounding box center [321, 176] width 11 height 11
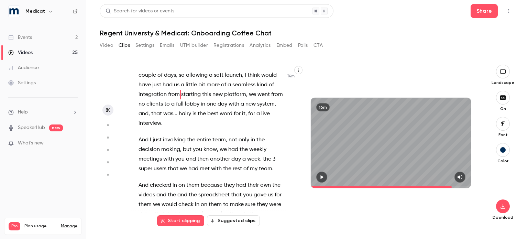
scroll to position [2672, 0]
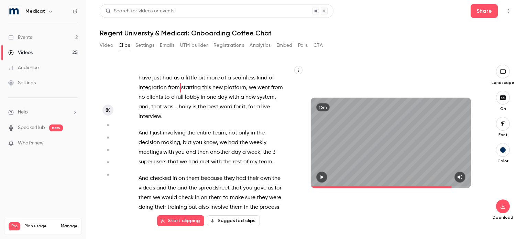
click at [225, 73] on span "little bit hairy for a couple of days" at bounding box center [204, 63] width 132 height 19
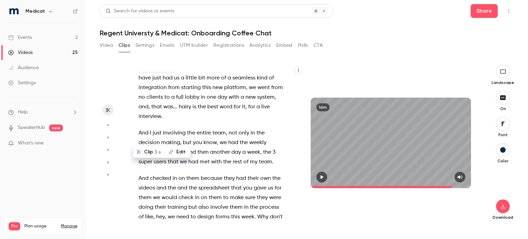
scroll to position [2657, 0]
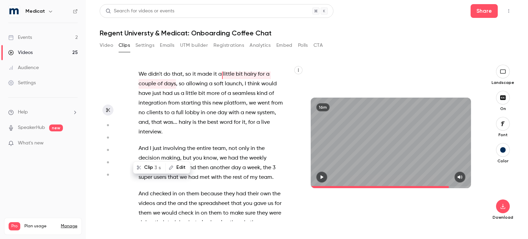
click at [321, 178] on icon "button" at bounding box center [322, 177] width 3 height 4
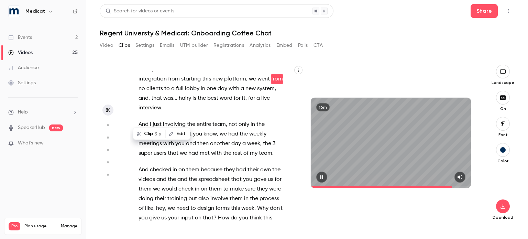
scroll to position [2690, 0]
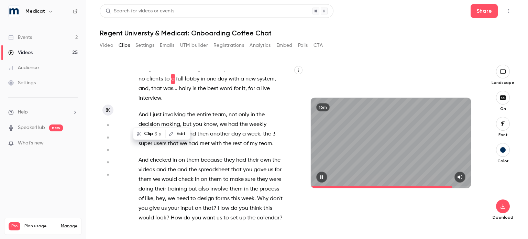
click at [323, 179] on button "button" at bounding box center [321, 176] width 11 height 11
drag, startPoint x: 223, startPoint y: 136, endPoint x: 269, endPoint y: 135, distance: 45.7
click at [269, 103] on p "We didn't do that , so it made it a little bit hairy for a couple of days , so …" at bounding box center [211, 69] width 146 height 67
type input "*****"
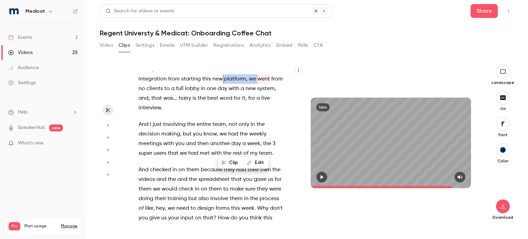
click at [264, 165] on button "Edit" at bounding box center [256, 162] width 24 height 11
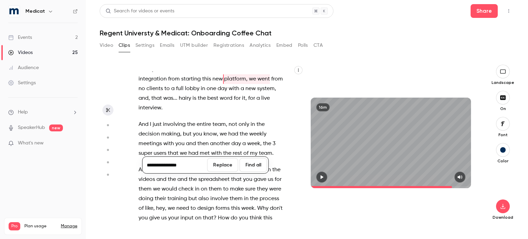
click at [169, 167] on input "**********" at bounding box center [175, 165] width 62 height 14
type input "**********"
click at [214, 166] on button "Replace" at bounding box center [222, 165] width 31 height 14
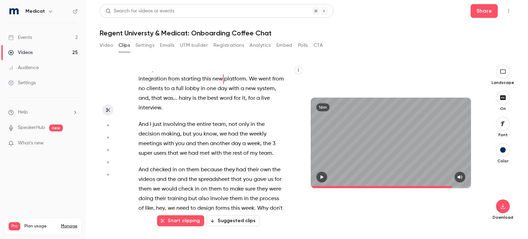
click at [321, 176] on icon "button" at bounding box center [322, 177] width 3 height 4
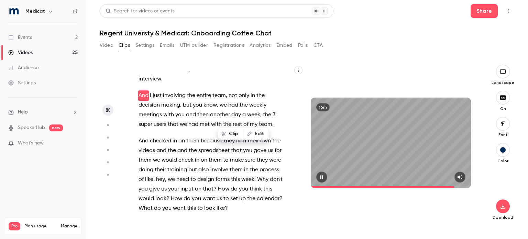
scroll to position [2726, 0]
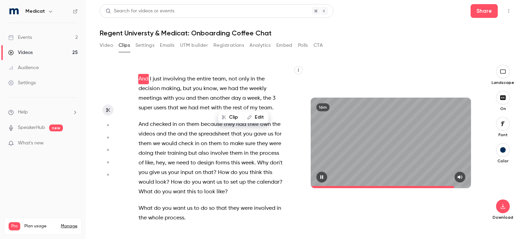
click at [321, 176] on icon "button" at bounding box center [321, 177] width 3 height 4
click at [321, 176] on icon "button" at bounding box center [322, 177] width 3 height 4
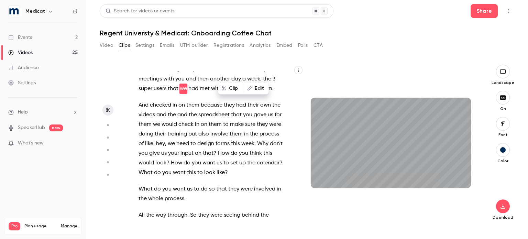
scroll to position [2755, 0]
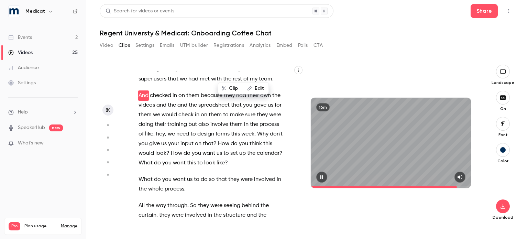
click at [341, 165] on div "16m" at bounding box center [391, 143] width 160 height 90
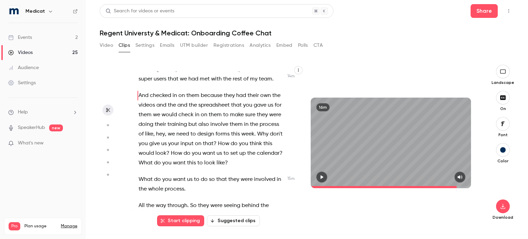
scroll to position [2771, 0]
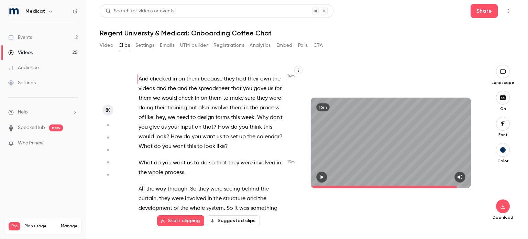
click at [139, 38] on span "And" at bounding box center [143, 34] width 10 height 10
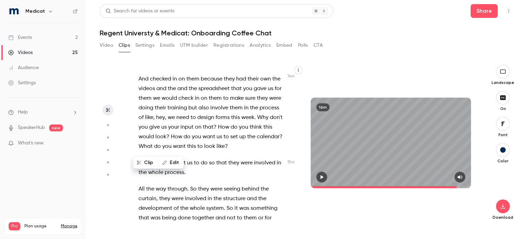
scroll to position [2726, 0]
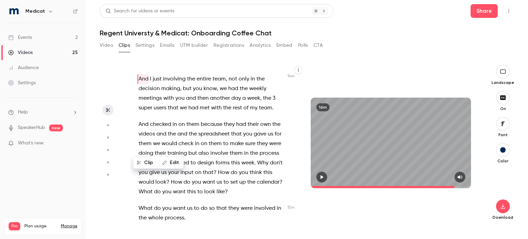
click at [321, 178] on icon "button" at bounding box center [322, 177] width 3 height 4
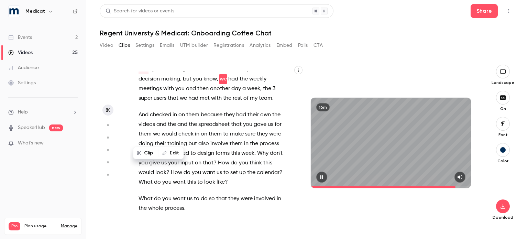
click at [321, 178] on icon "button" at bounding box center [321, 177] width 3 height 4
drag, startPoint x: 212, startPoint y: 136, endPoint x: 267, endPoint y: 137, distance: 54.3
click at [267, 103] on p "And I just involving the entire team , not only in the decision making , but yo…" at bounding box center [211, 84] width 146 height 38
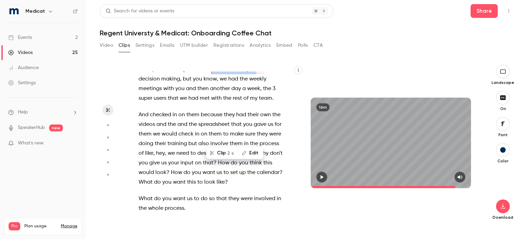
type input "*****"
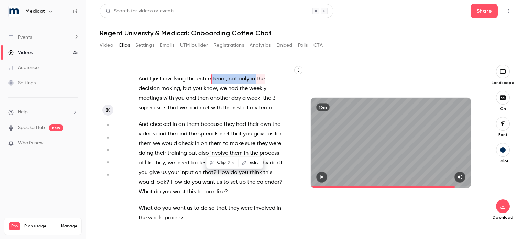
click at [256, 160] on button "Edit" at bounding box center [251, 162] width 24 height 11
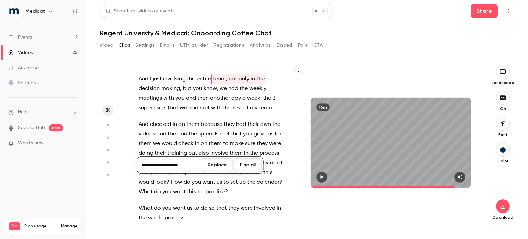
click at [156, 167] on input "**********" at bounding box center [169, 165] width 62 height 14
type input "**********"
click at [215, 169] on button "Replace" at bounding box center [217, 165] width 31 height 14
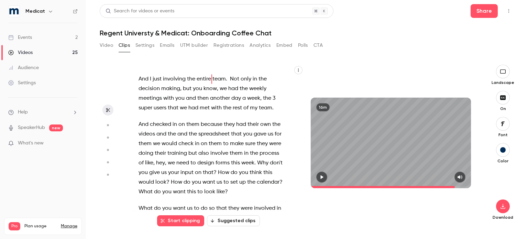
click at [322, 175] on icon "button" at bounding box center [321, 177] width 5 height 5
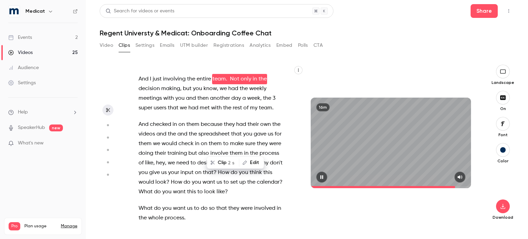
click at [323, 176] on icon "button" at bounding box center [321, 177] width 3 height 4
click at [230, 84] on span "team. Not only in the" at bounding box center [239, 79] width 54 height 10
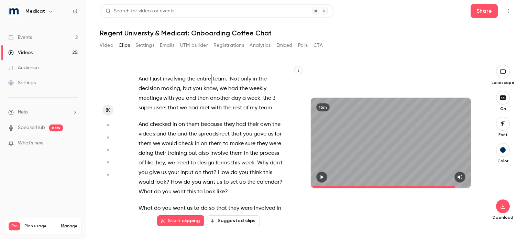
click at [230, 84] on span "team. Not only in the" at bounding box center [239, 79] width 54 height 10
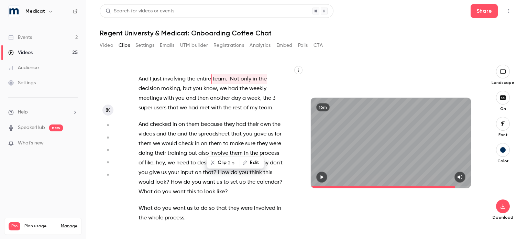
click at [252, 166] on button "Edit" at bounding box center [251, 162] width 24 height 11
type input "*****"
click at [161, 166] on input "**********" at bounding box center [172, 165] width 62 height 14
type input "**********"
click at [224, 165] on button "Replace" at bounding box center [219, 165] width 31 height 14
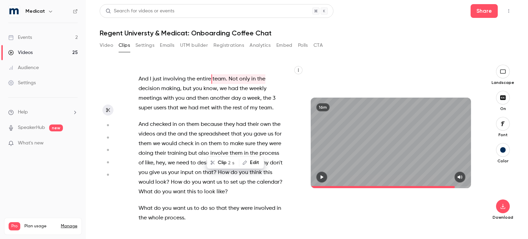
click at [322, 176] on icon "button" at bounding box center [322, 177] width 3 height 4
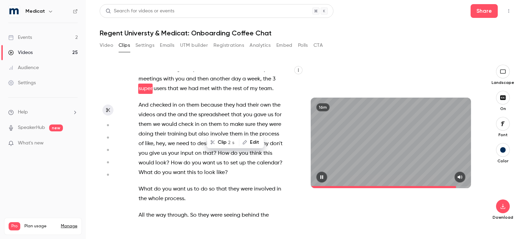
scroll to position [2755, 0]
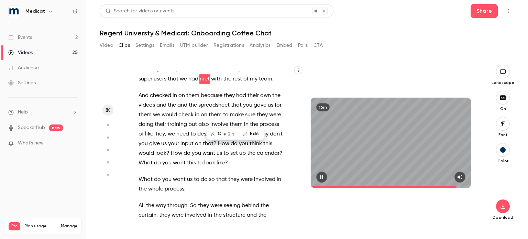
click at [322, 176] on icon "button" at bounding box center [321, 177] width 5 height 5
click at [377, 66] on div "16m" at bounding box center [391, 143] width 174 height 156
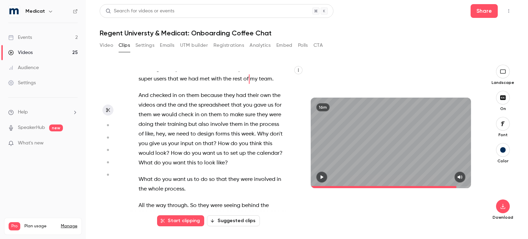
click at [324, 176] on icon "button" at bounding box center [321, 177] width 5 height 5
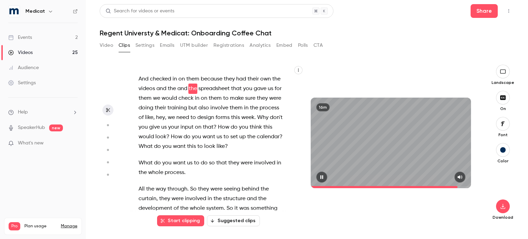
scroll to position [2781, 0]
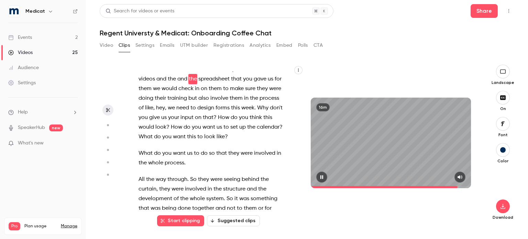
click at [322, 178] on icon "button" at bounding box center [321, 177] width 5 height 5
drag, startPoint x: 188, startPoint y: 147, endPoint x: 206, endPoint y: 145, distance: 18.6
click at [206, 142] on p "And checked in on them because they had their own the videos and the and the sp…" at bounding box center [211, 103] width 146 height 77
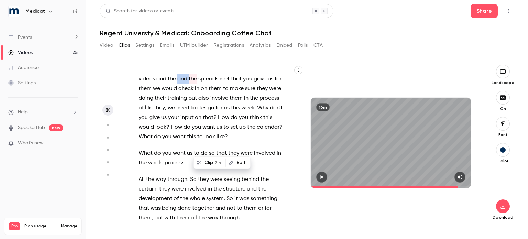
type input "***"
click at [238, 163] on button "Edit" at bounding box center [238, 162] width 24 height 11
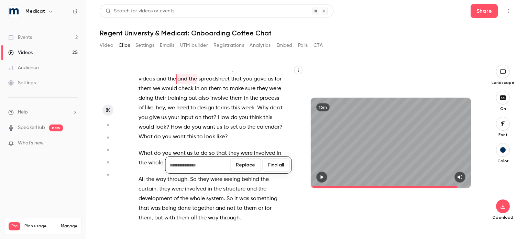
click at [238, 163] on button "Replace" at bounding box center [245, 165] width 31 height 14
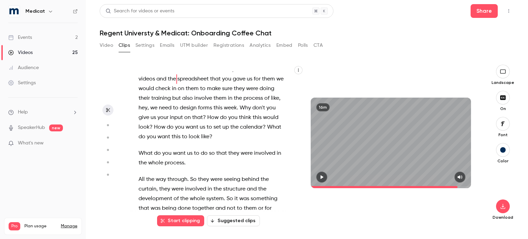
click at [171, 103] on span "training" at bounding box center [161, 98] width 20 height 10
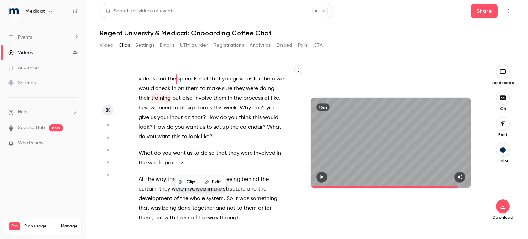
type input "*****"
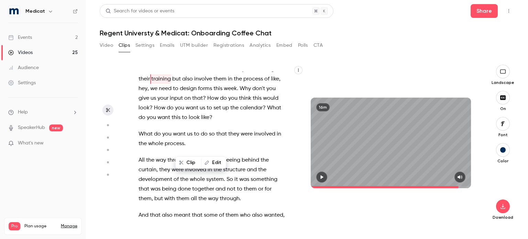
click at [212, 163] on button "Edit" at bounding box center [214, 162] width 24 height 11
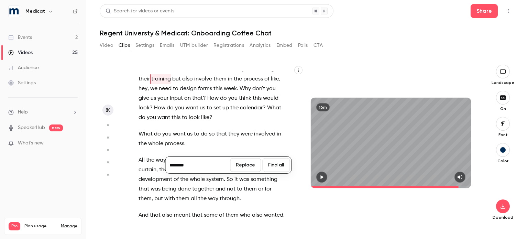
click at [198, 170] on input "********" at bounding box center [198, 165] width 62 height 14
type input "*********"
click at [241, 160] on button "Replace" at bounding box center [245, 165] width 31 height 14
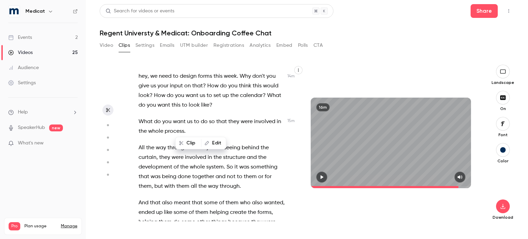
scroll to position [2821, 0]
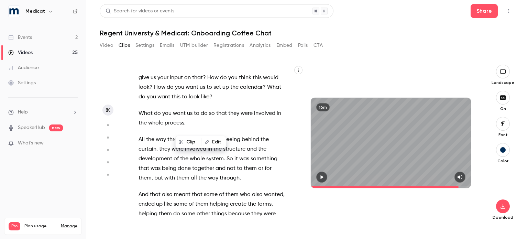
click at [288, 198] on div "All right . Hey , [PERSON_NAME] . so tell me about your coffee order . Do you d…" at bounding box center [215, 145] width 170 height 149
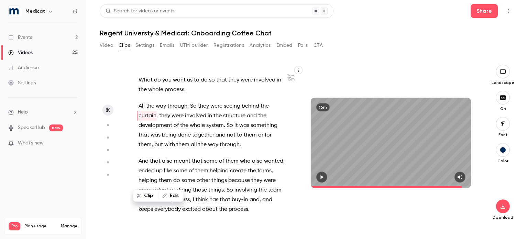
scroll to position [2858, 0]
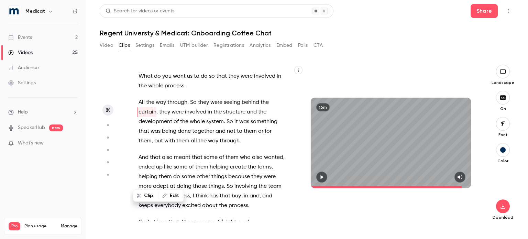
click at [139, 81] on span "What" at bounding box center [145, 76] width 14 height 10
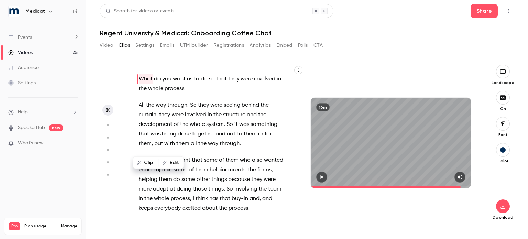
click at [321, 176] on icon "button" at bounding box center [322, 177] width 3 height 4
click at [322, 177] on icon "button" at bounding box center [321, 177] width 3 height 4
click at [322, 177] on icon "button" at bounding box center [322, 177] width 3 height 4
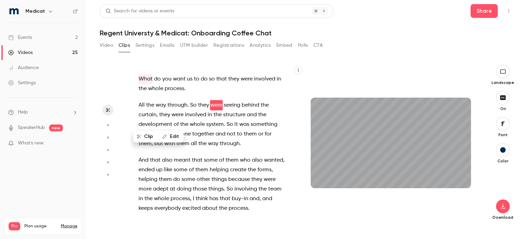
scroll to position [2881, 0]
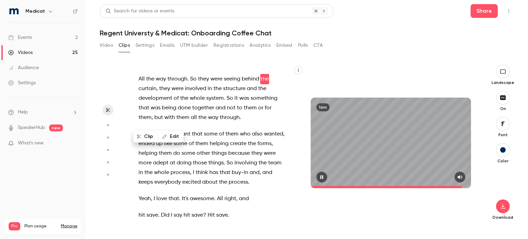
click at [358, 166] on div "16m" at bounding box center [391, 143] width 160 height 90
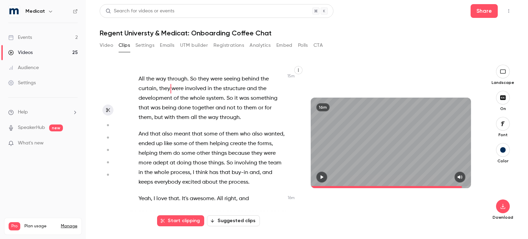
scroll to position [2891, 0]
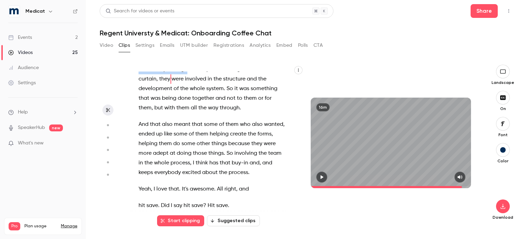
drag, startPoint x: 179, startPoint y: 130, endPoint x: 187, endPoint y: 137, distance: 10.7
click at [187, 137] on div "All right . Hey , [PERSON_NAME] . so tell me about your coffee order . Do you d…" at bounding box center [215, 145] width 170 height 149
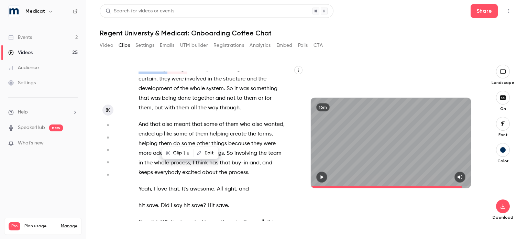
type input "*****"
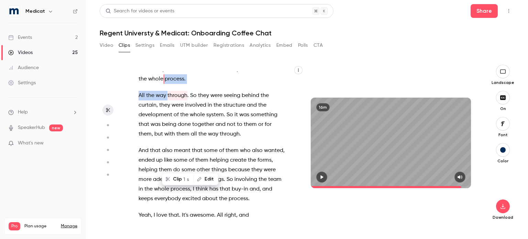
click at [206, 176] on button "Edit" at bounding box center [206, 179] width 24 height 11
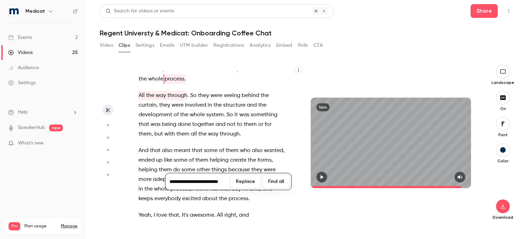
click at [190, 180] on input "**********" at bounding box center [198, 182] width 62 height 14
type input "**********"
click at [250, 180] on button "Replace" at bounding box center [245, 182] width 31 height 14
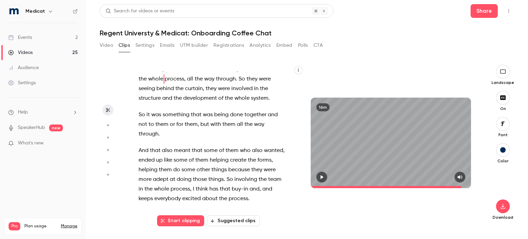
click at [321, 176] on icon "button" at bounding box center [322, 177] width 3 height 4
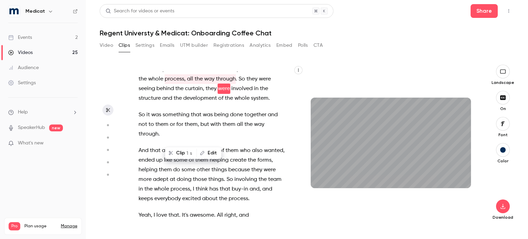
scroll to position [2874, 0]
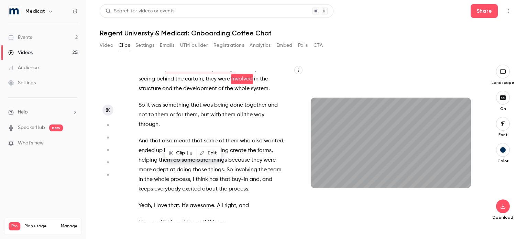
click at [324, 176] on icon "button" at bounding box center [321, 177] width 5 height 5
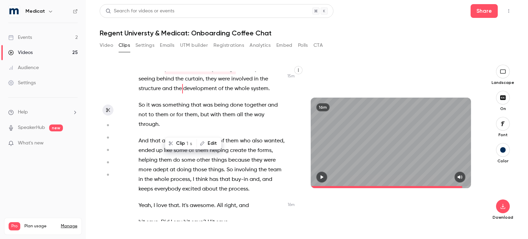
scroll to position [2884, 0]
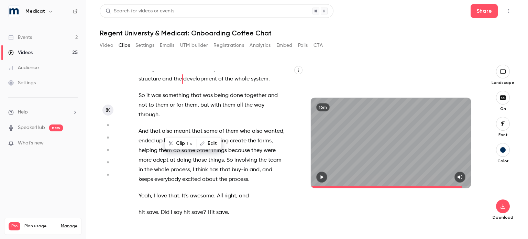
click at [323, 176] on icon "button" at bounding box center [321, 177] width 5 height 5
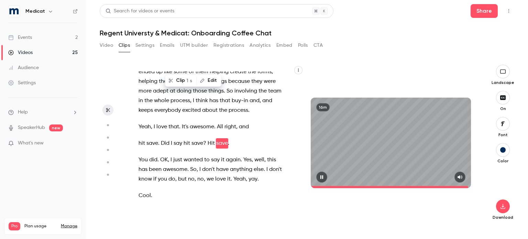
scroll to position [3020, 0]
click at [377, 153] on div "16m" at bounding box center [391, 143] width 160 height 90
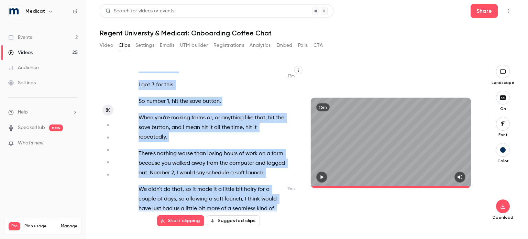
scroll to position [2517, 0]
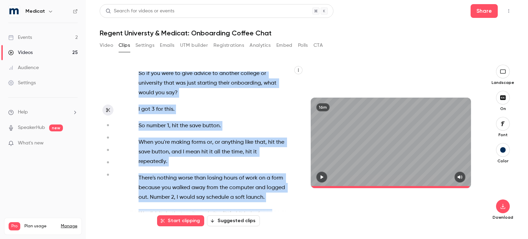
drag, startPoint x: 216, startPoint y: 170, endPoint x: 138, endPoint y: 132, distance: 86.7
click at [138, 132] on div "All right . Hey , [PERSON_NAME] . so tell me about your coffee order . Do you d…" at bounding box center [215, 145] width 170 height 149
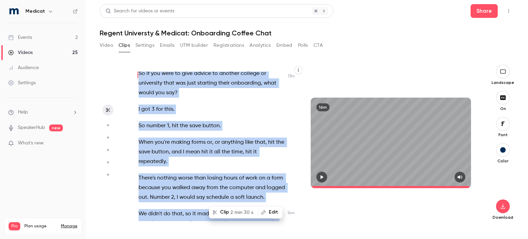
scroll to position [2502, 0]
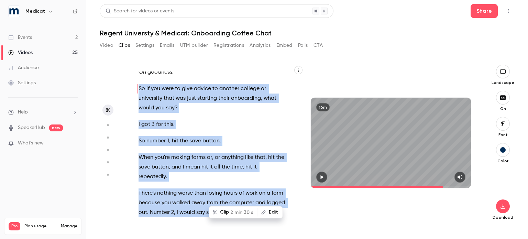
click at [231, 213] on span "2 min 30 s" at bounding box center [241, 212] width 23 height 7
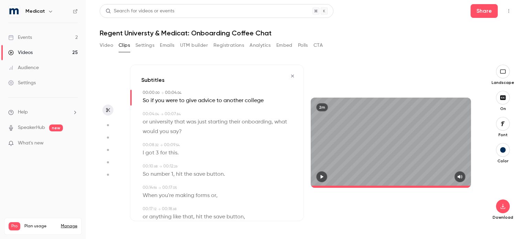
type input "*"
click at [502, 204] on icon "button" at bounding box center [503, 205] width 8 height 5
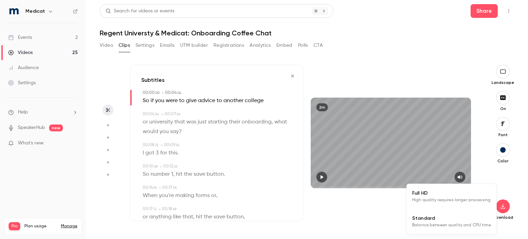
click at [434, 217] on span "Standard" at bounding box center [451, 217] width 79 height 7
